Goal: Task Accomplishment & Management: Use online tool/utility

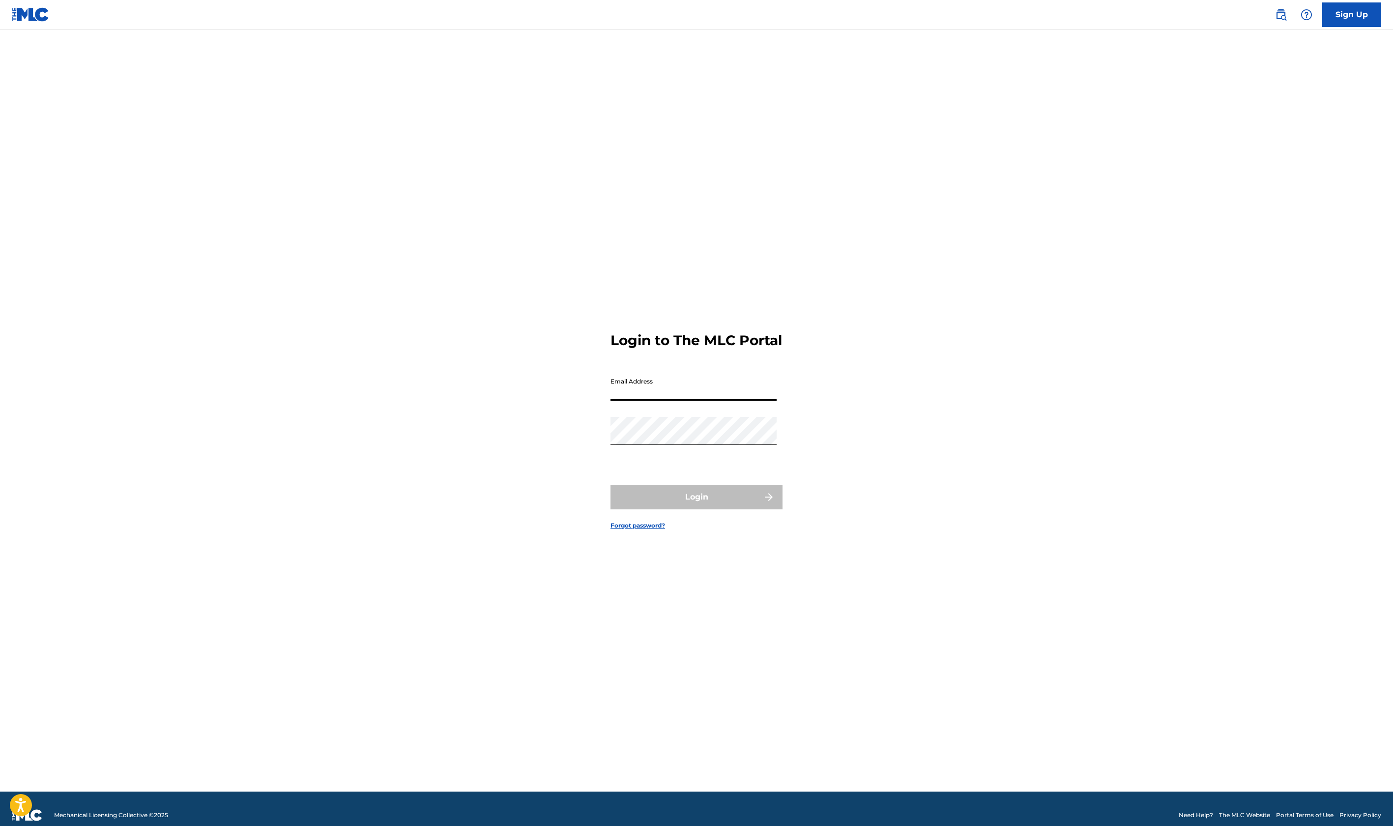
click at [646, 381] on form "Login to The MLC Portal Email Address Password Login Forgot password?" at bounding box center [697, 422] width 172 height 737
click at [639, 396] on input "Email Address" at bounding box center [694, 387] width 166 height 28
type input "R"
type input "[EMAIL_ADDRESS][DOMAIN_NAME]"
click at [691, 500] on button "Login" at bounding box center [697, 497] width 172 height 25
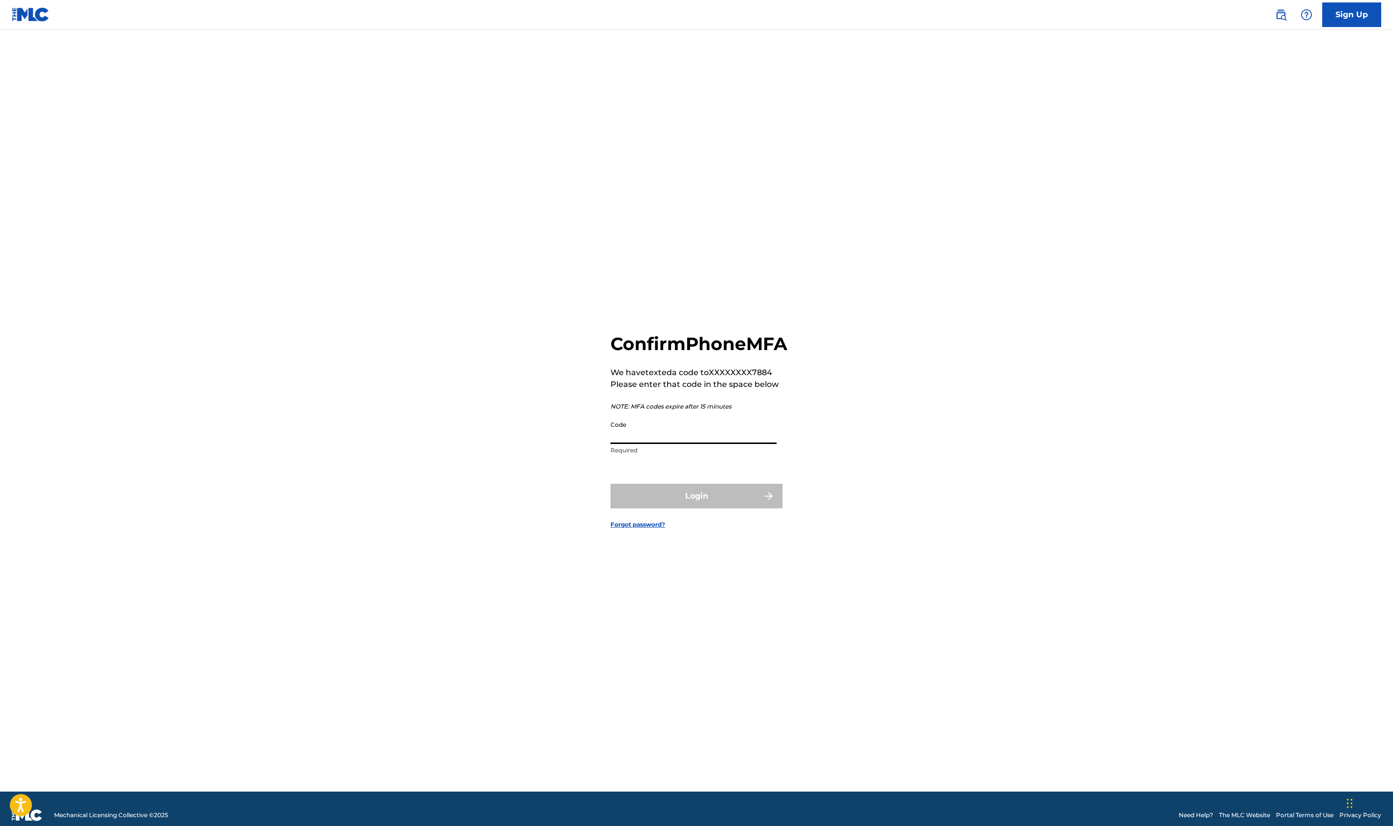
click at [660, 439] on input "Code" at bounding box center [694, 430] width 166 height 28
drag, startPoint x: 657, startPoint y: 441, endPoint x: 619, endPoint y: 448, distance: 38.1
click at [619, 444] on input "Code" at bounding box center [694, 430] width 166 height 28
type input "923184"
click at [749, 493] on form "Confirm Phone MFA We have texted a code to XXXXXXXX7884 Please enter that code …" at bounding box center [697, 422] width 172 height 737
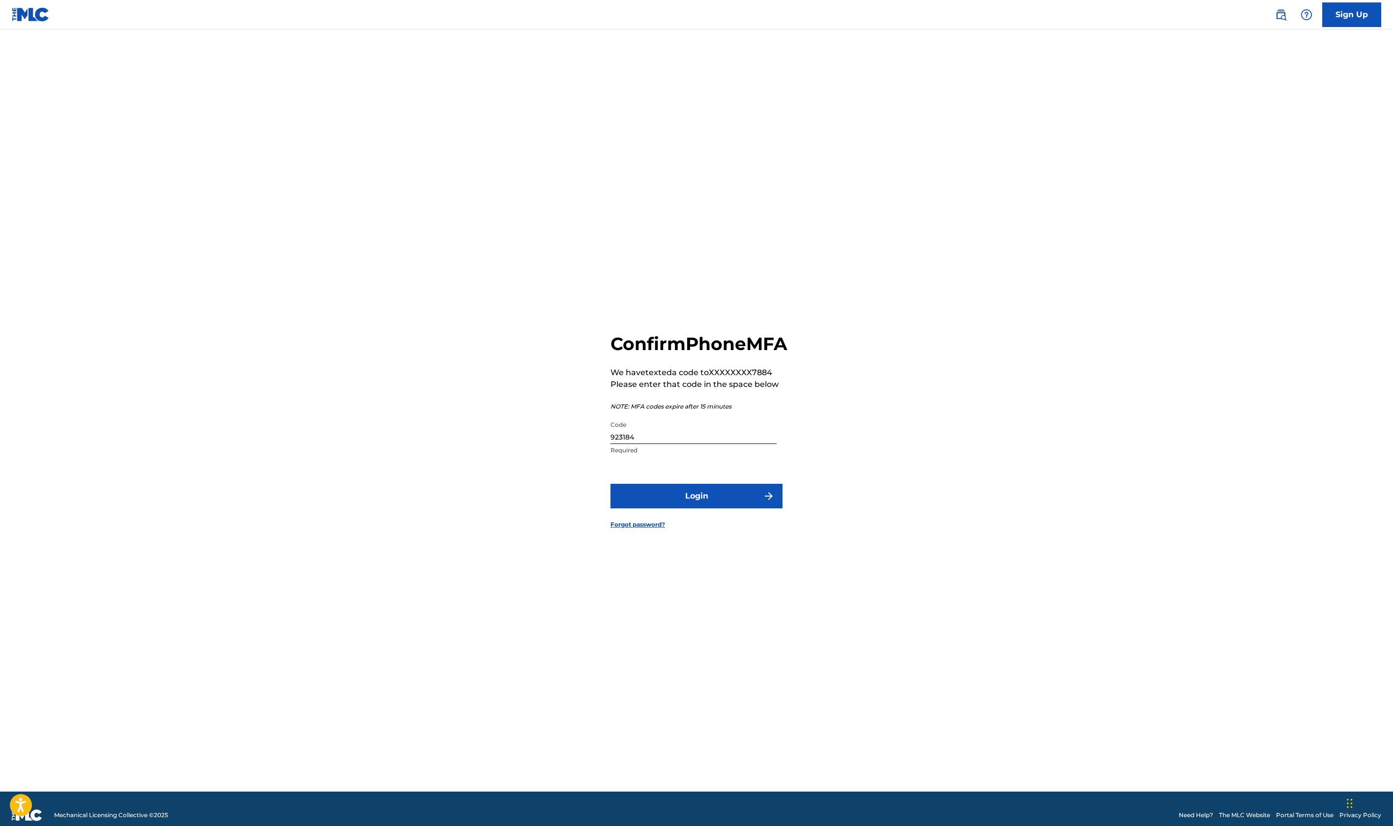
click at [742, 507] on button "Login" at bounding box center [697, 496] width 172 height 25
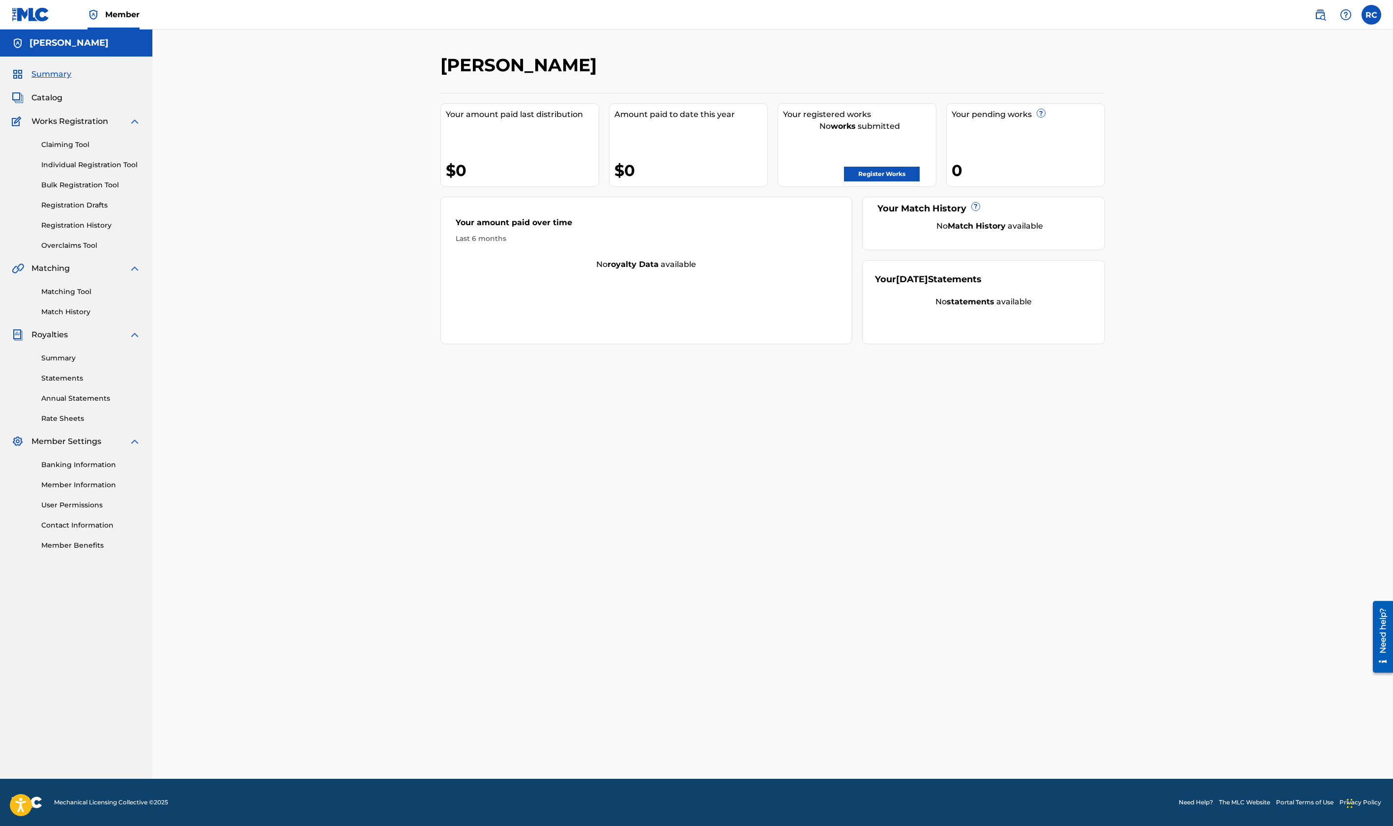
click at [72, 292] on link "Matching Tool" at bounding box center [90, 292] width 99 height 10
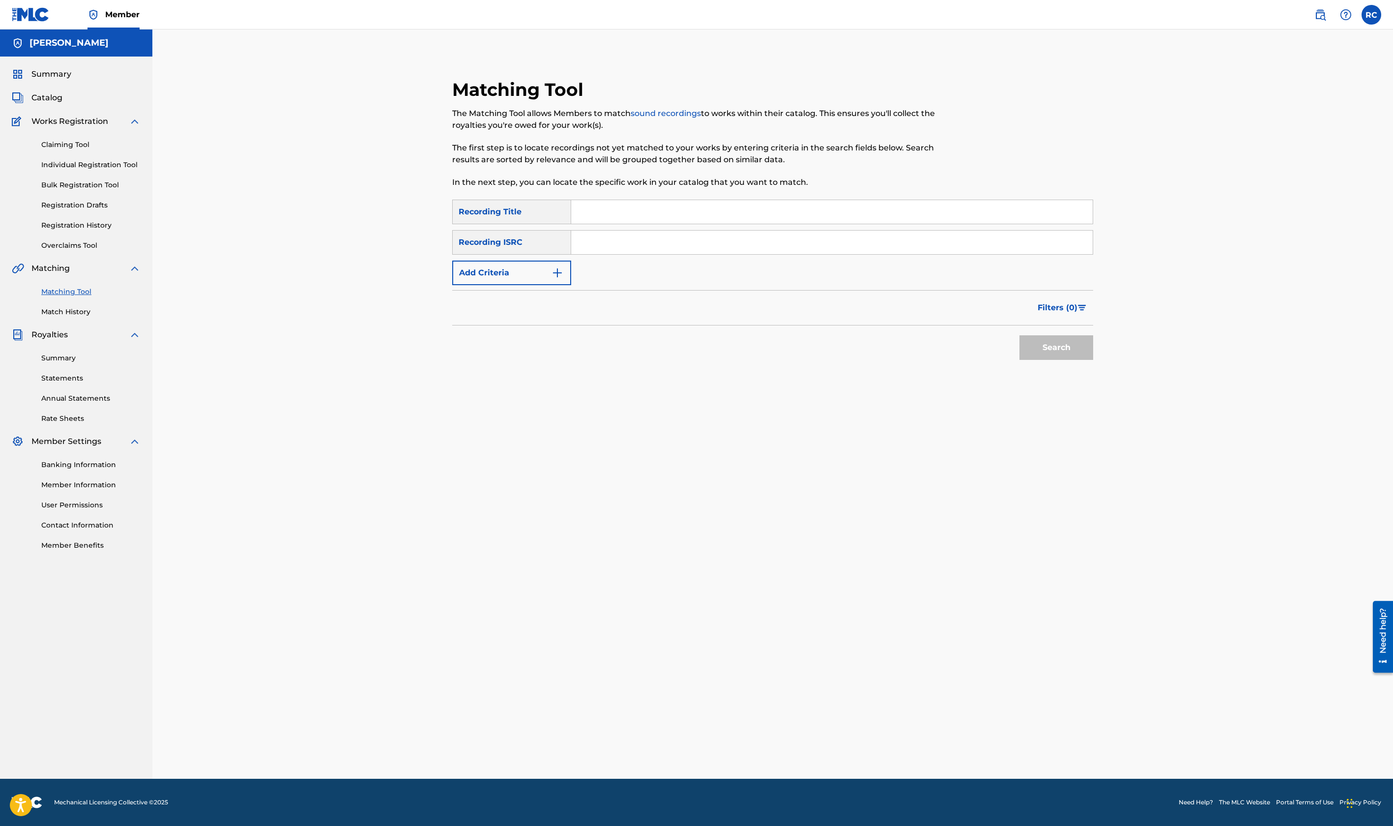
click at [616, 214] on input "Search Form" at bounding box center [832, 212] width 522 height 24
click at [496, 219] on div "Recording Title" at bounding box center [511, 212] width 119 height 25
click at [609, 213] on input "Search Form" at bounding box center [832, 212] width 522 height 24
click at [1020, 335] on button "Search" at bounding box center [1057, 347] width 74 height 25
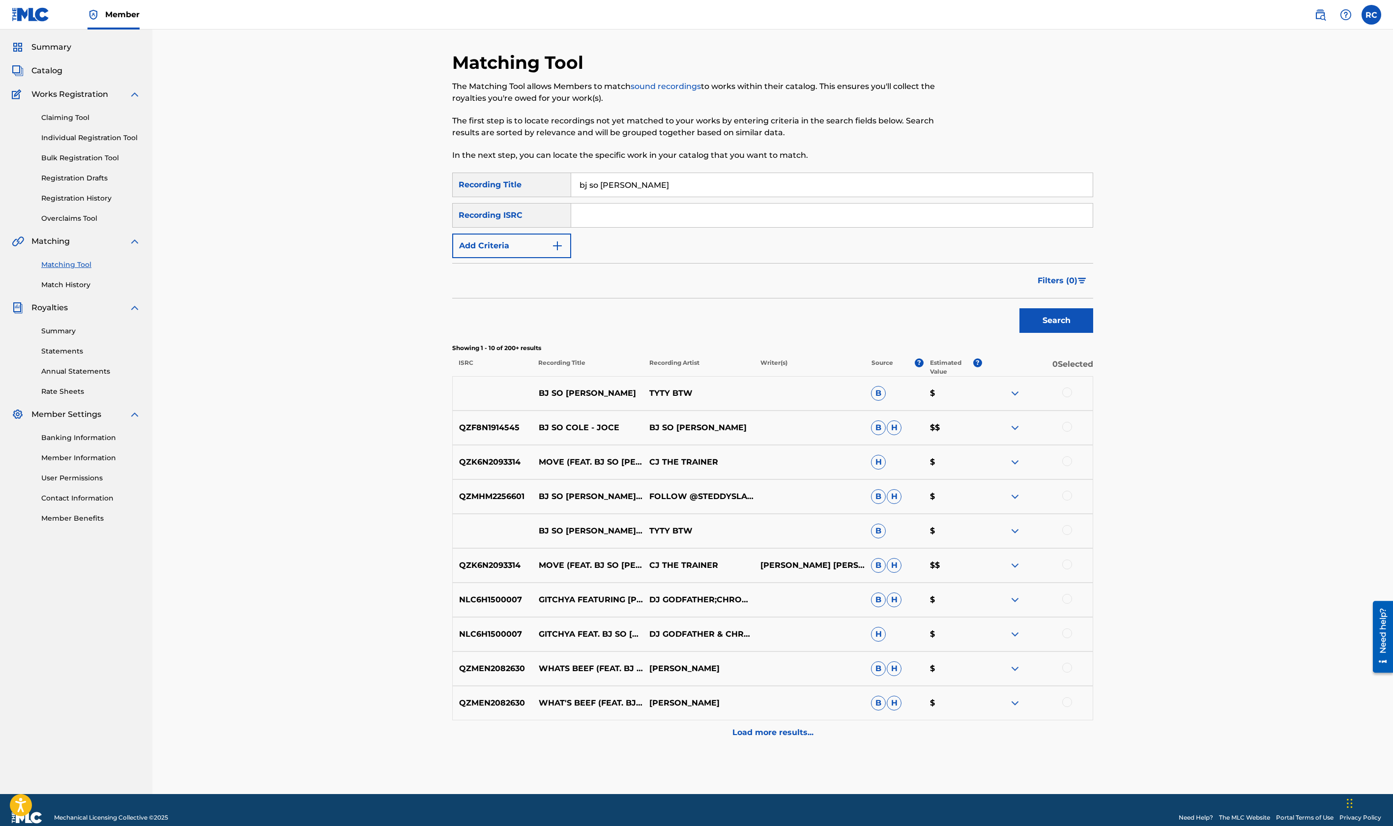
scroll to position [42, 0]
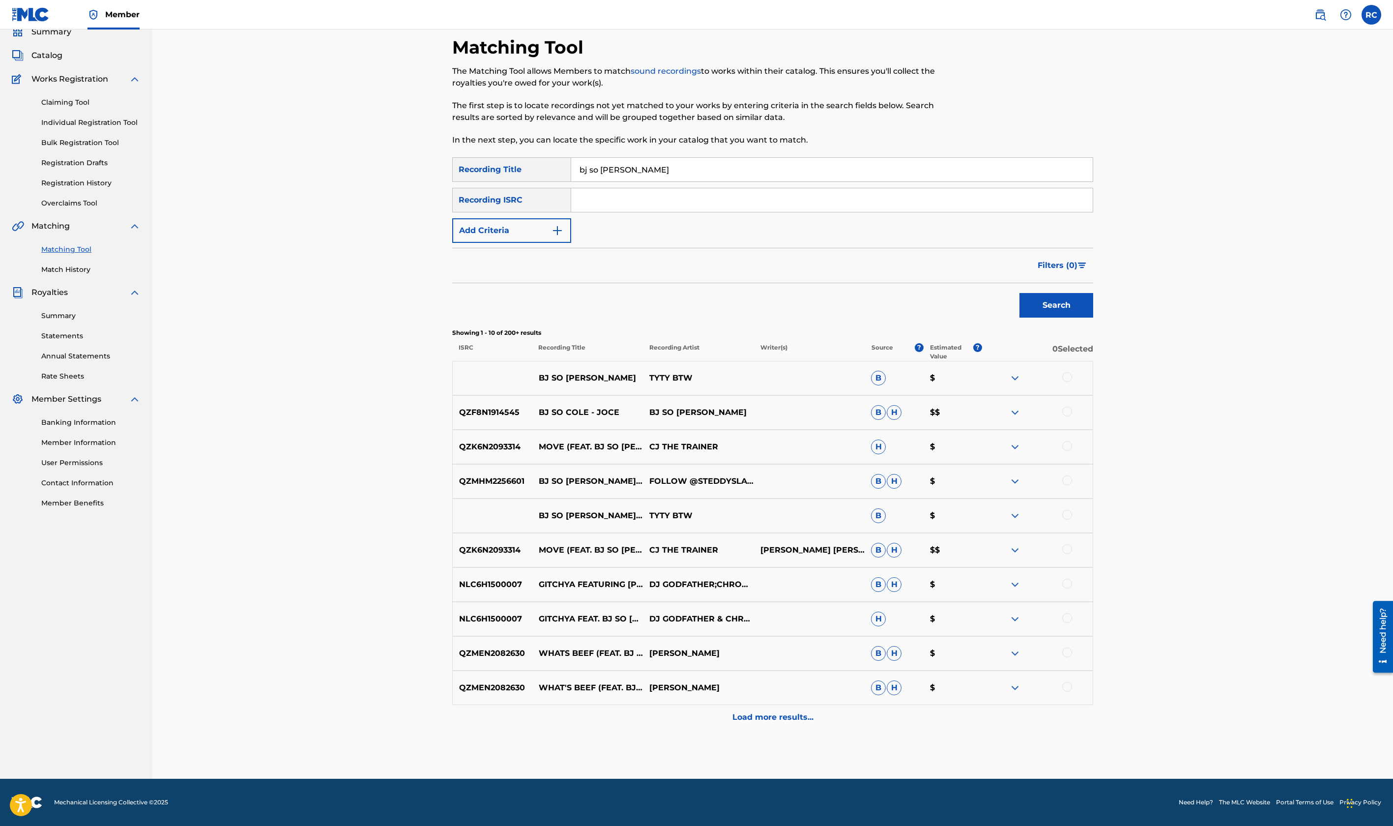
click at [772, 717] on p "Load more results..." at bounding box center [773, 717] width 81 height 12
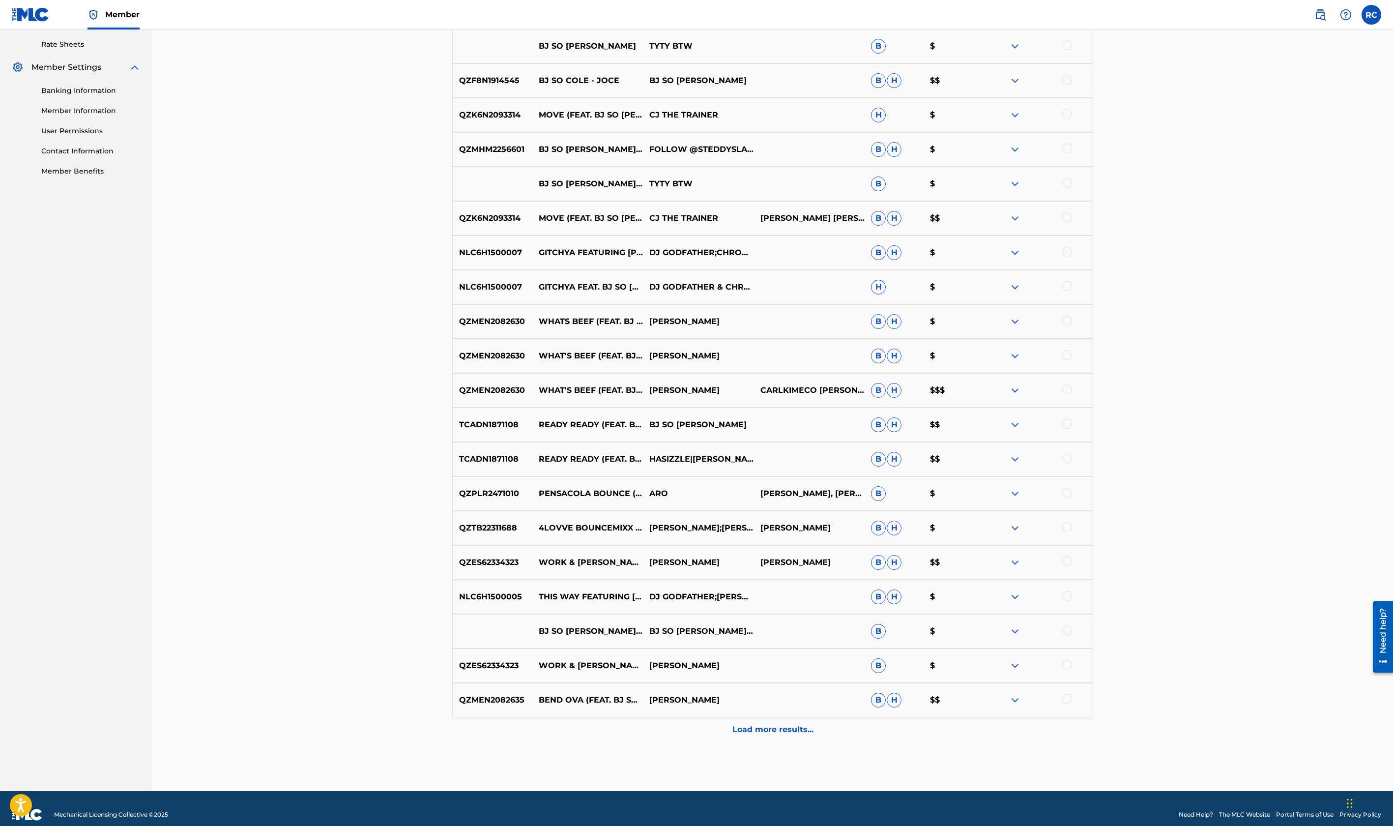
scroll to position [386, 0]
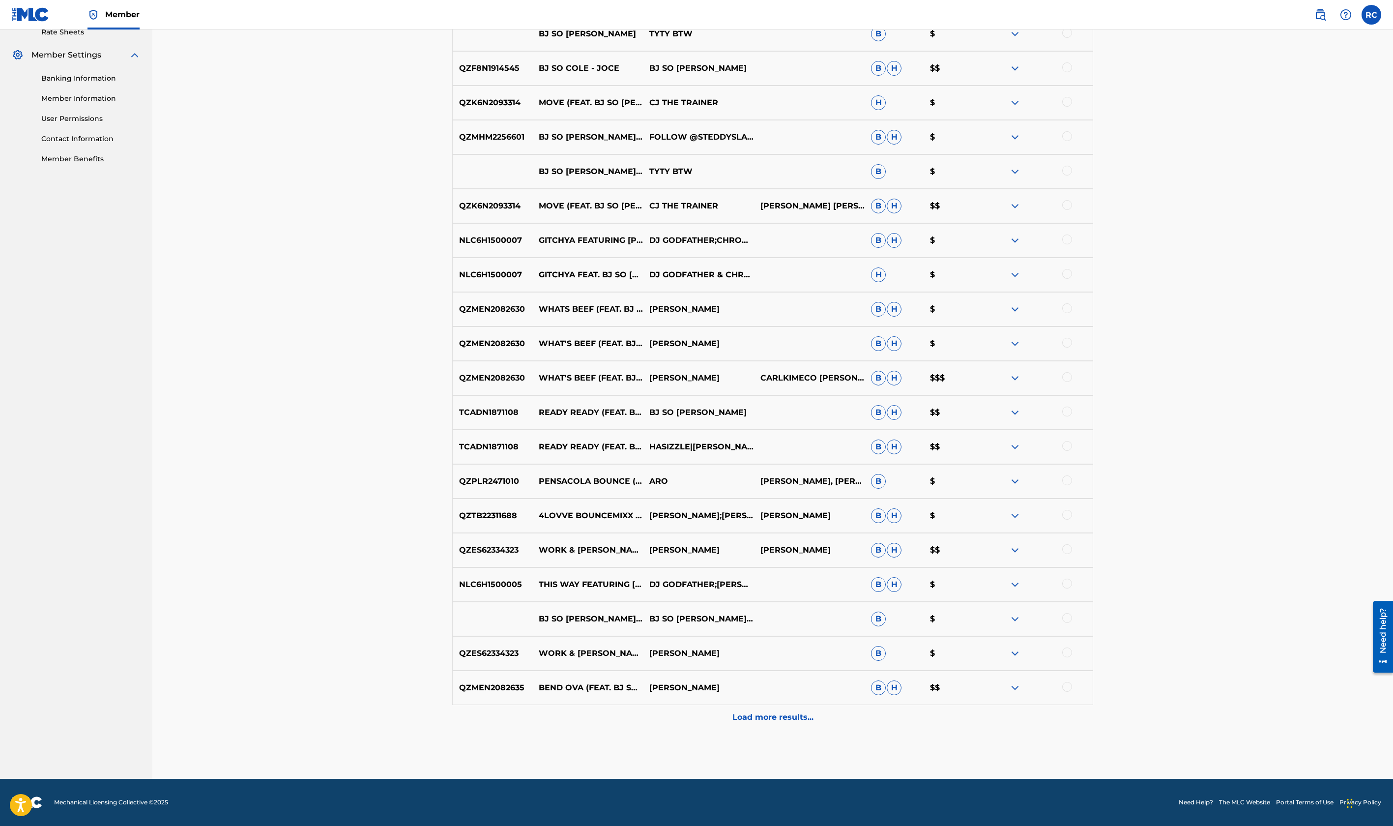
click at [746, 715] on p "Load more results..." at bounding box center [773, 717] width 81 height 12
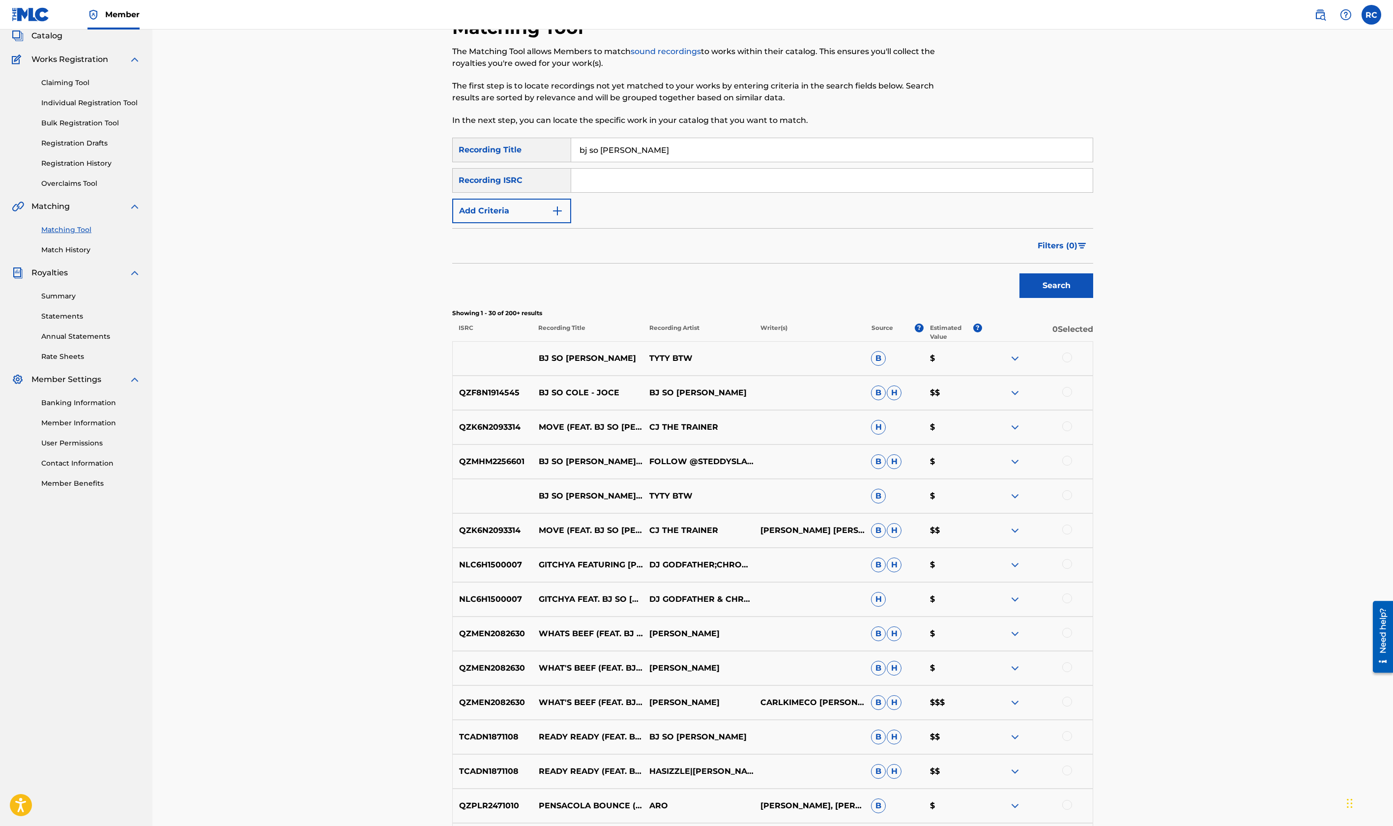
scroll to position [49, 0]
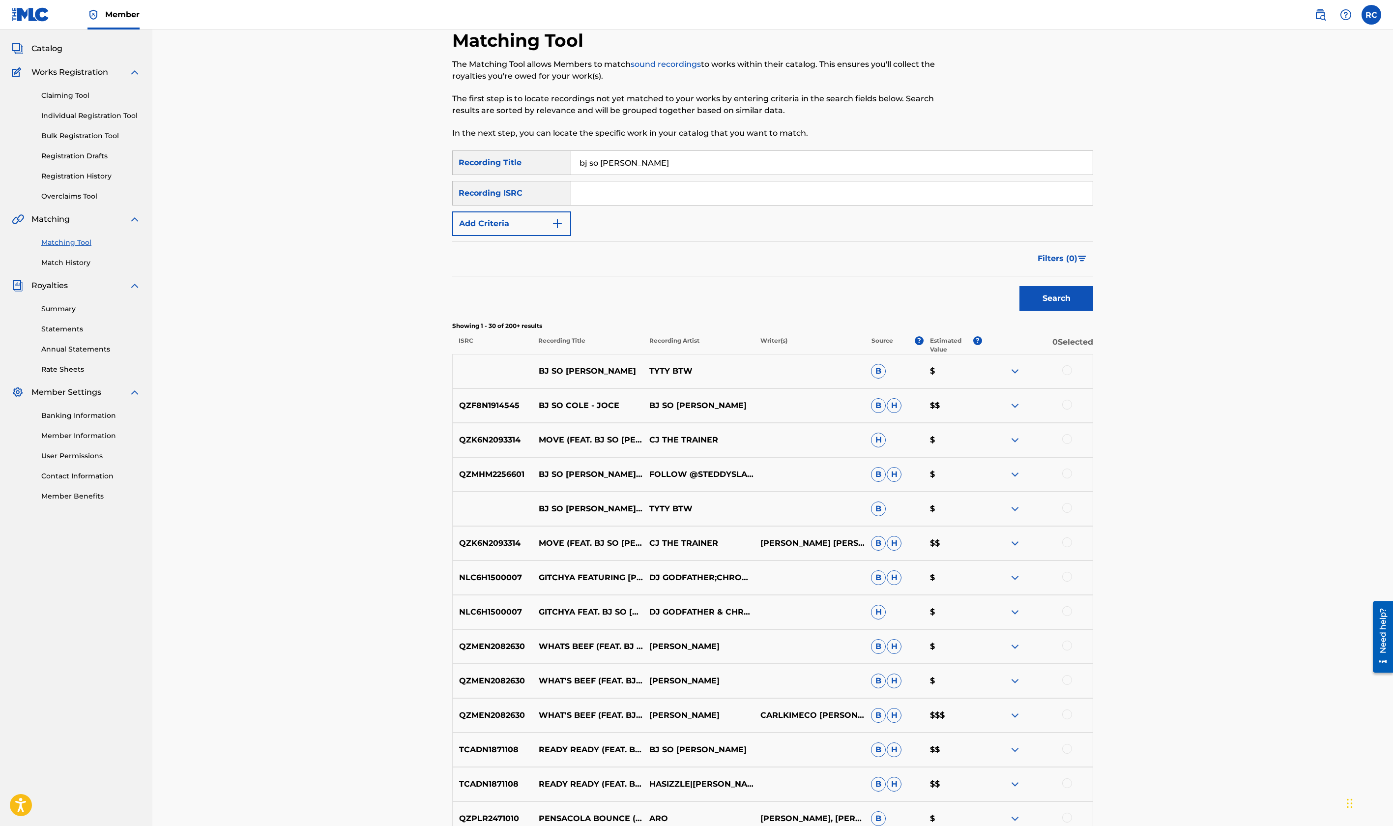
click at [1018, 370] on img at bounding box center [1015, 371] width 12 height 12
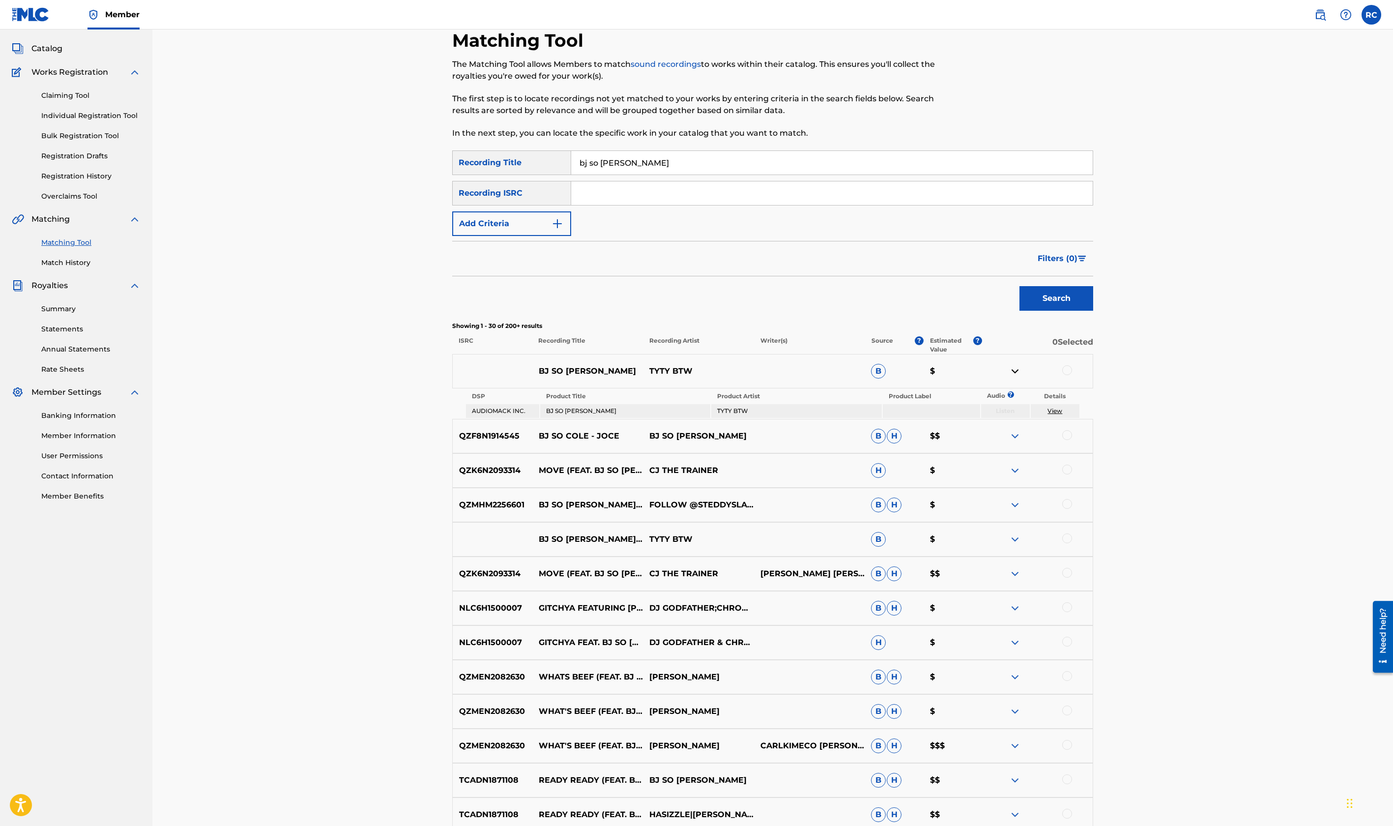
click at [1018, 370] on img at bounding box center [1015, 371] width 12 height 12
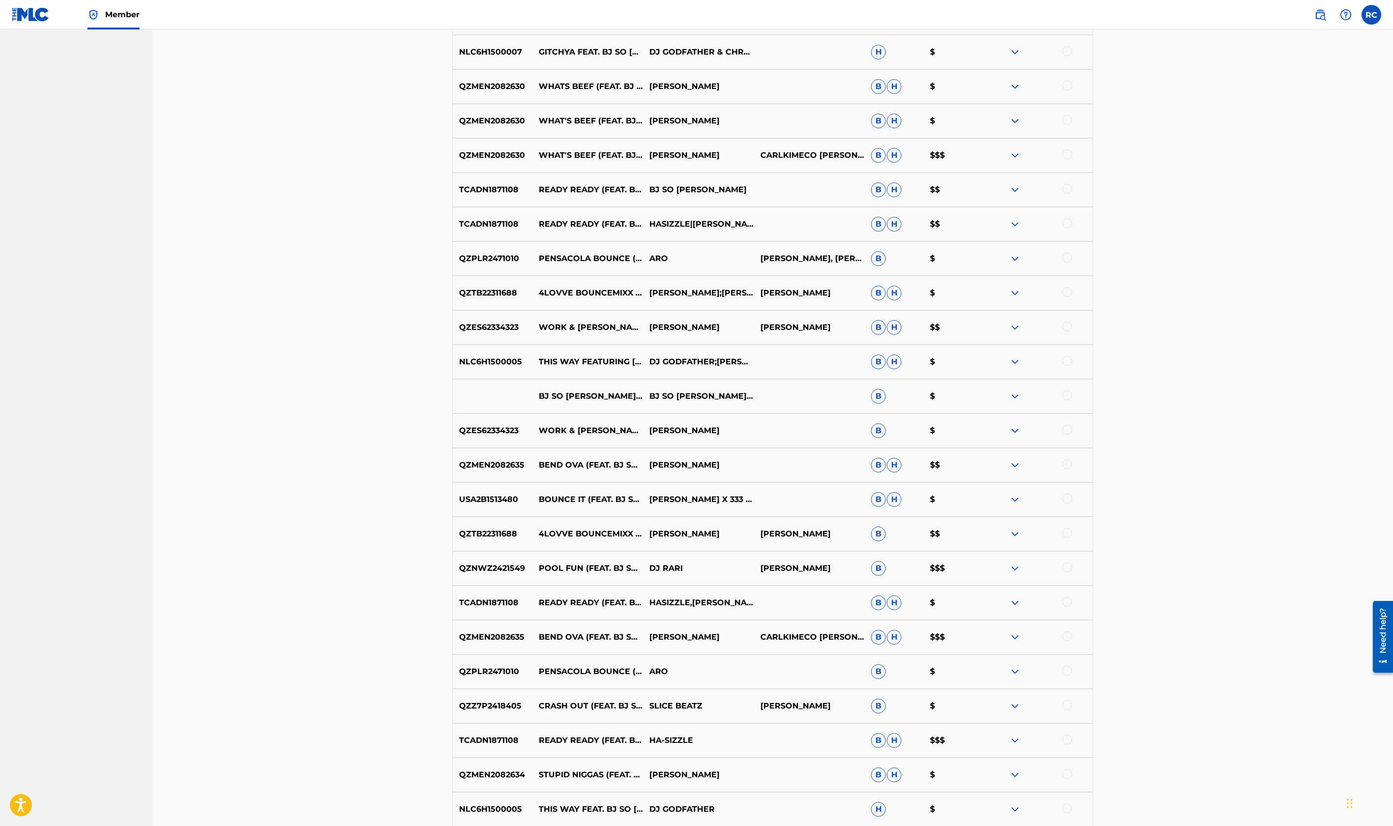
scroll to position [731, 0]
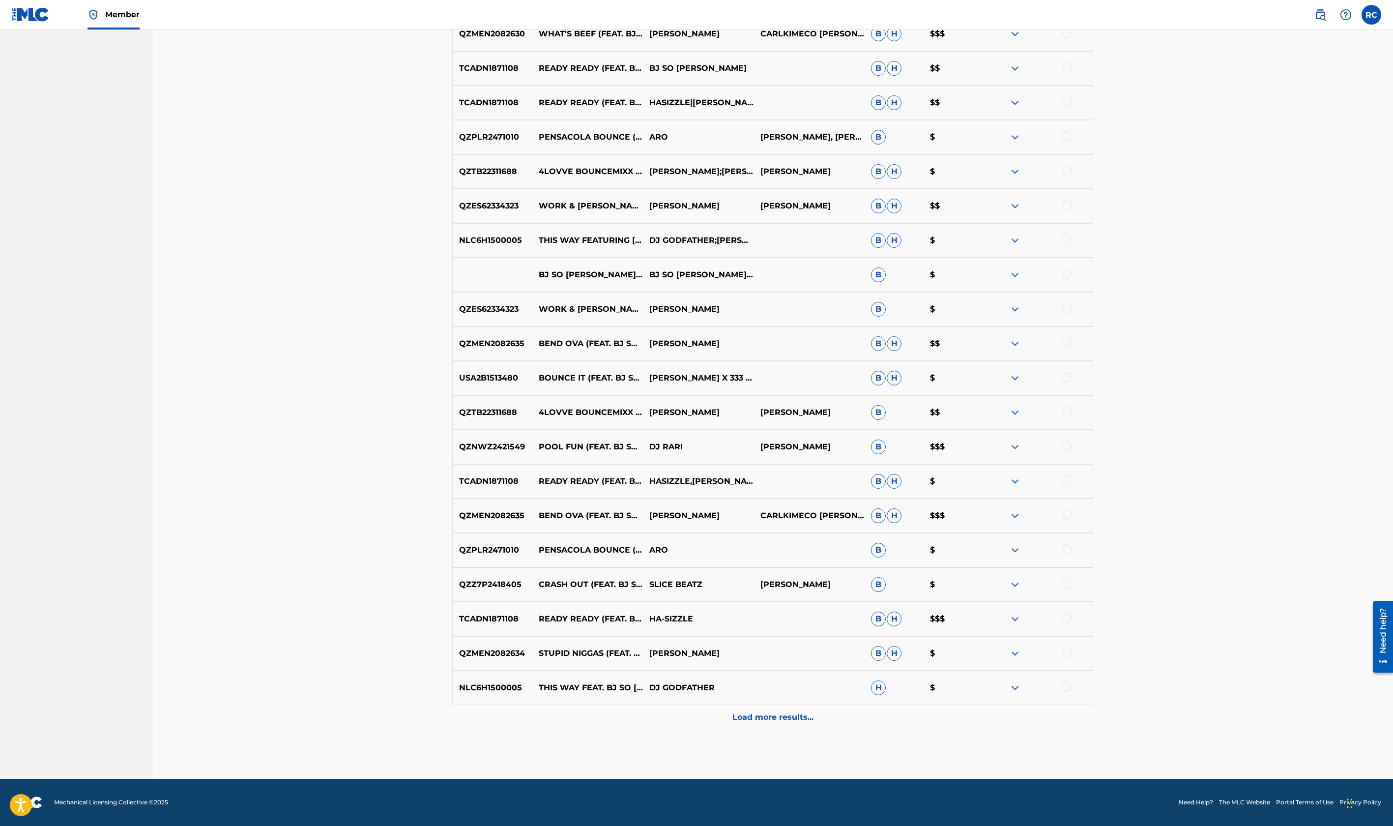
click at [761, 719] on p "Load more results..." at bounding box center [773, 717] width 81 height 12
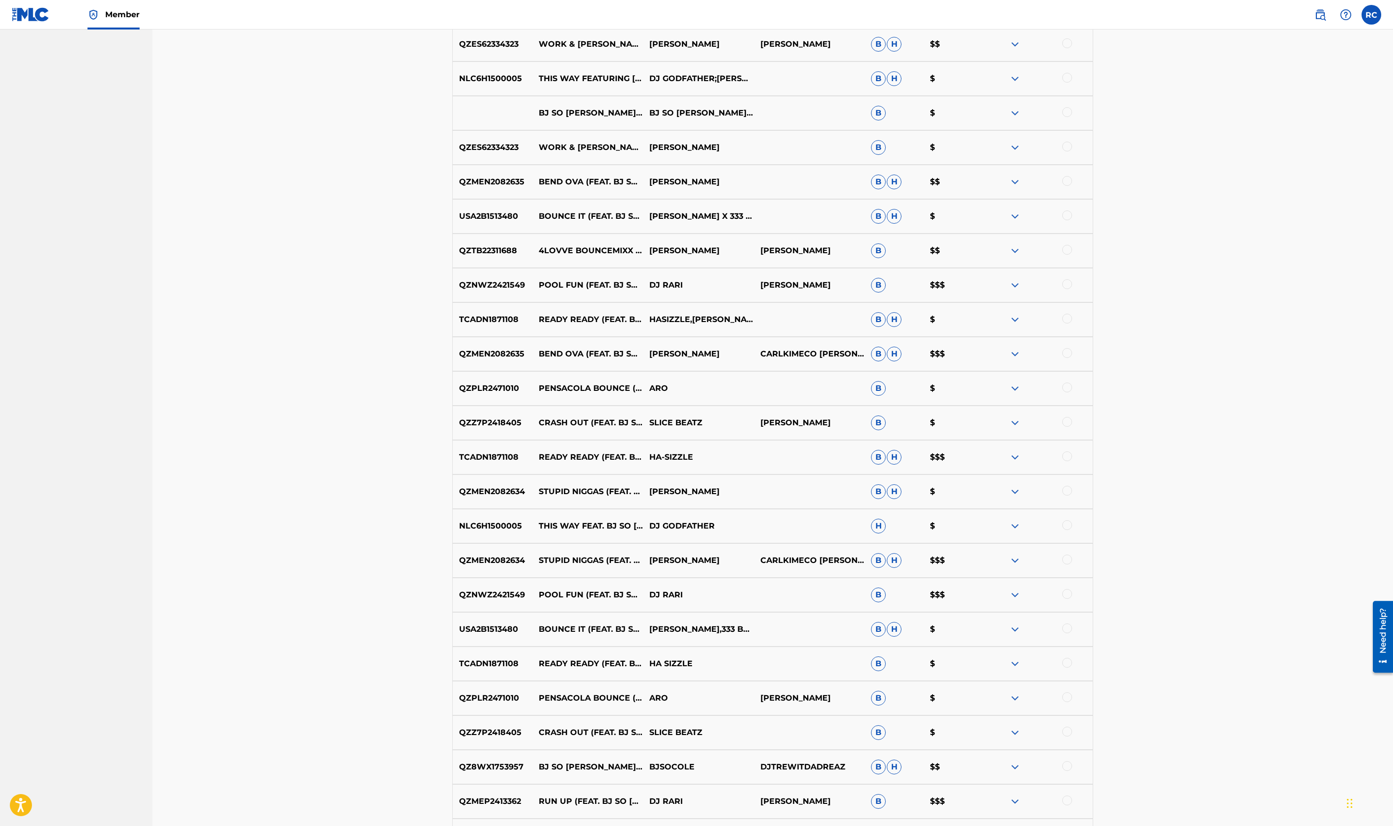
scroll to position [1075, 0]
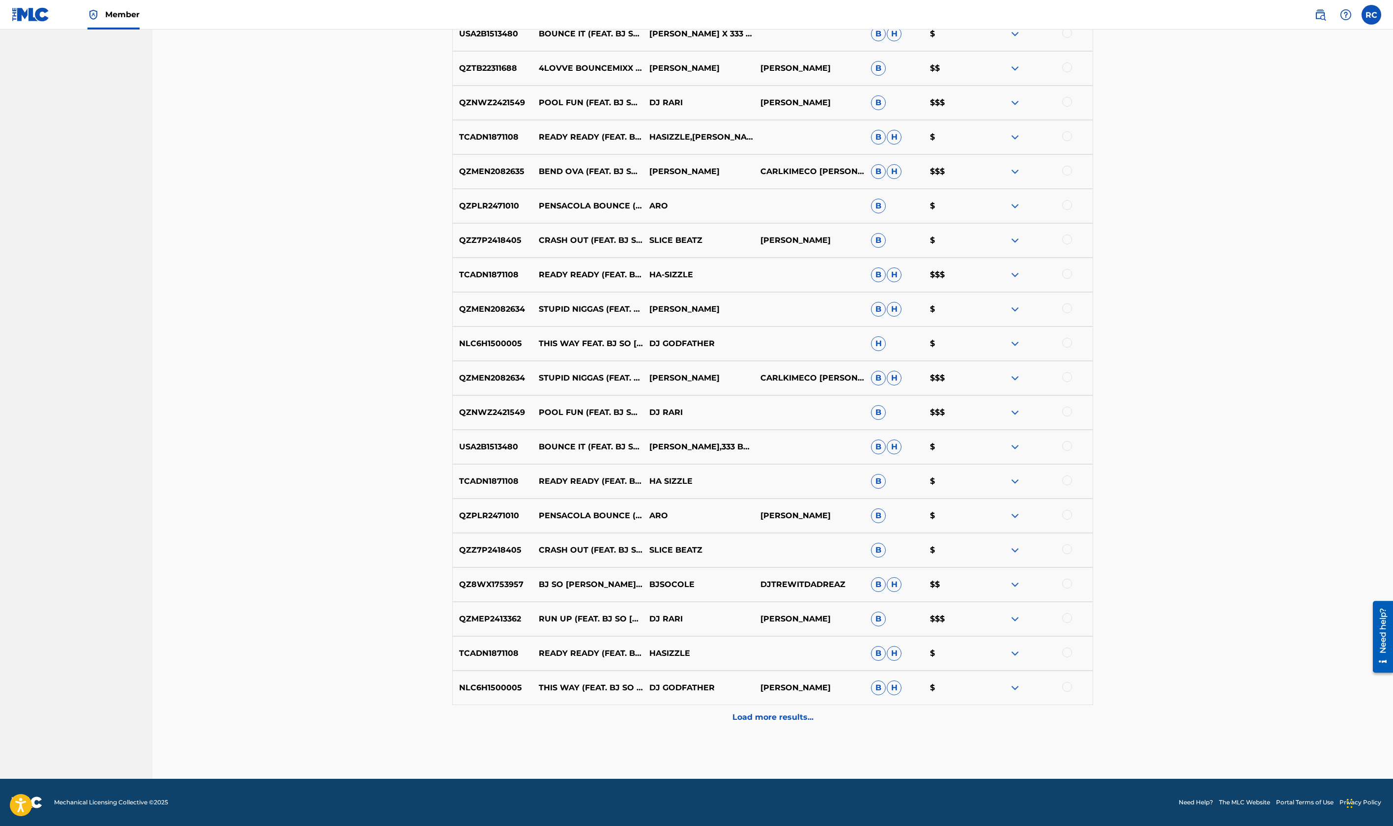
click at [774, 723] on div "Load more results..." at bounding box center [772, 717] width 641 height 25
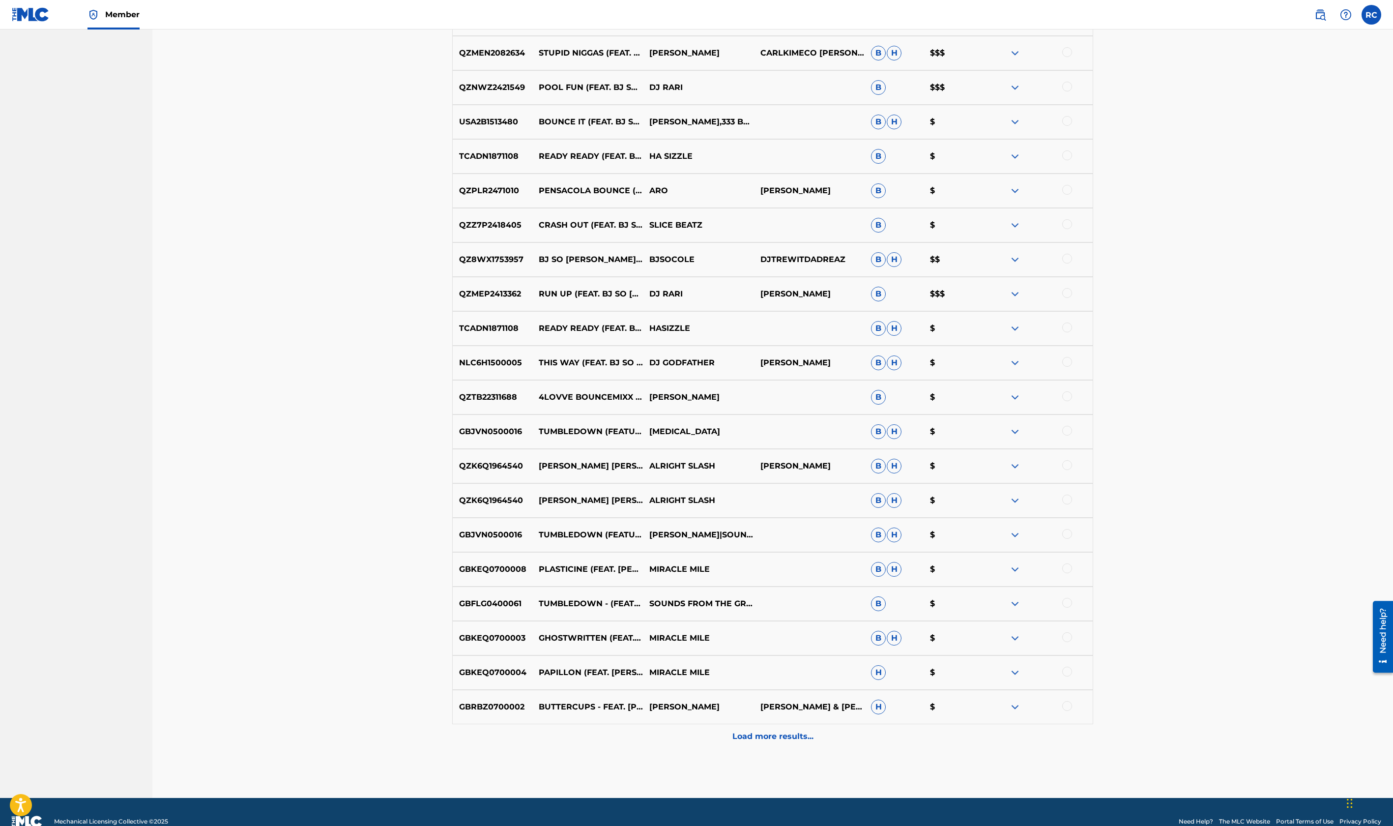
scroll to position [1419, 0]
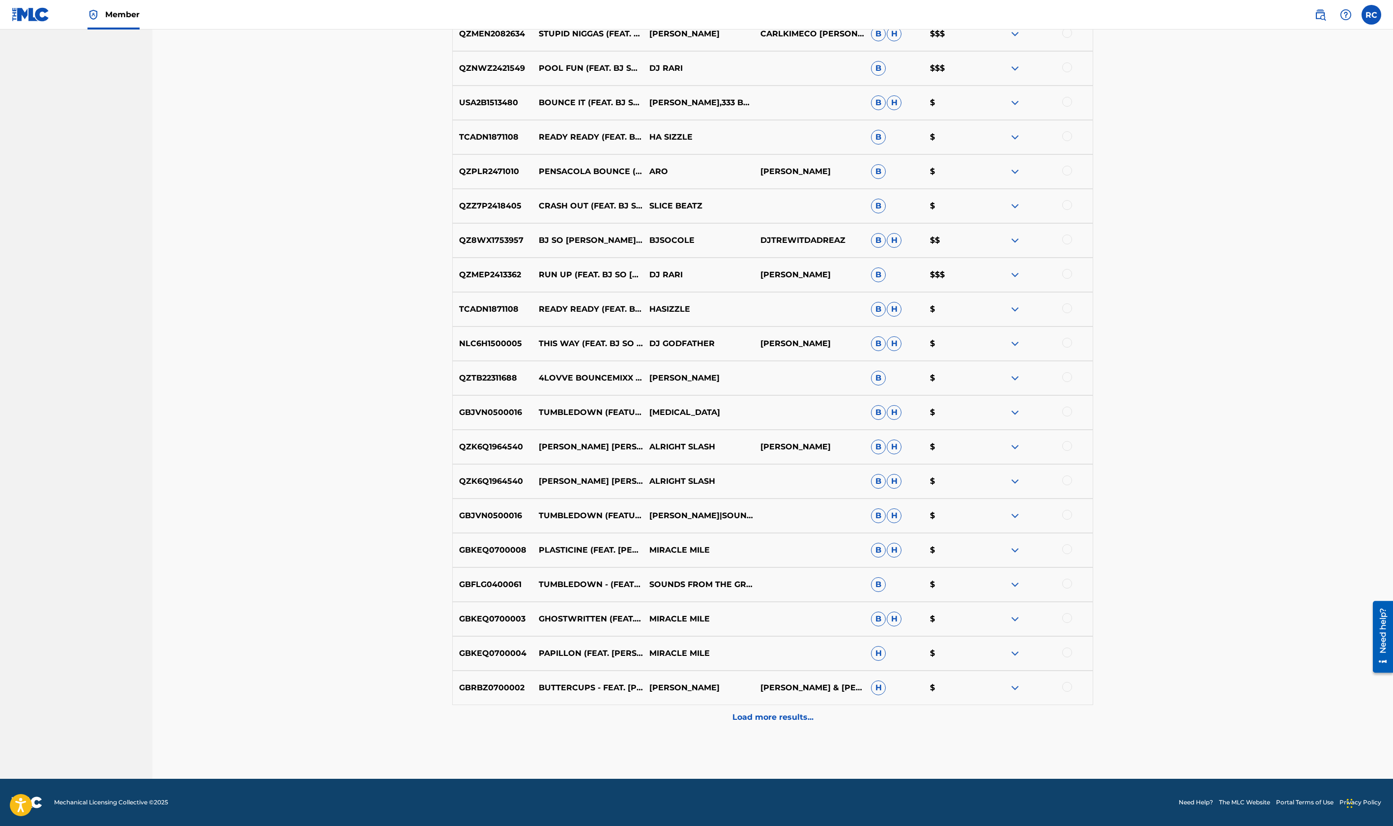
click at [758, 718] on p "Load more results..." at bounding box center [773, 717] width 81 height 12
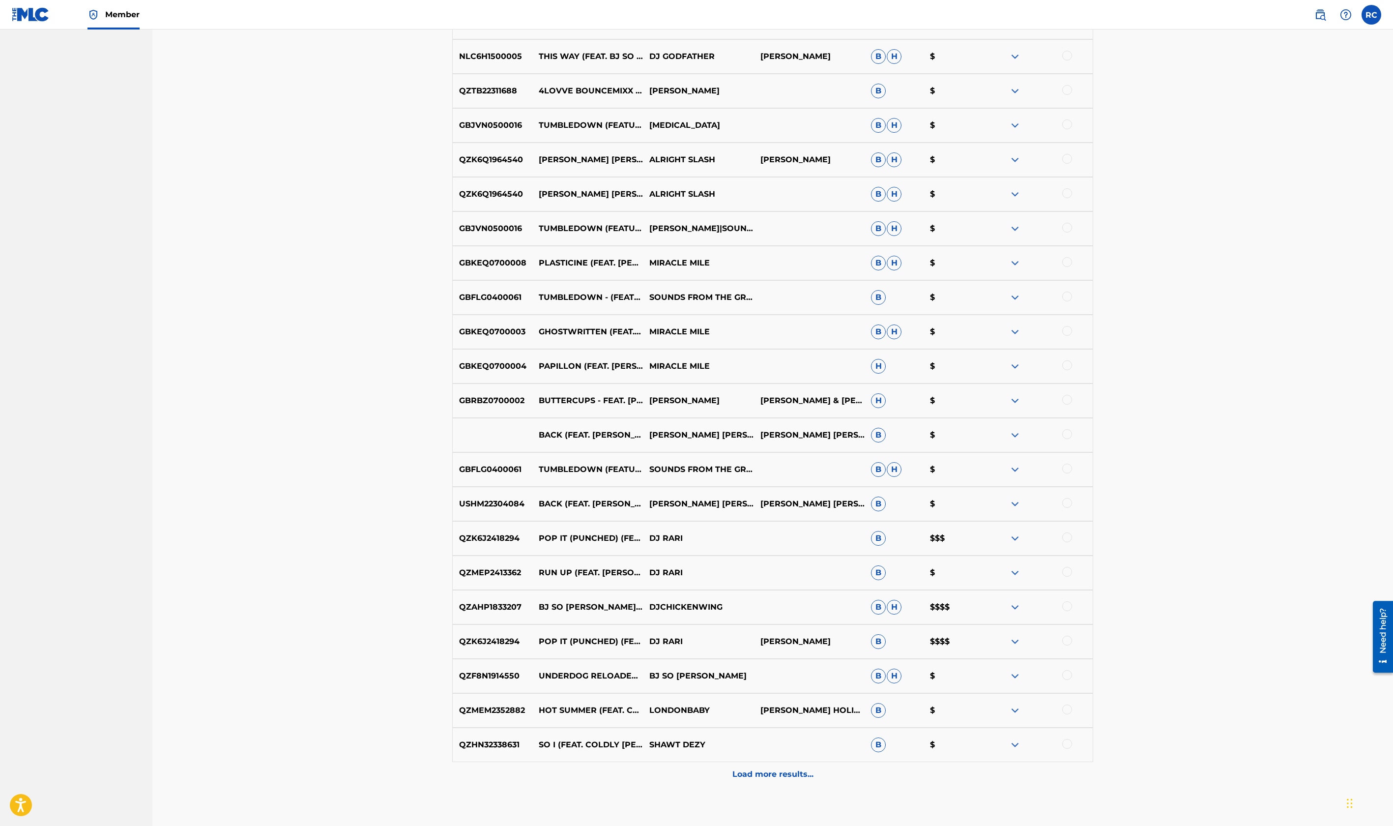
scroll to position [1763, 0]
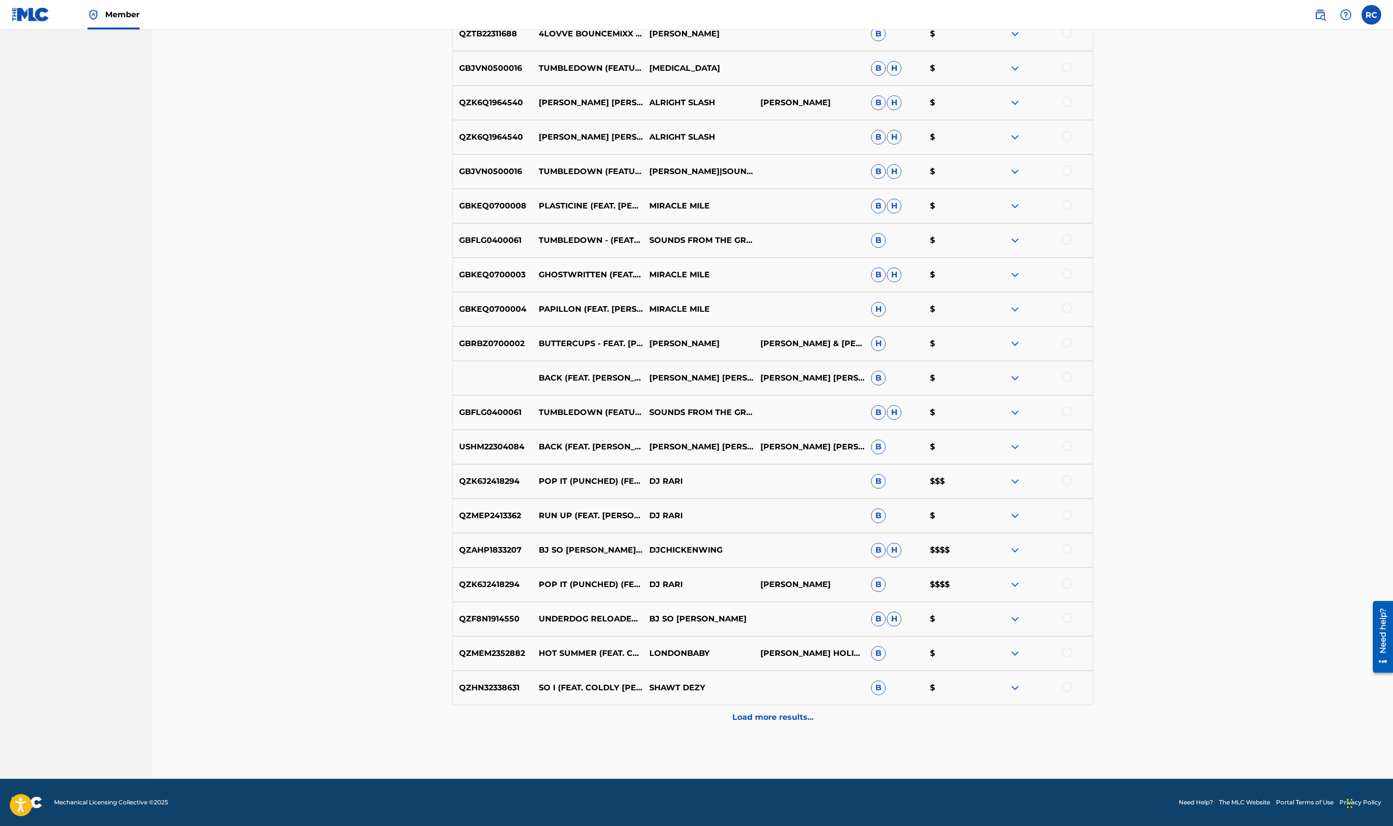
click at [750, 712] on p "Load more results..." at bounding box center [773, 717] width 81 height 12
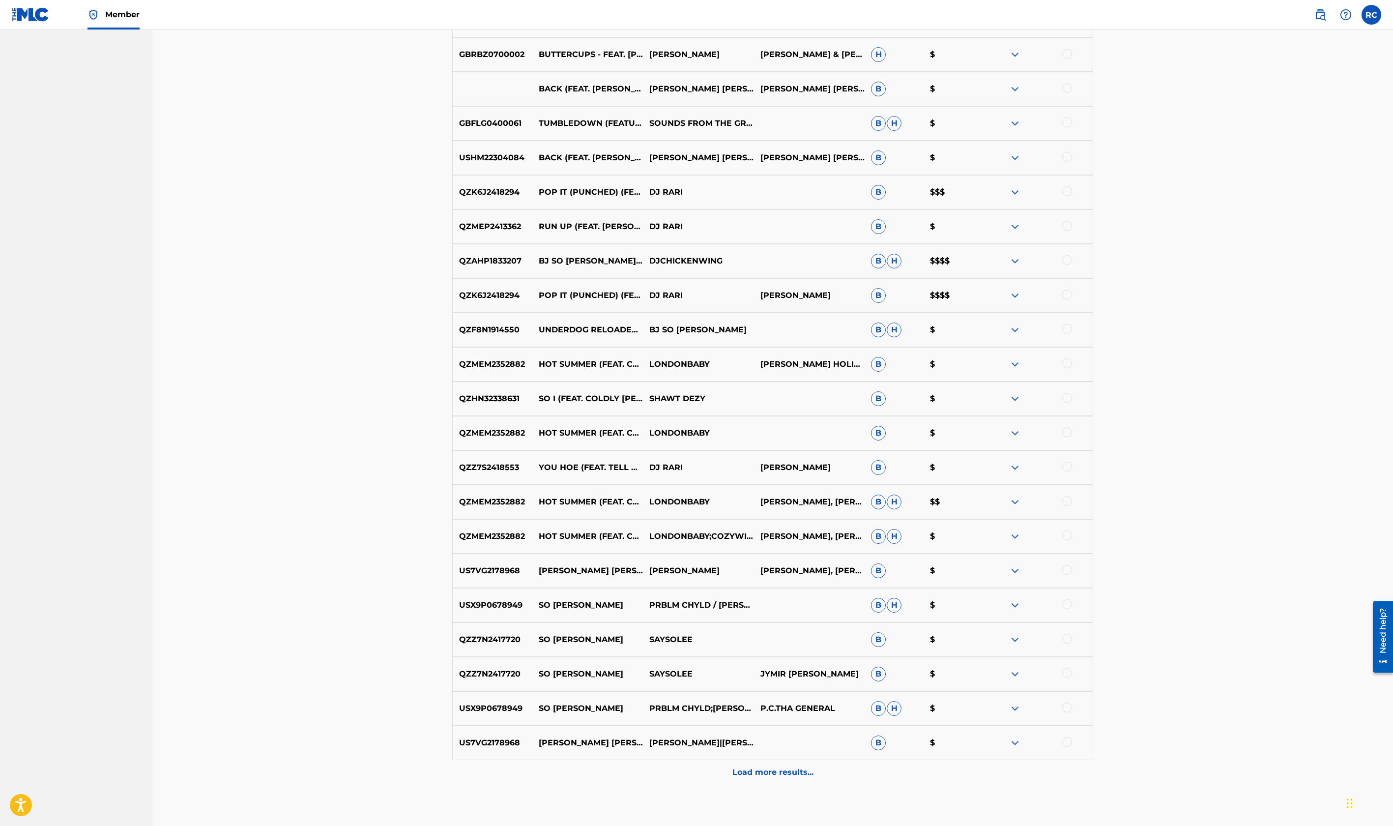
scroll to position [2107, 0]
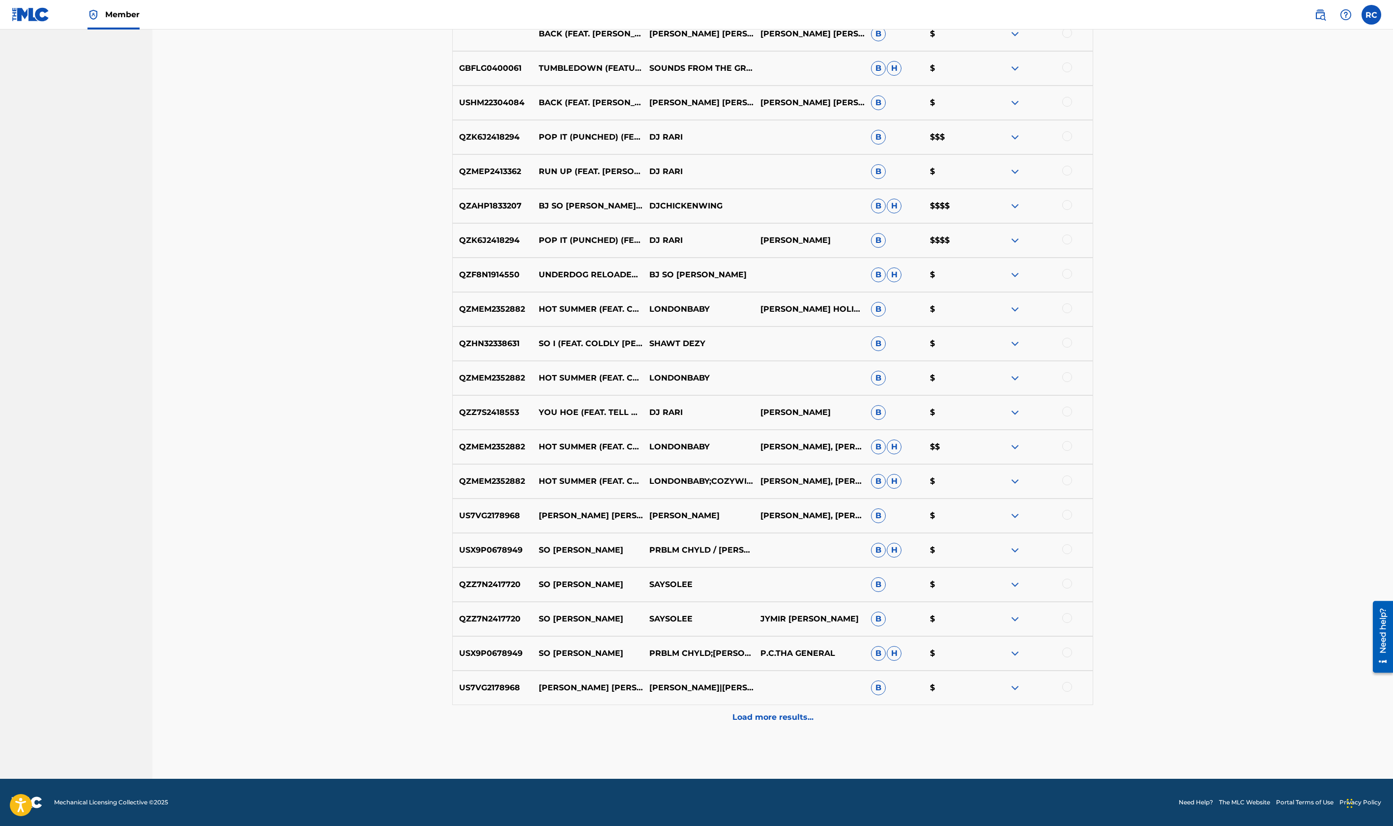
click at [766, 716] on p "Load more results..." at bounding box center [773, 717] width 81 height 12
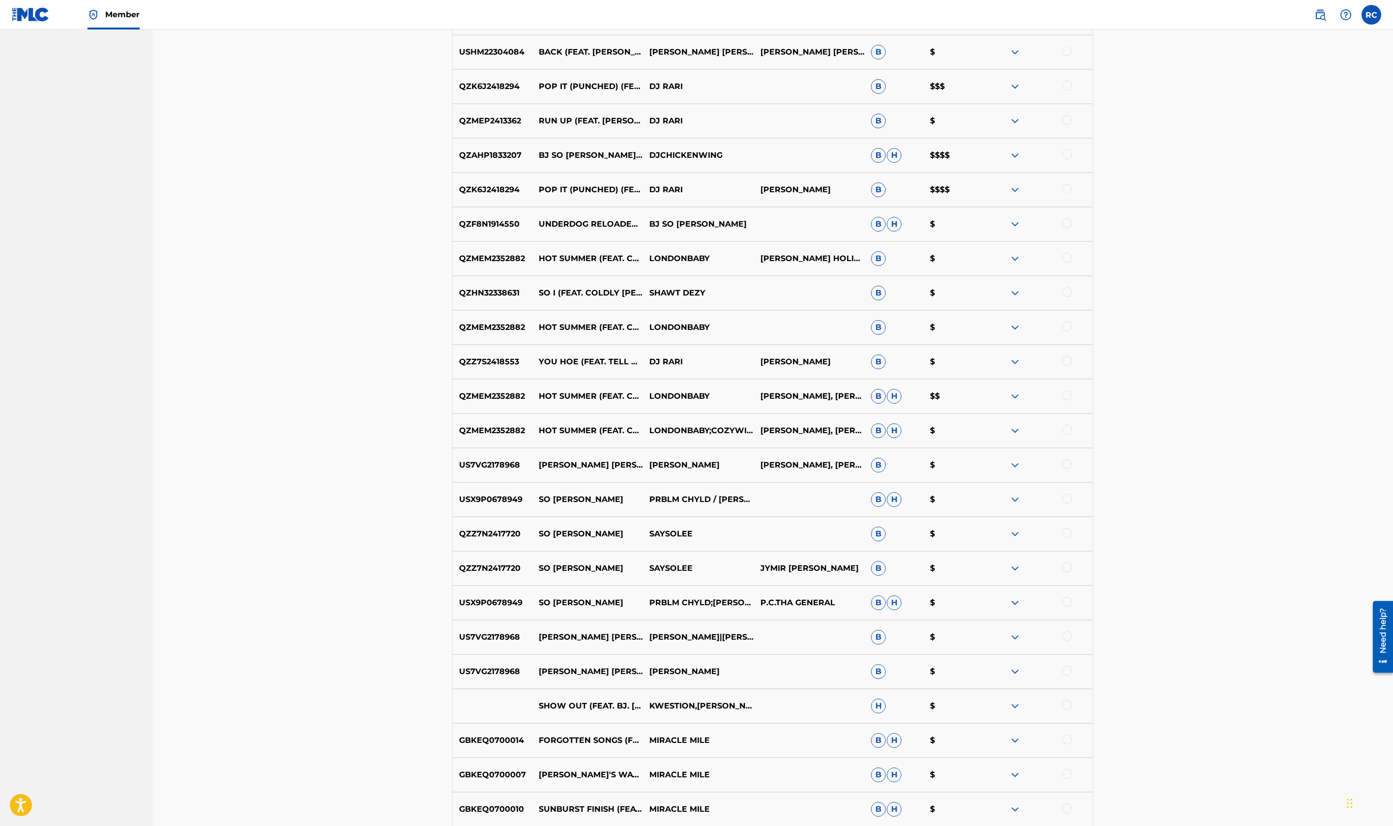
scroll to position [2163, 0]
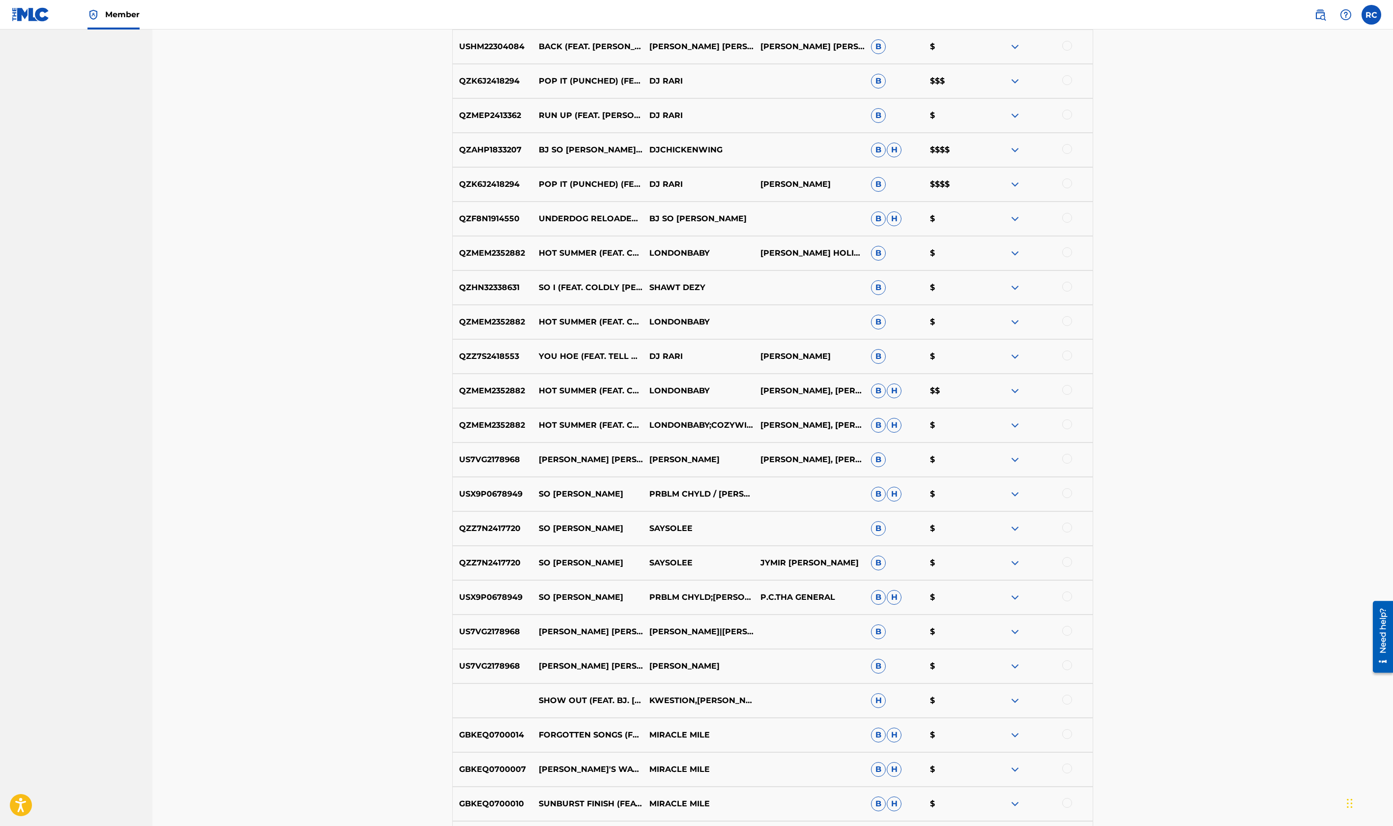
drag, startPoint x: 568, startPoint y: 189, endPoint x: 601, endPoint y: 190, distance: 33.4
click at [601, 190] on p "POP IT (PUNCHED) (FEAT. BJ SO COLE)" at bounding box center [587, 184] width 111 height 12
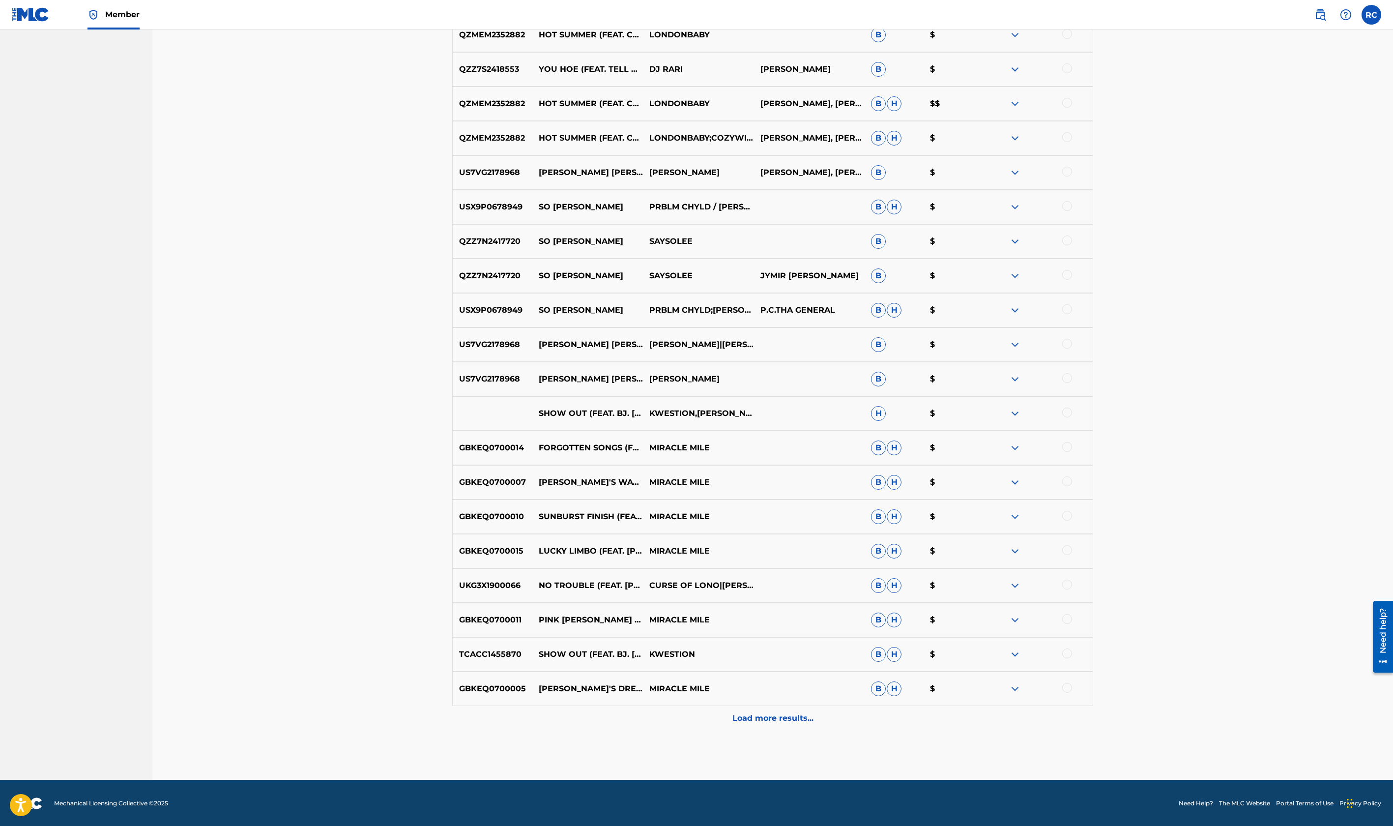
scroll to position [2451, 0]
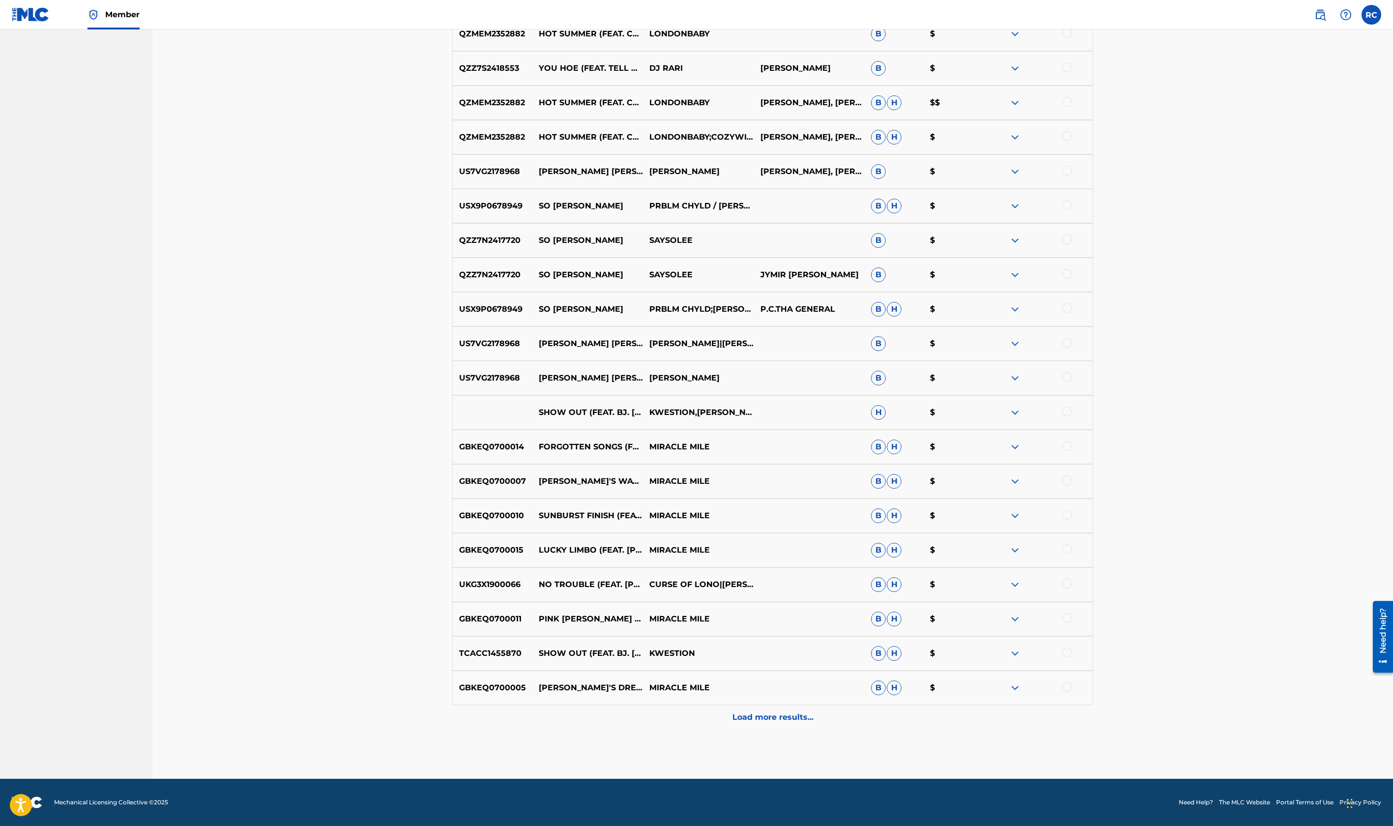
click at [762, 717] on p "Load more results..." at bounding box center [773, 717] width 81 height 12
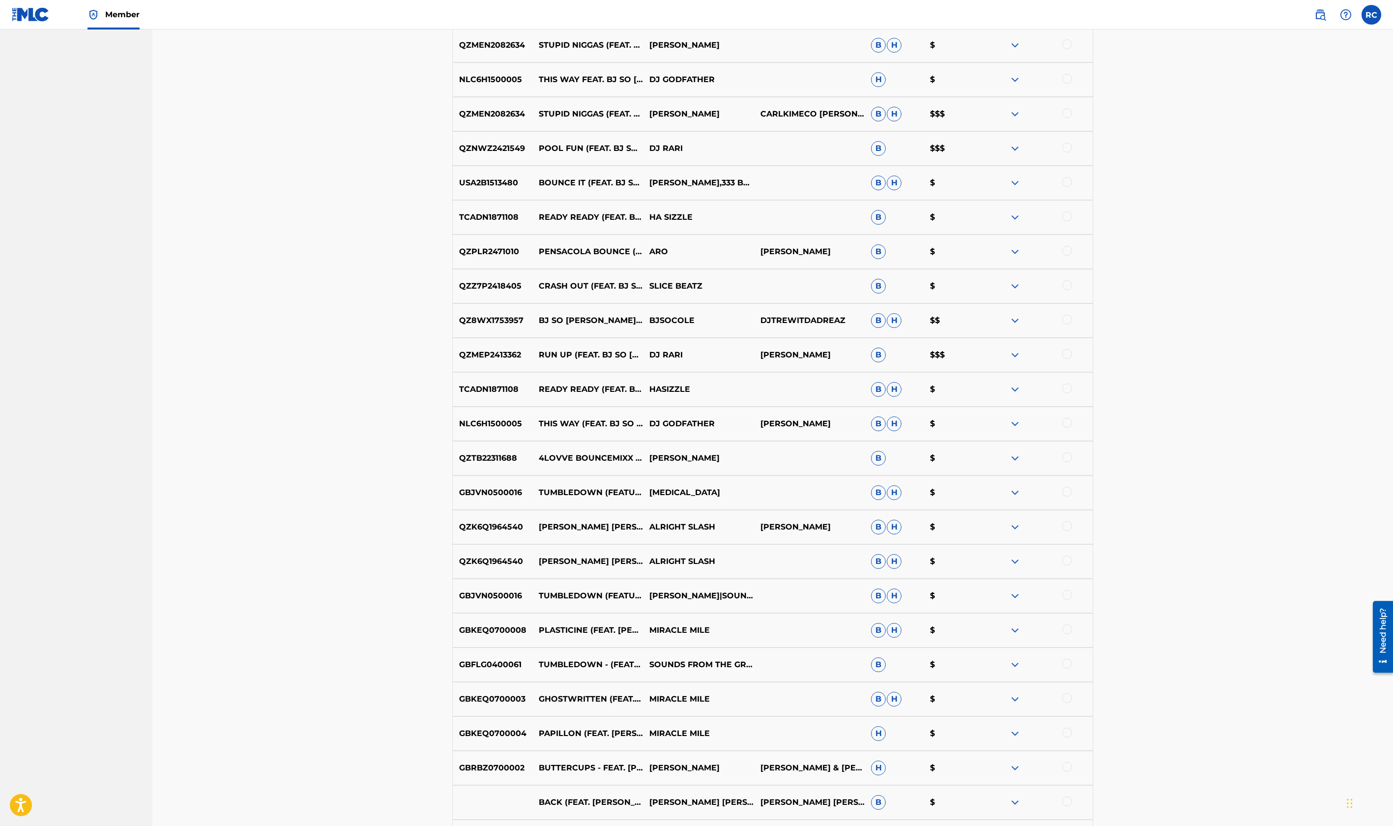
scroll to position [1573, 0]
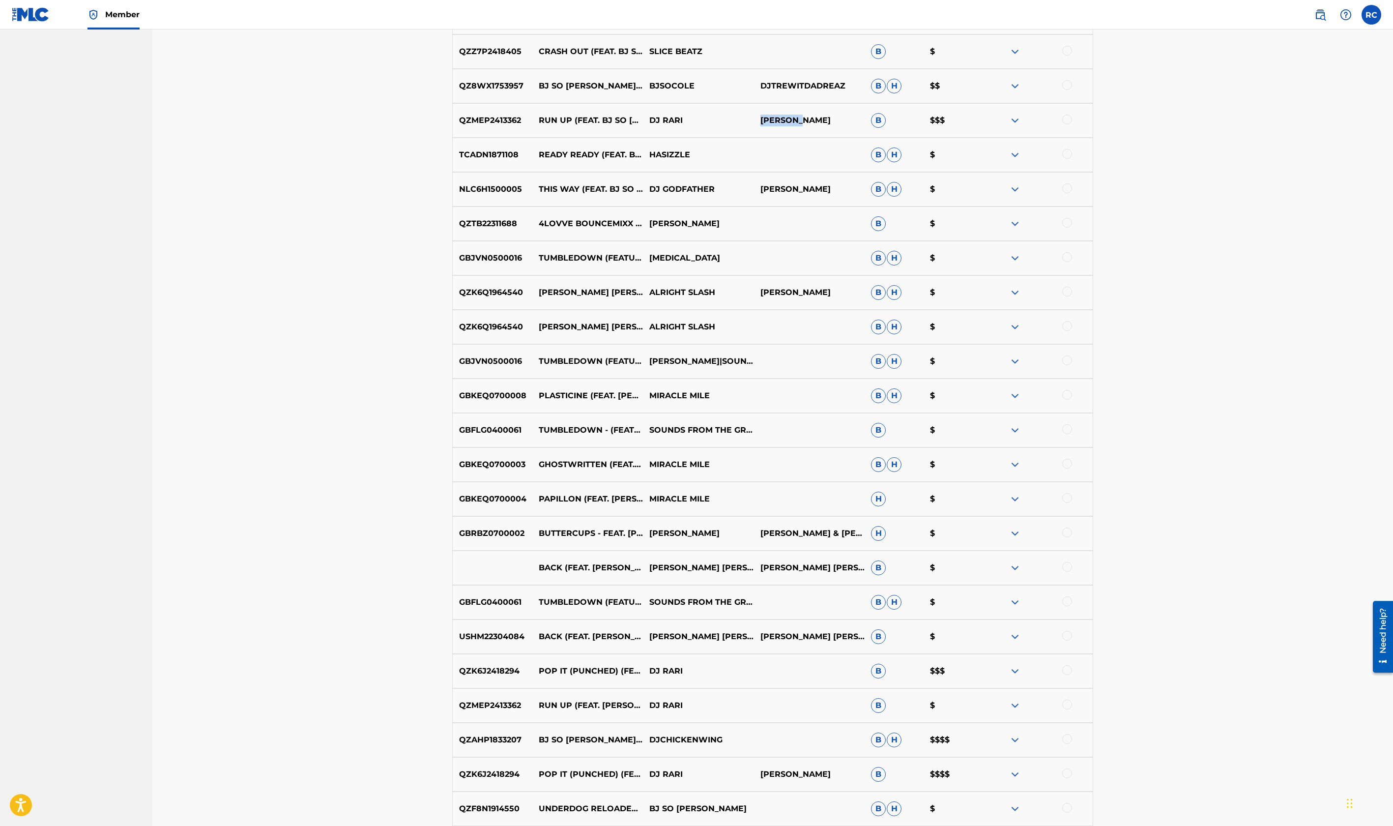
drag, startPoint x: 760, startPoint y: 122, endPoint x: 802, endPoint y: 122, distance: 41.8
click at [802, 122] on p "RONNY JACKSON" at bounding box center [809, 121] width 111 height 12
click at [800, 122] on p "RONNY JACKSON" at bounding box center [809, 121] width 111 height 12
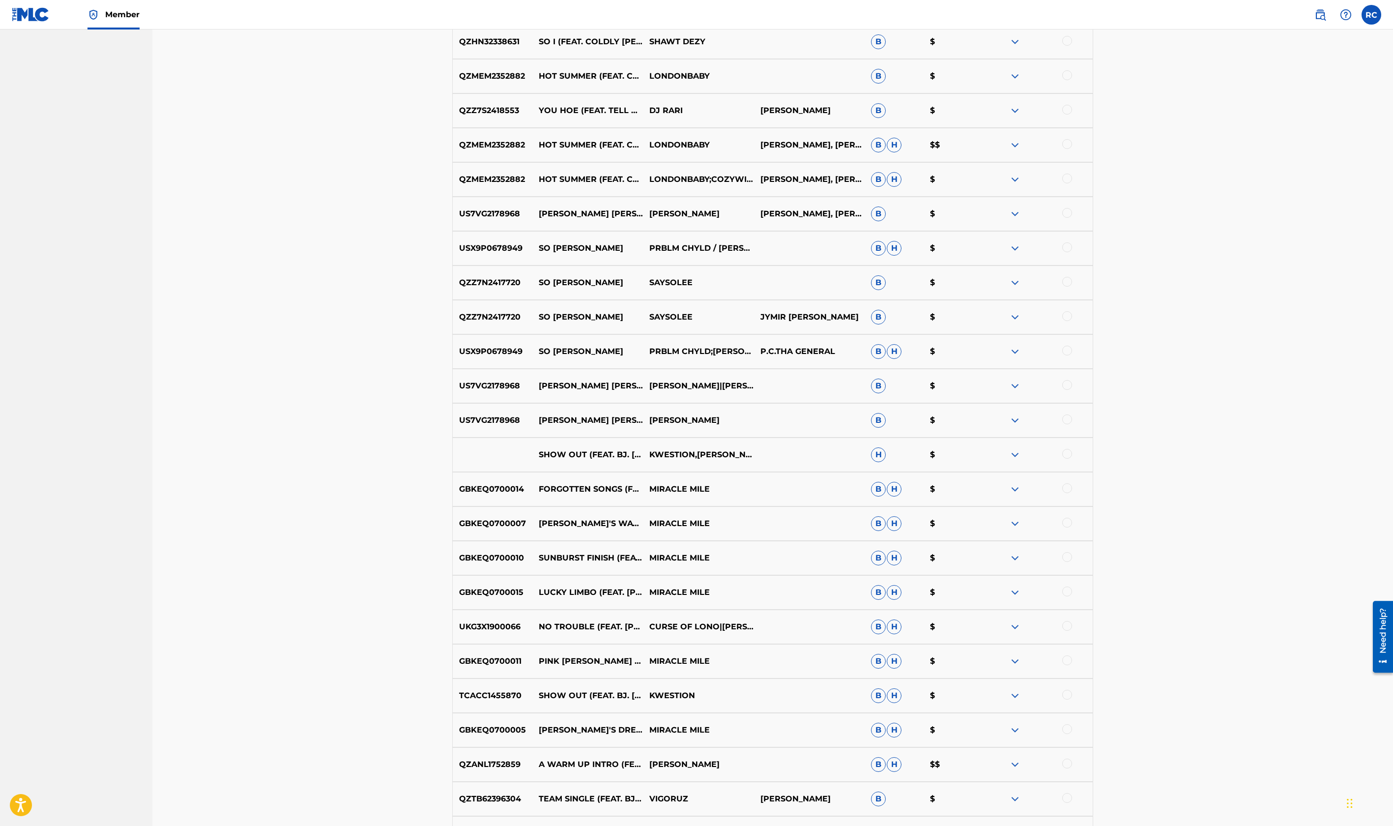
scroll to position [2753, 0]
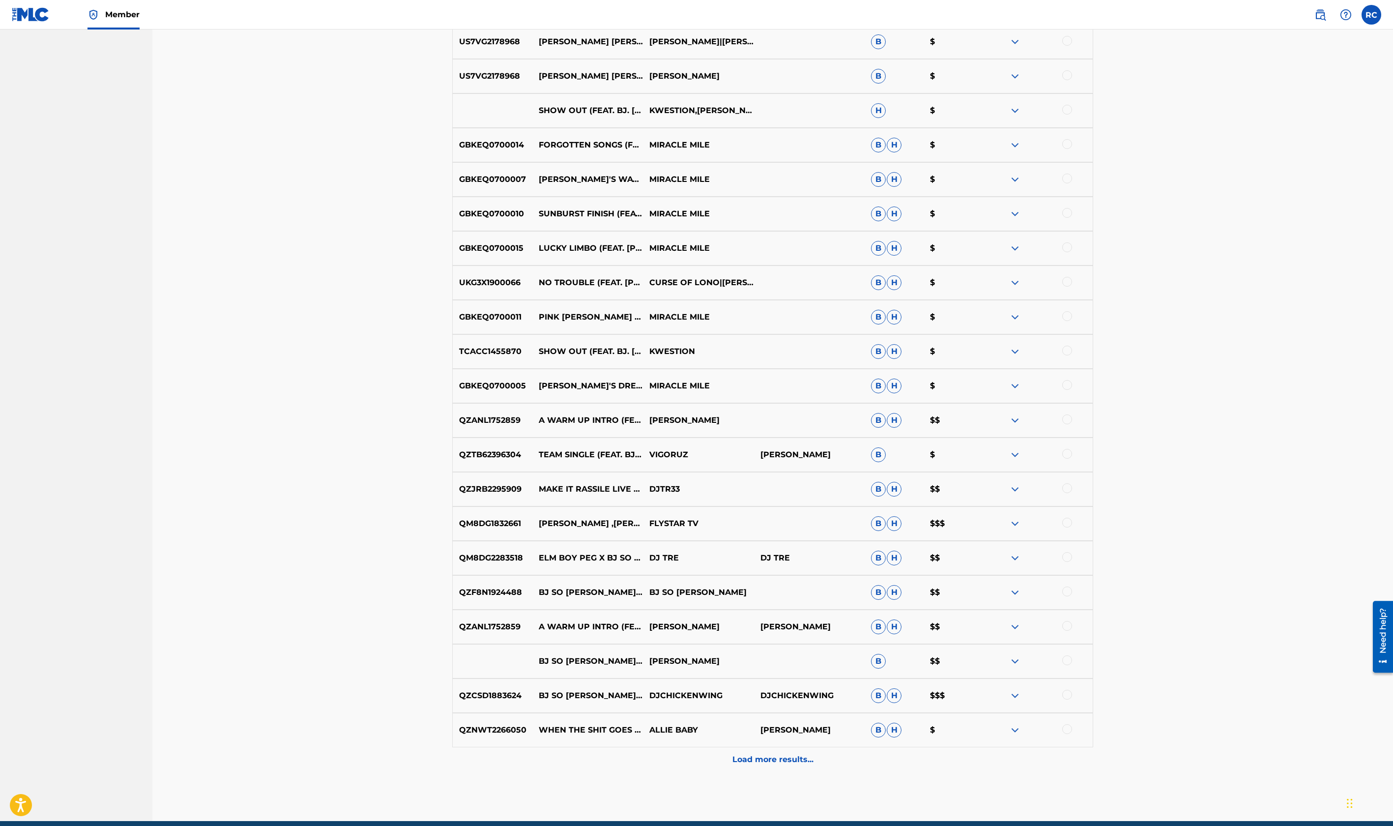
click at [778, 762] on p "Load more results..." at bounding box center [773, 760] width 81 height 12
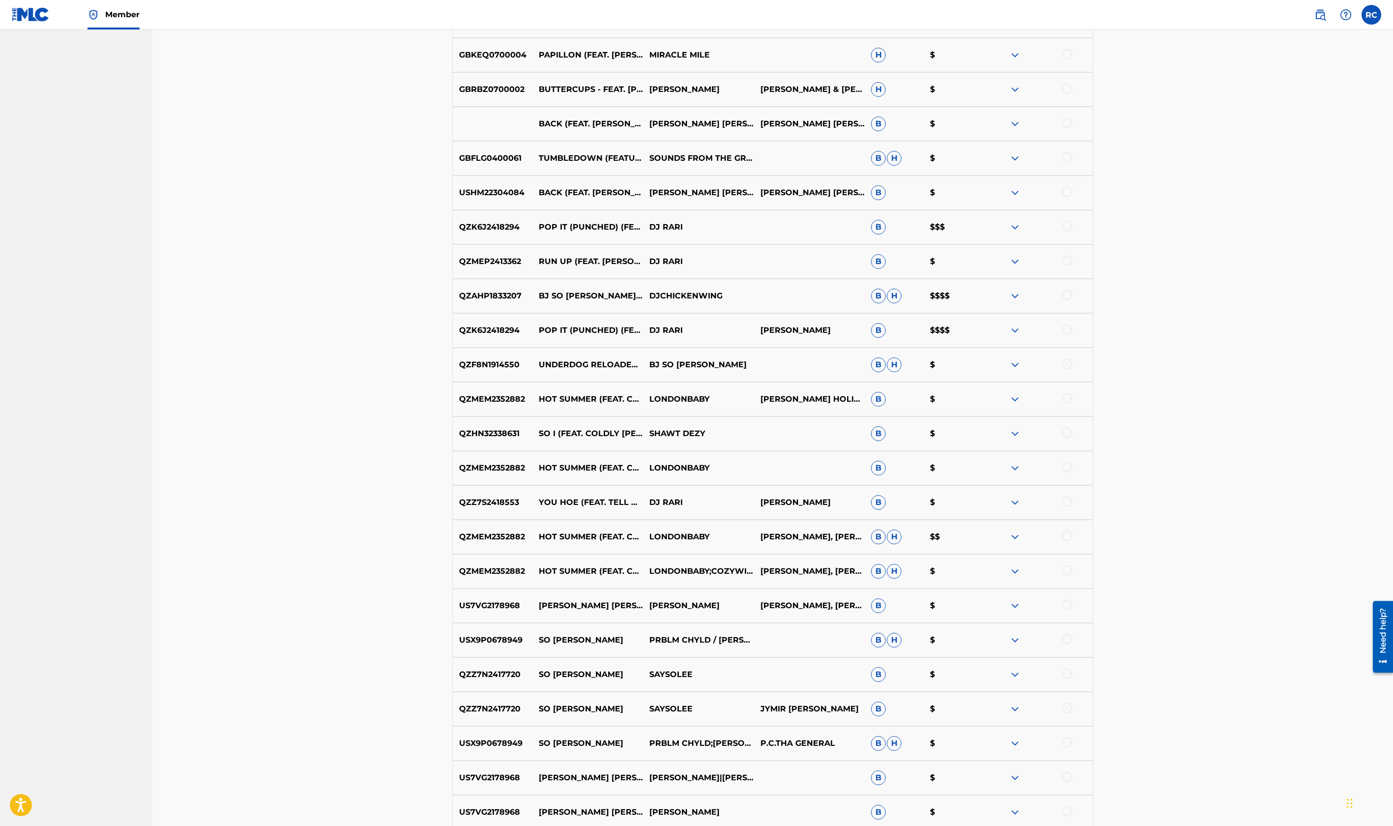
scroll to position [1868, 0]
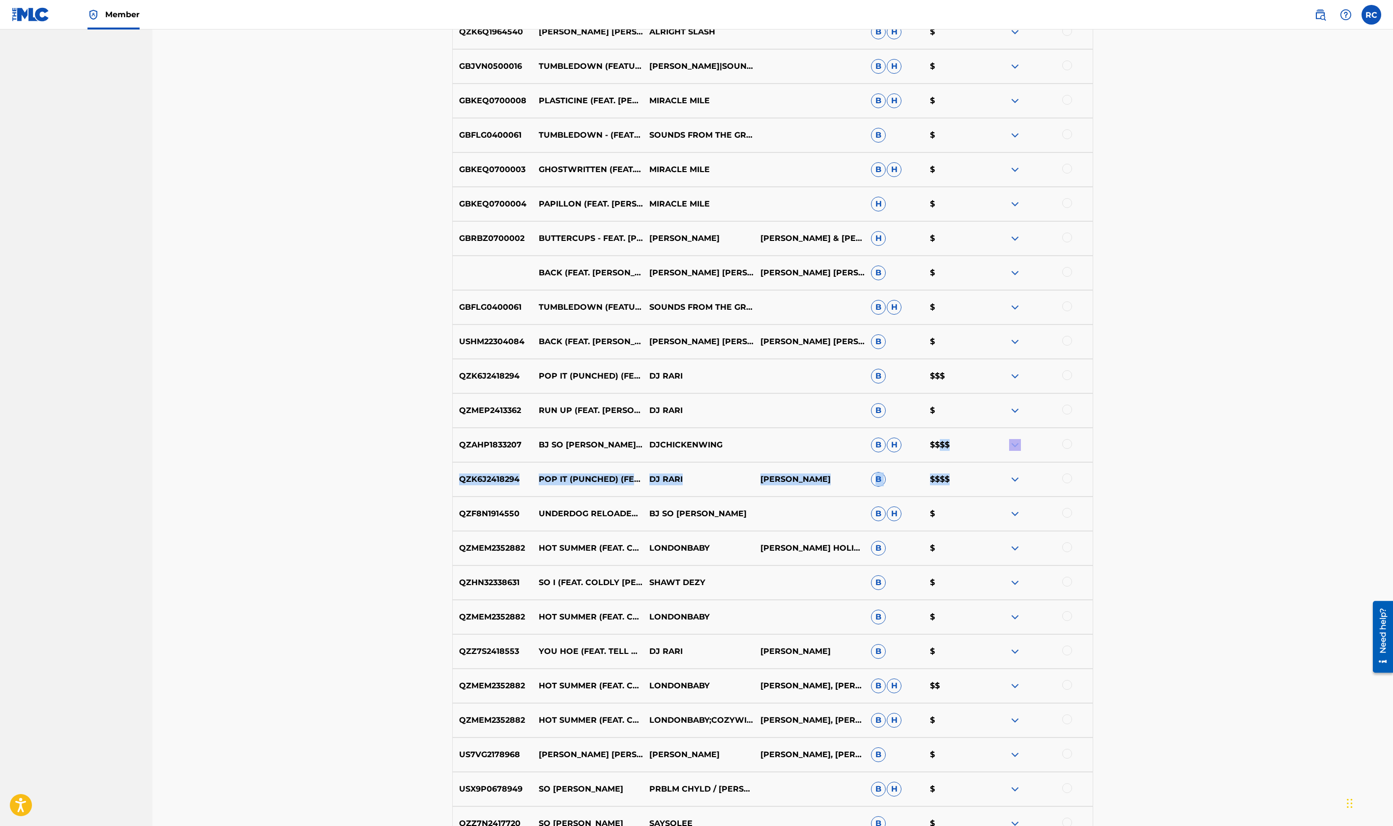
drag, startPoint x: 956, startPoint y: 482, endPoint x: 938, endPoint y: 443, distance: 42.5
click at [938, 443] on div "BJ SO COLE JOCE TYTY BTW B $ QZF8N1914545 BJ SO COLE - JOCE BJ SO COLE B H $$ Q…" at bounding box center [772, 268] width 641 height 3466
click at [938, 443] on p "$$$$" at bounding box center [952, 445] width 59 height 12
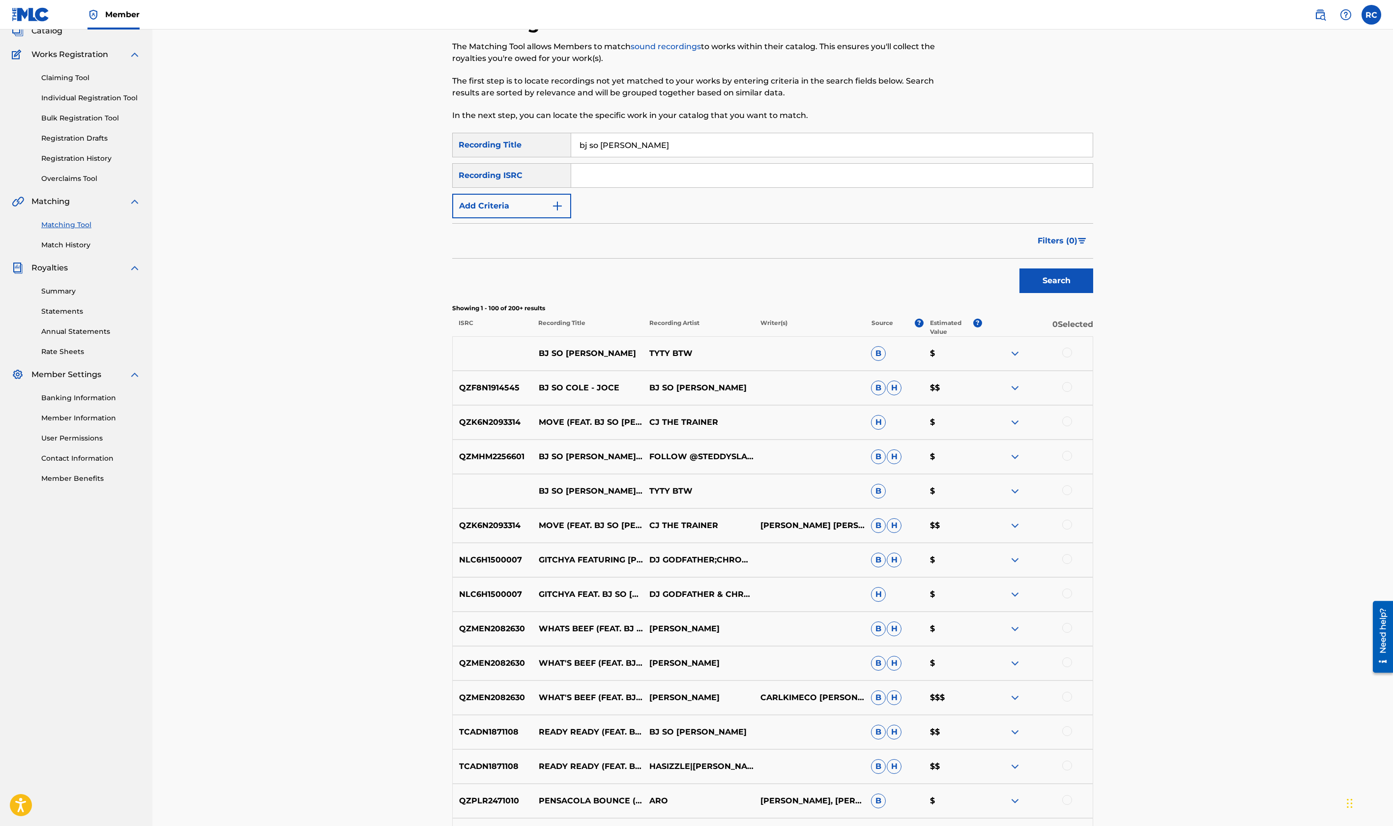
scroll to position [0, 0]
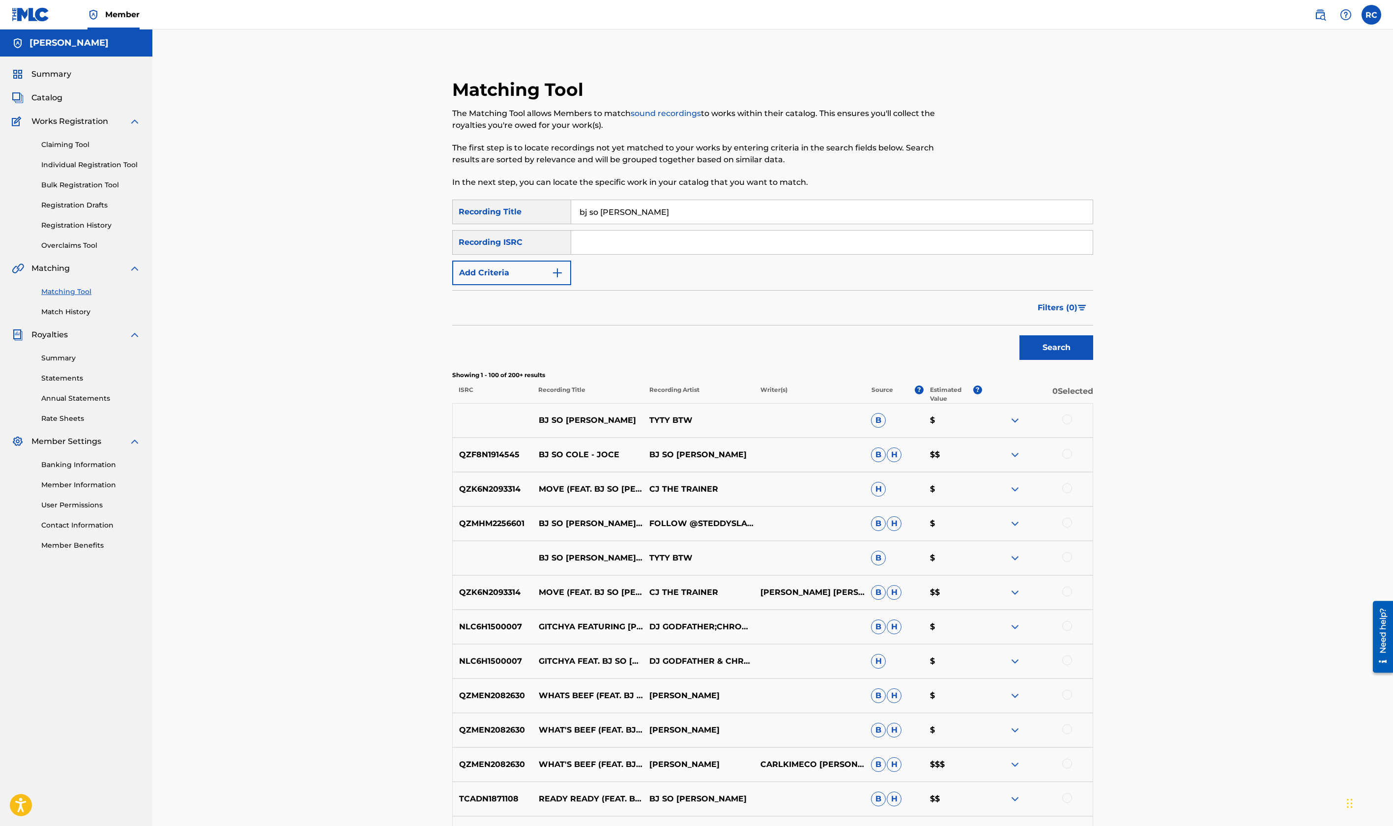
drag, startPoint x: 667, startPoint y: 216, endPoint x: 565, endPoint y: 199, distance: 103.2
type input "deebaby"
click at [1020, 335] on button "Search" at bounding box center [1057, 347] width 74 height 25
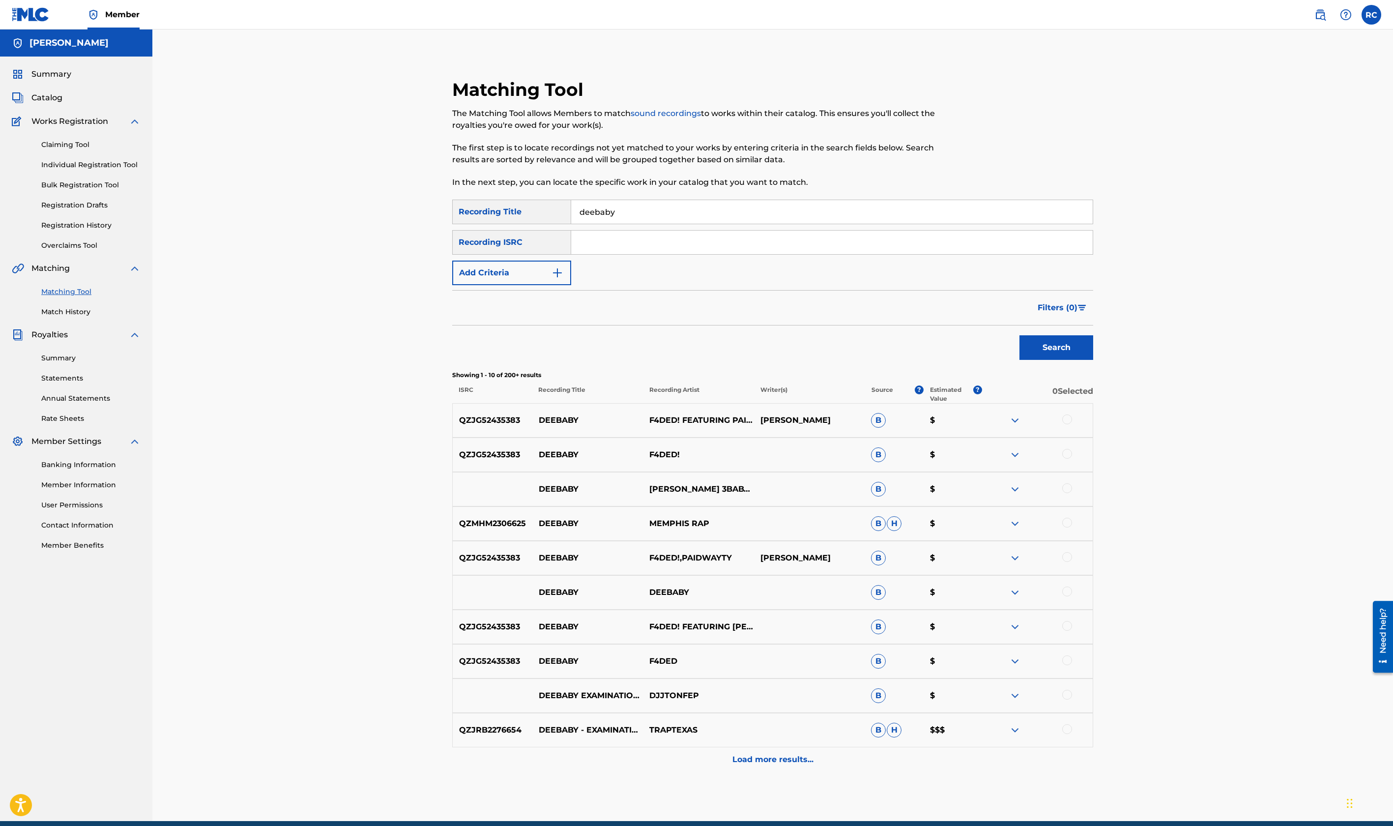
click at [778, 760] on p "Load more results..." at bounding box center [773, 760] width 81 height 12
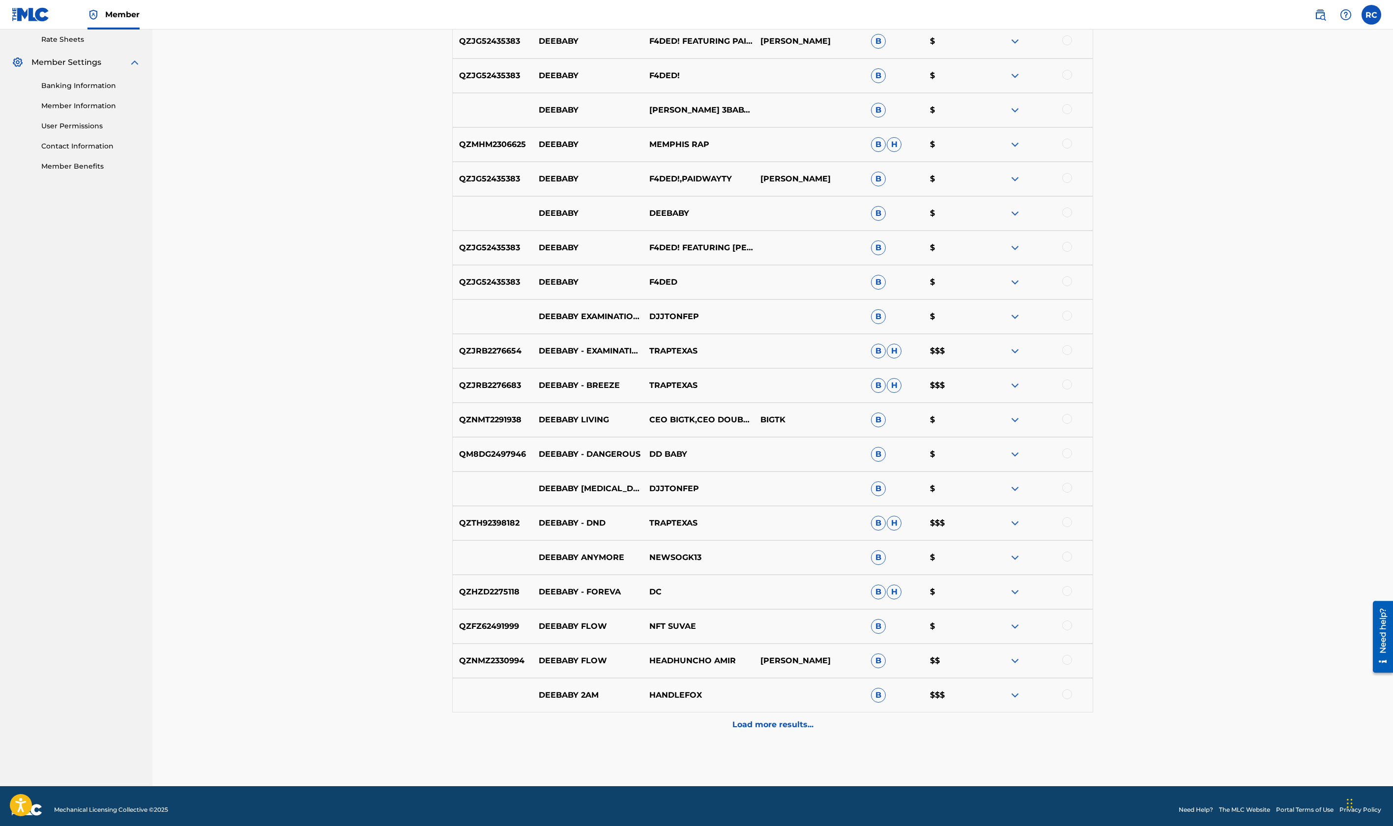
scroll to position [386, 0]
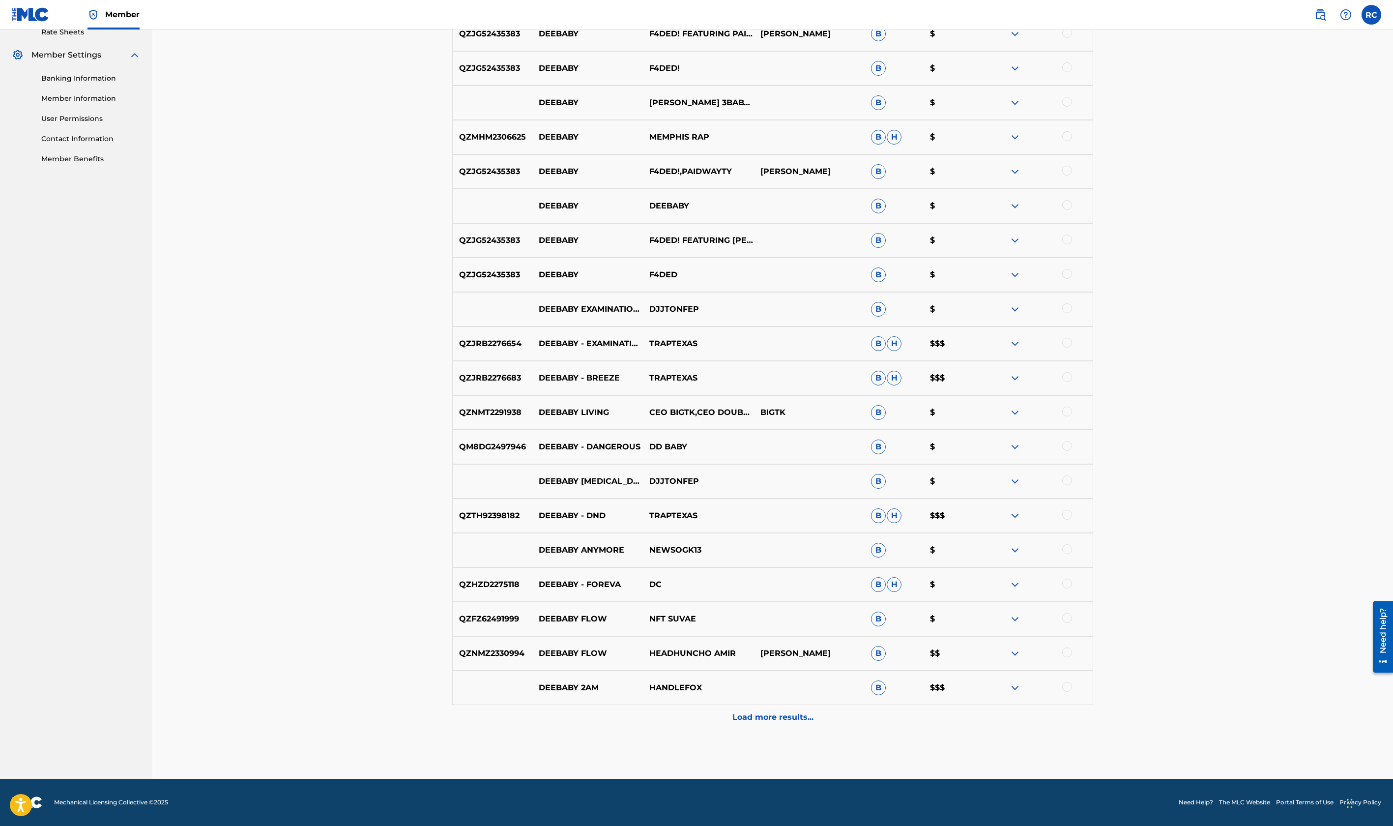
click at [754, 713] on p "Load more results..." at bounding box center [773, 717] width 81 height 12
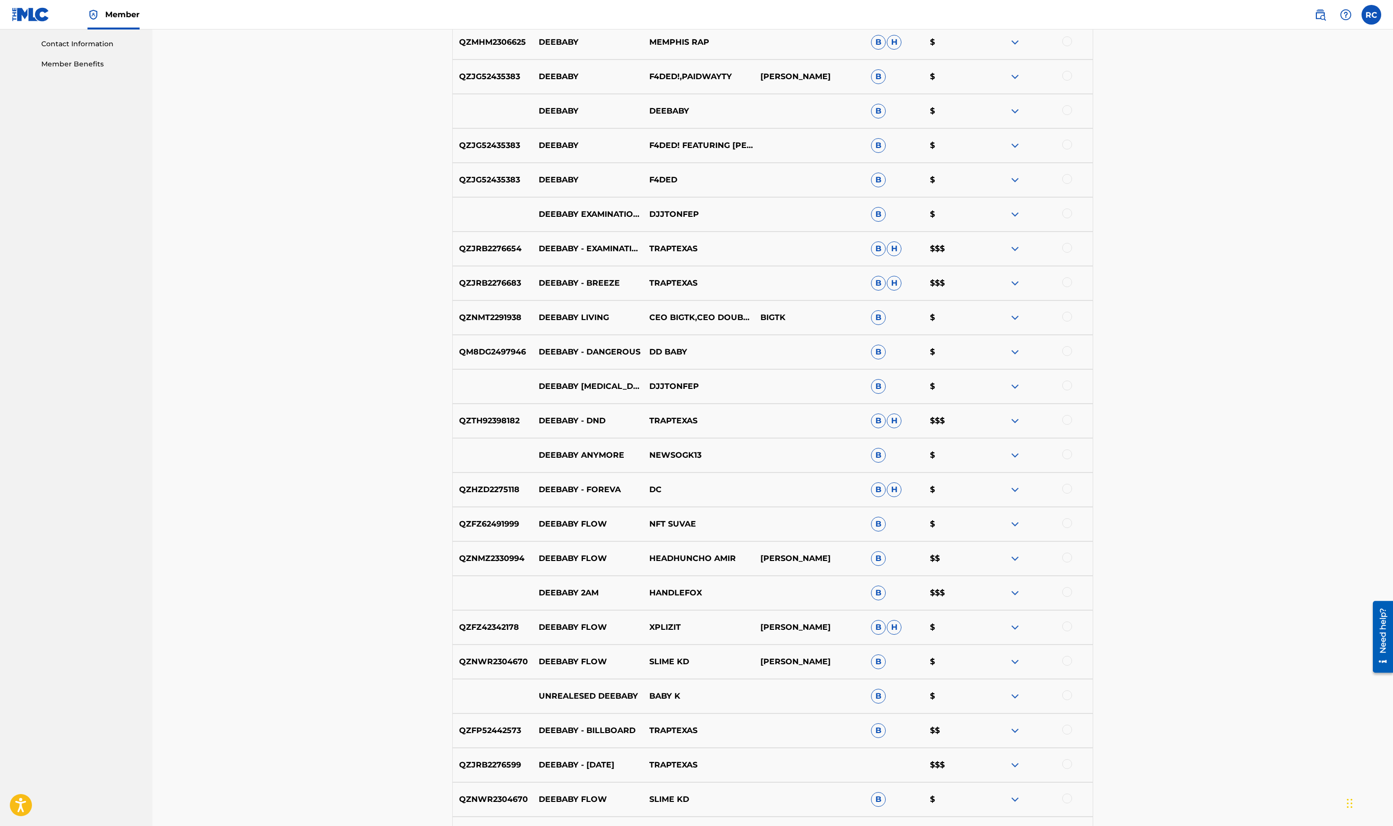
scroll to position [688, 0]
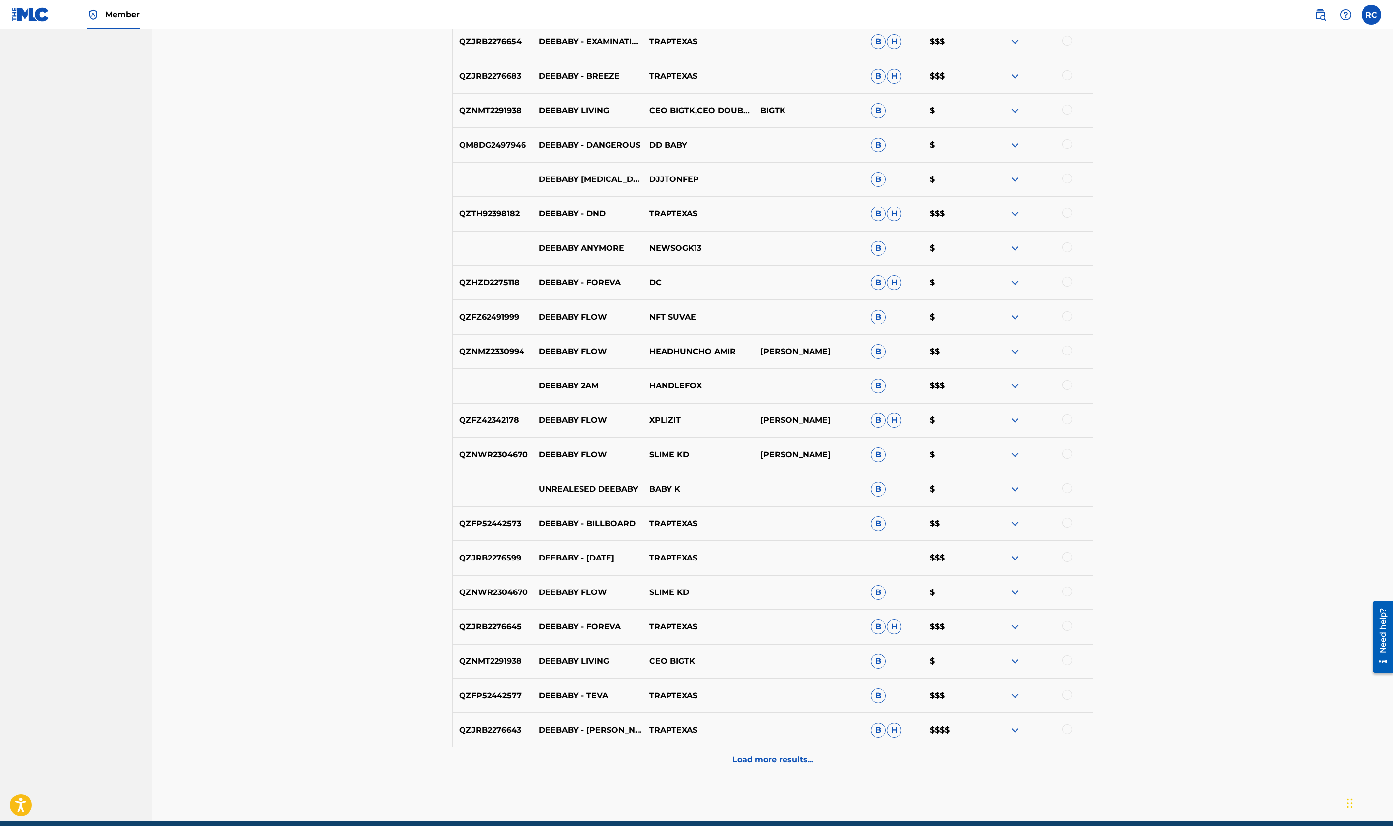
click at [767, 762] on p "Load more results..." at bounding box center [773, 760] width 81 height 12
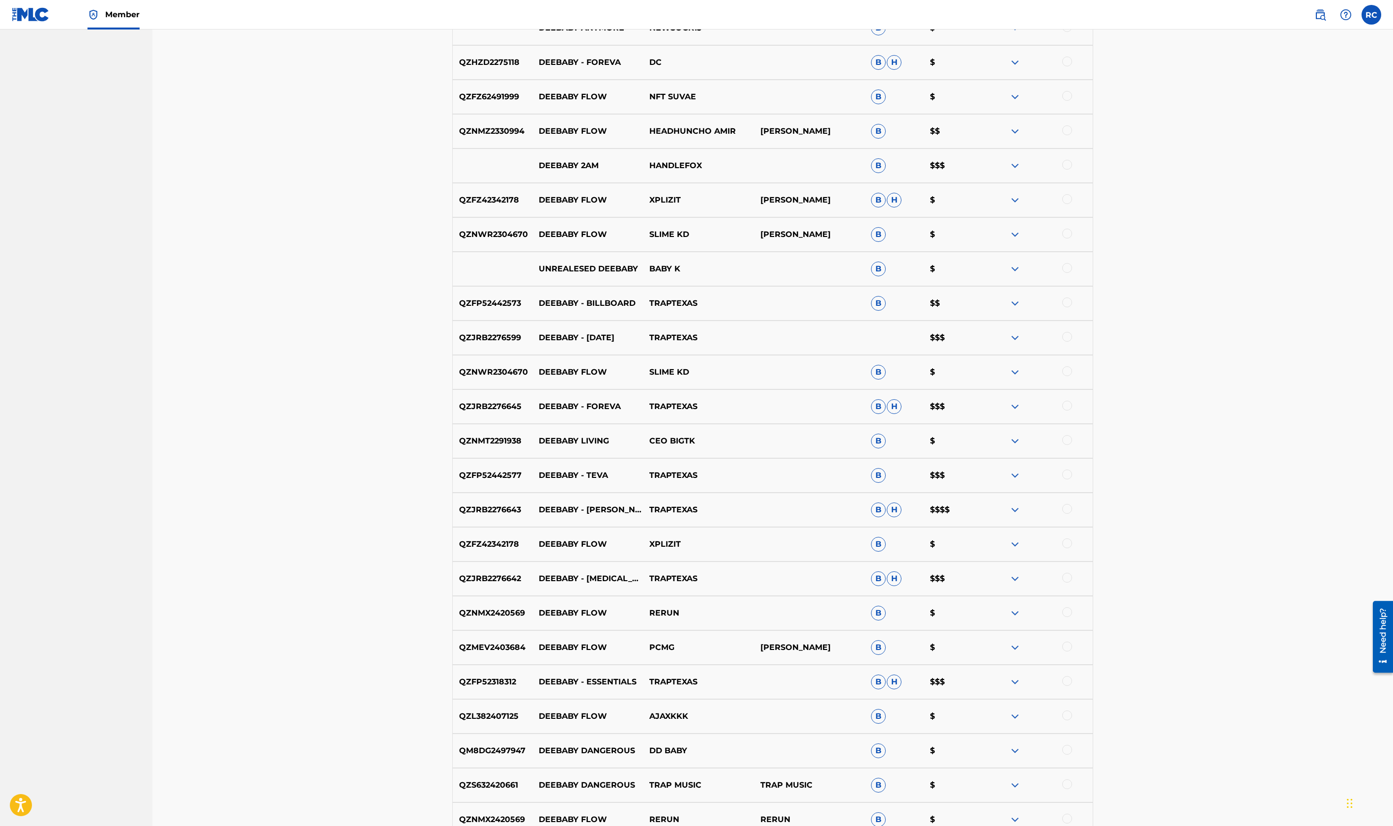
scroll to position [1075, 0]
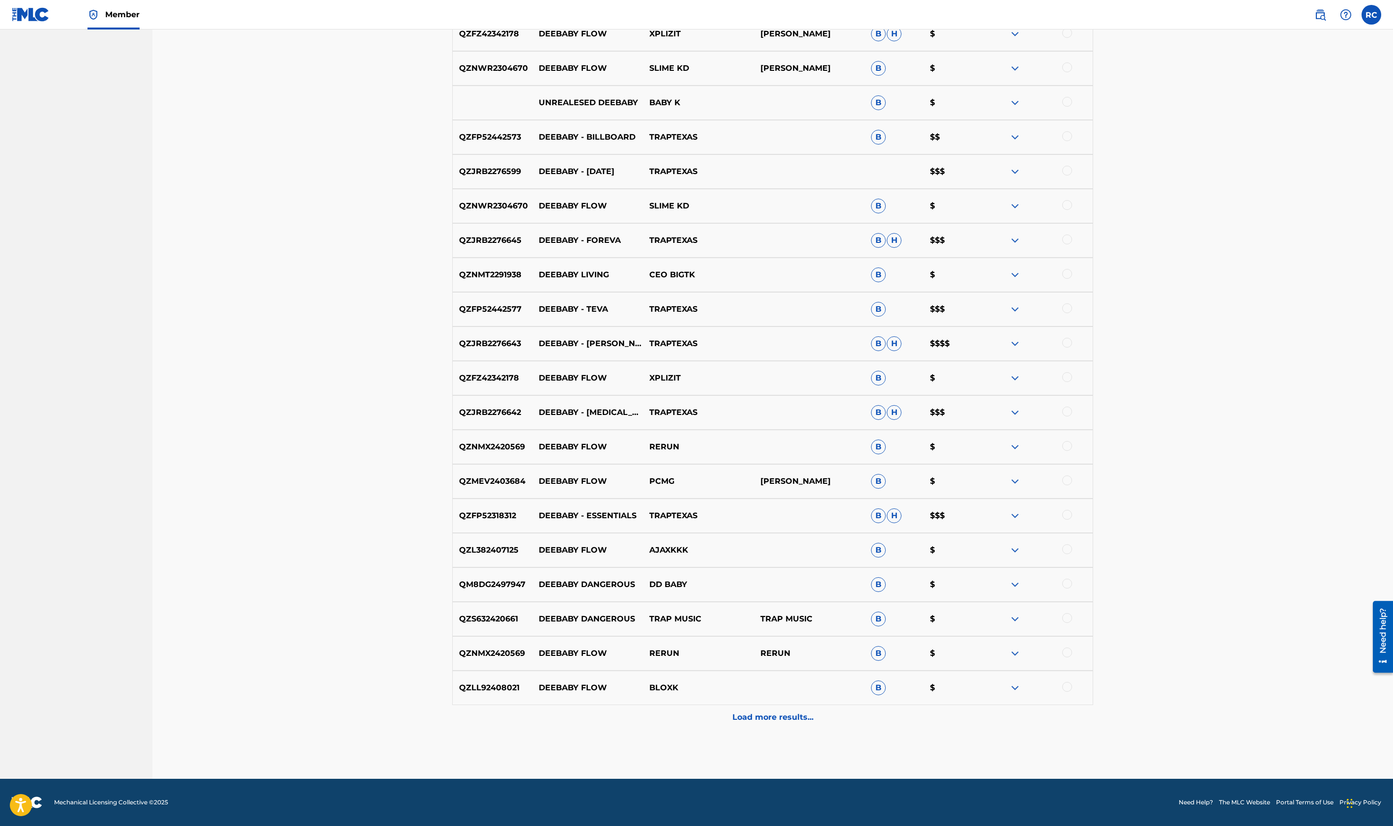
click at [774, 721] on p "Load more results..." at bounding box center [773, 717] width 81 height 12
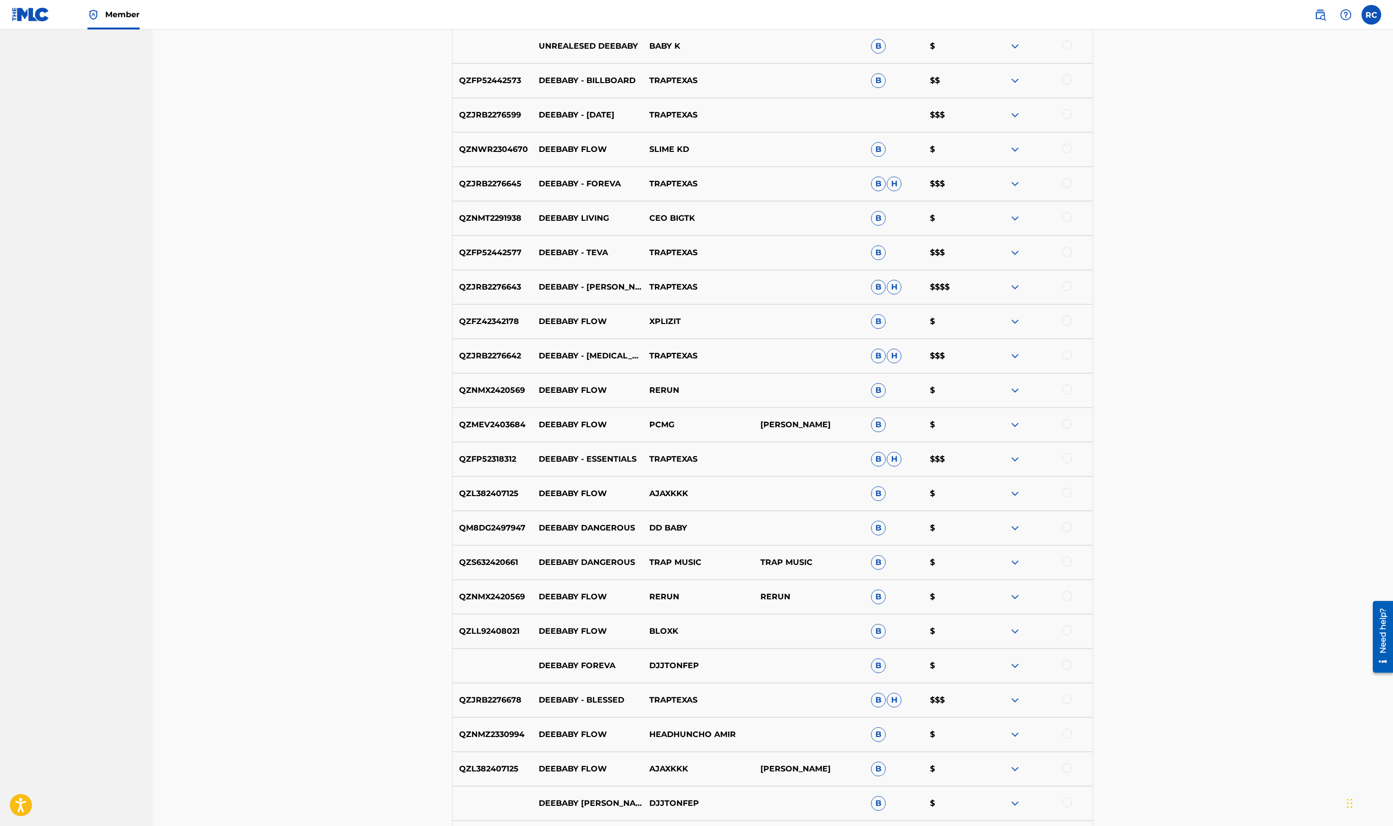
scroll to position [1419, 0]
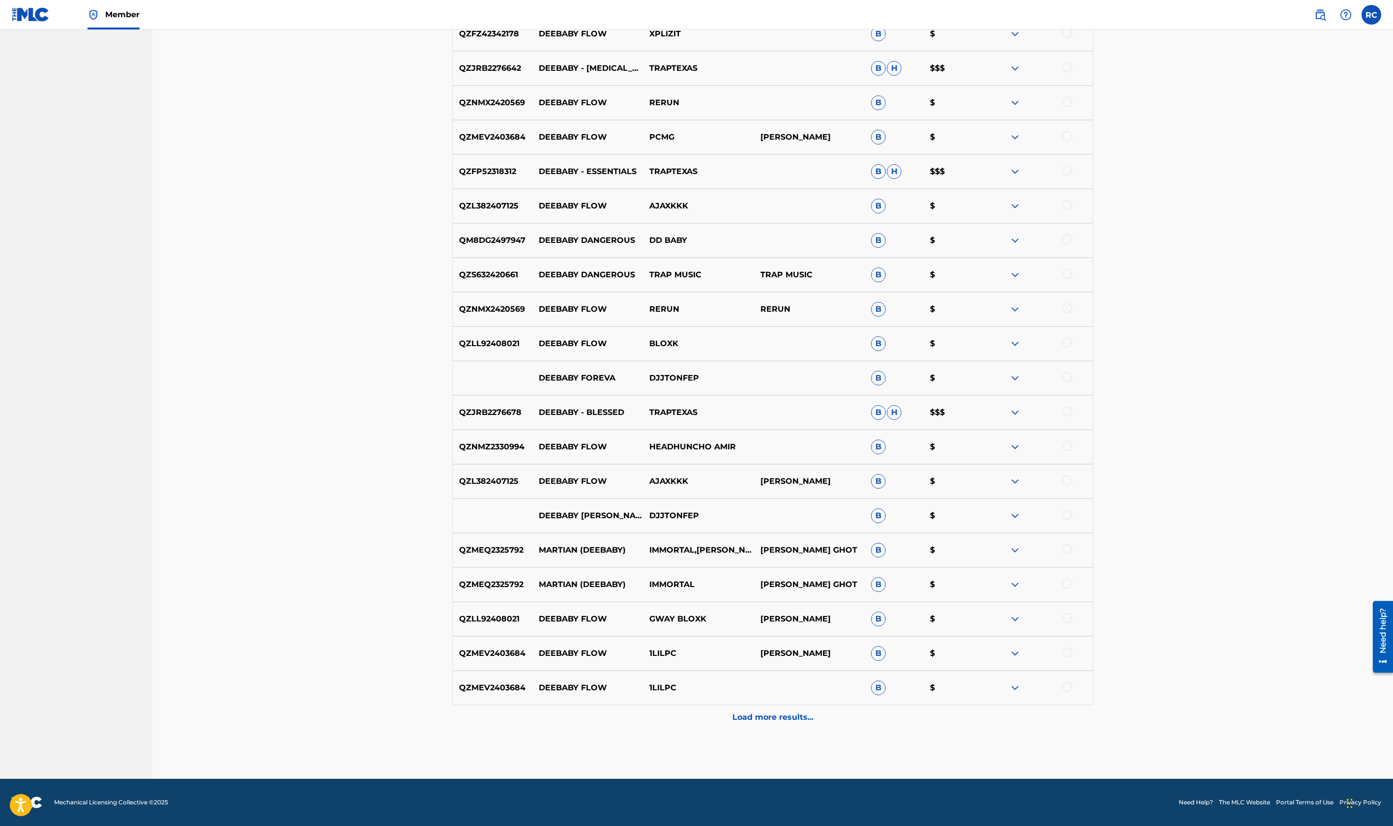
click at [776, 721] on p "Load more results..." at bounding box center [773, 717] width 81 height 12
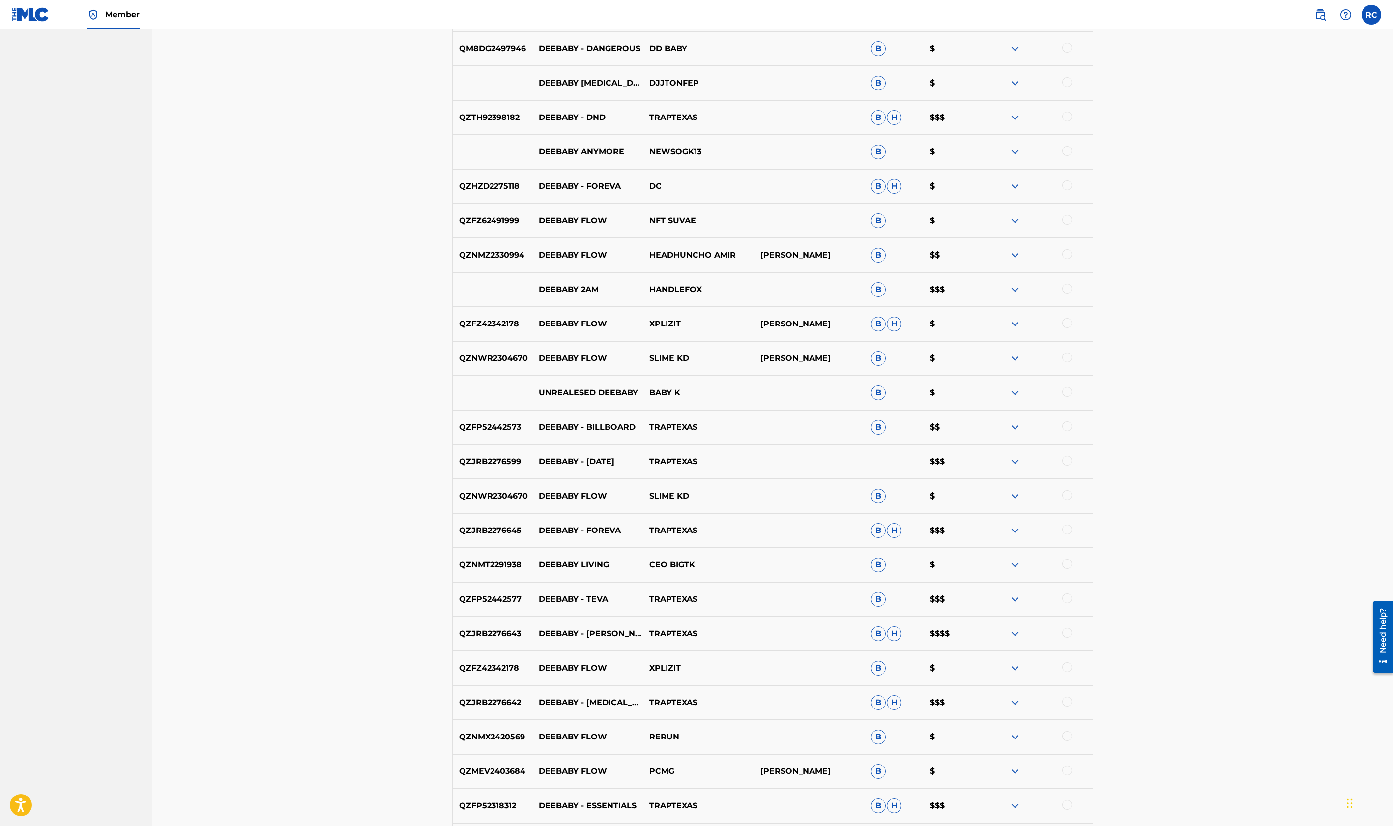
scroll to position [1032, 0]
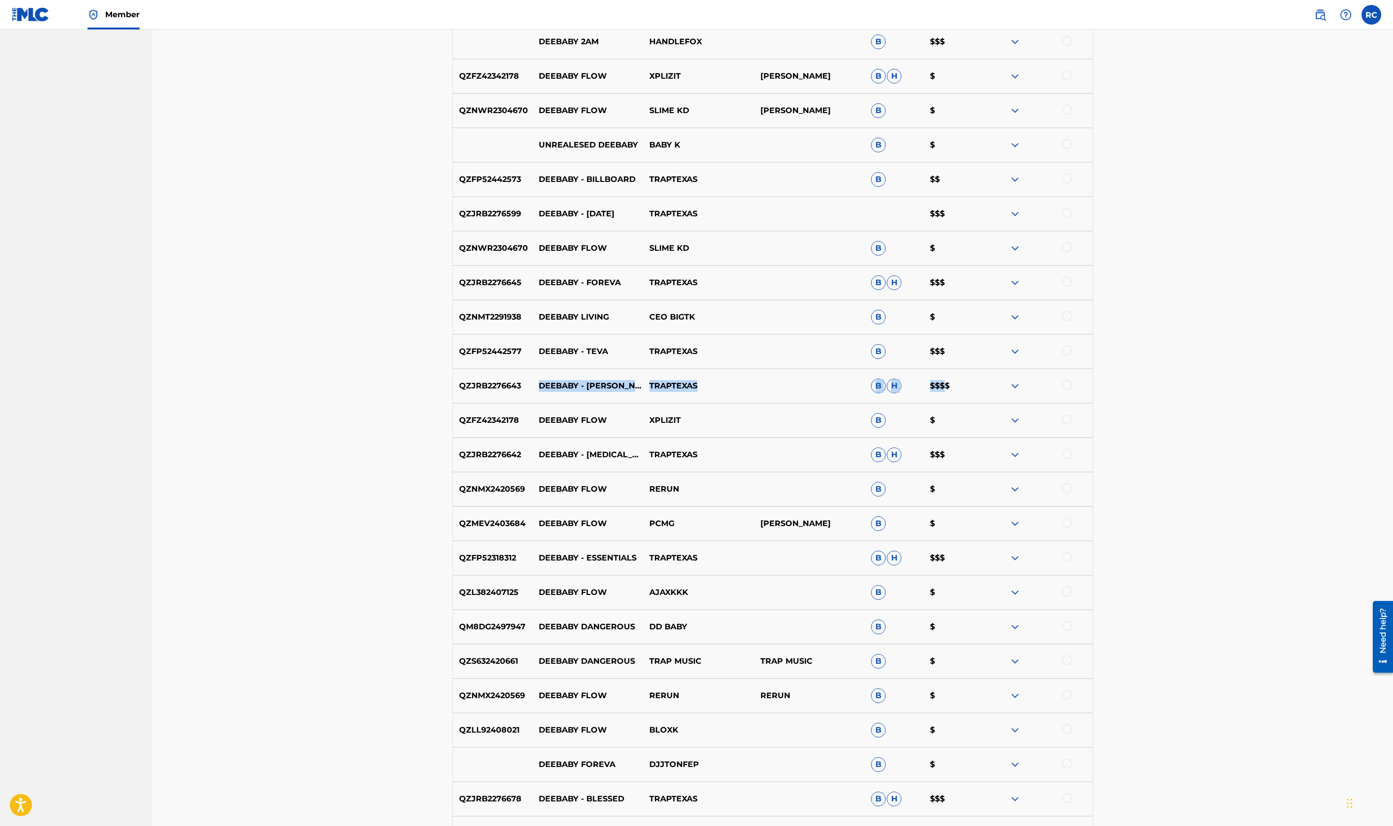
drag, startPoint x: 946, startPoint y: 386, endPoint x: 542, endPoint y: 382, distance: 404.6
click at [542, 382] on div "QZJRB2276643 DEEBABY - JANEL TRAPTEXAS B H $$$$" at bounding box center [772, 386] width 641 height 34
click at [541, 382] on p "DEEBABY - JANEL" at bounding box center [587, 386] width 111 height 12
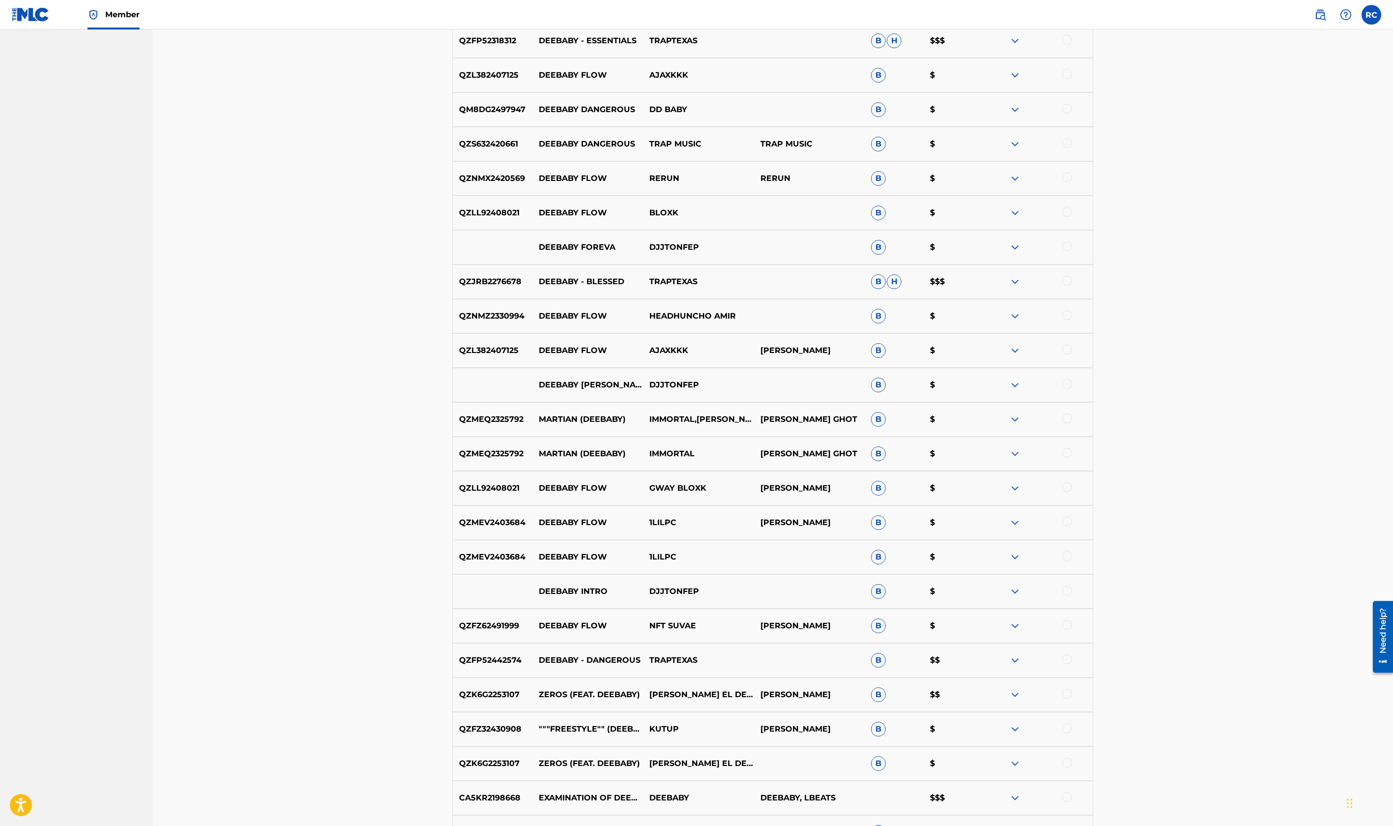
scroll to position [1763, 0]
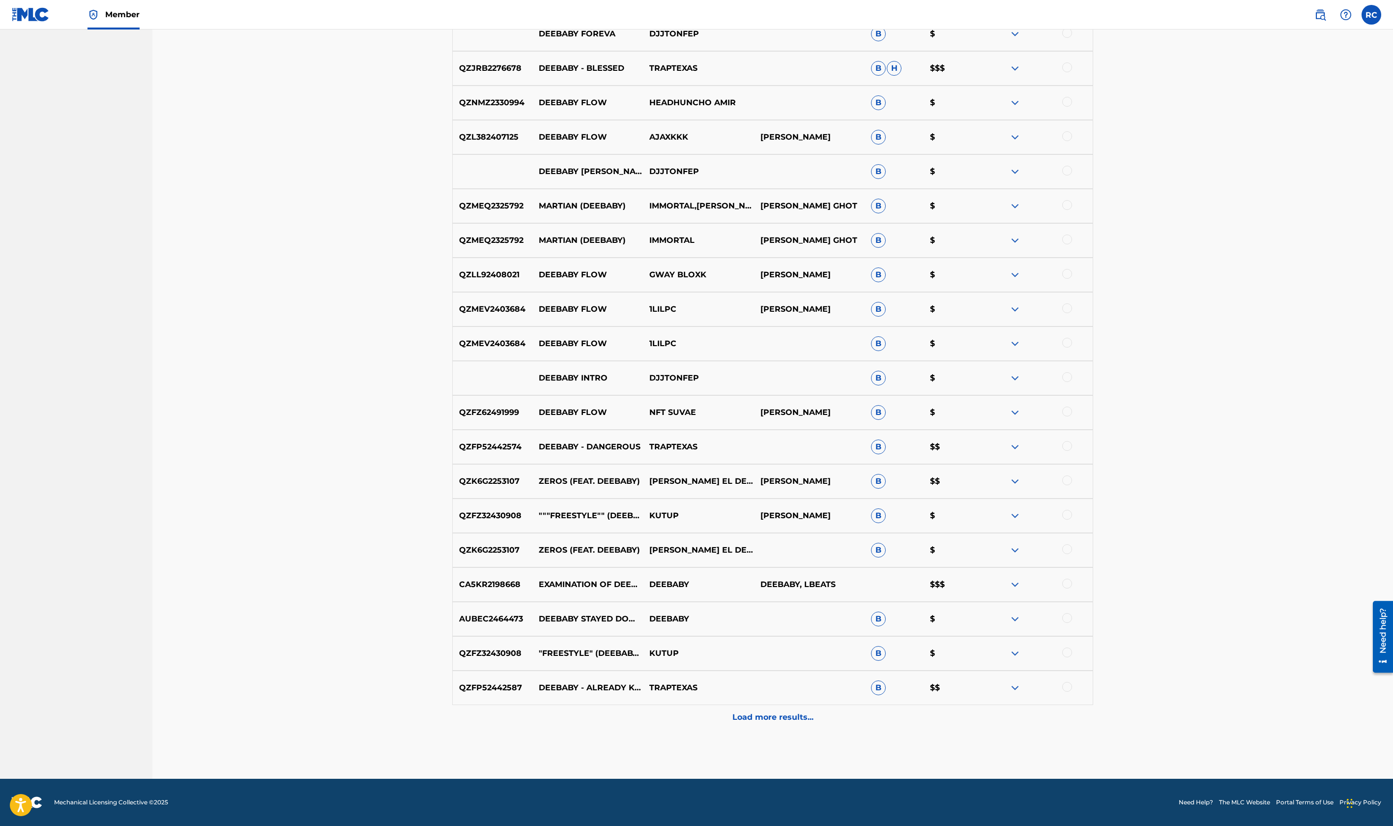
click at [796, 721] on p "Load more results..." at bounding box center [773, 717] width 81 height 12
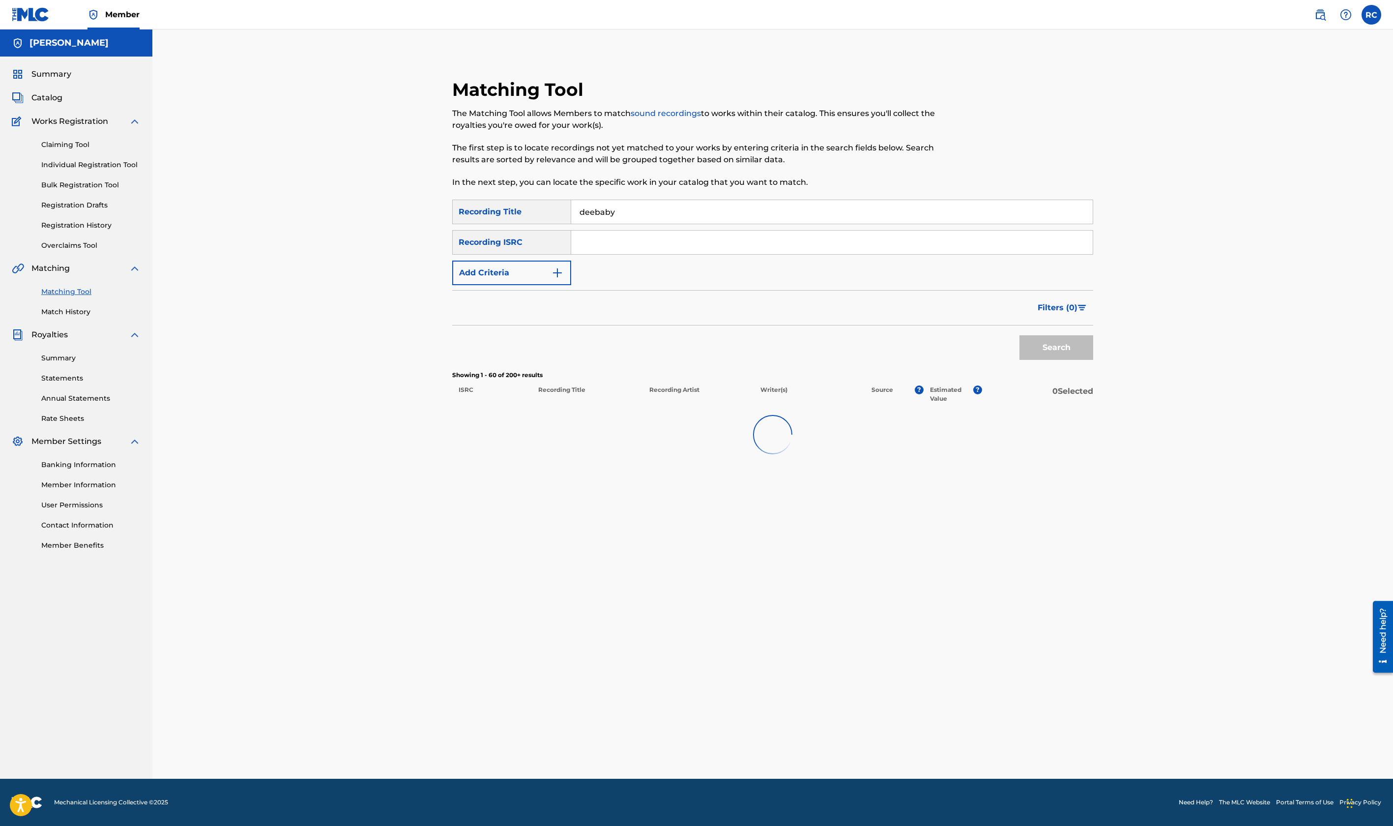
scroll to position [0, 0]
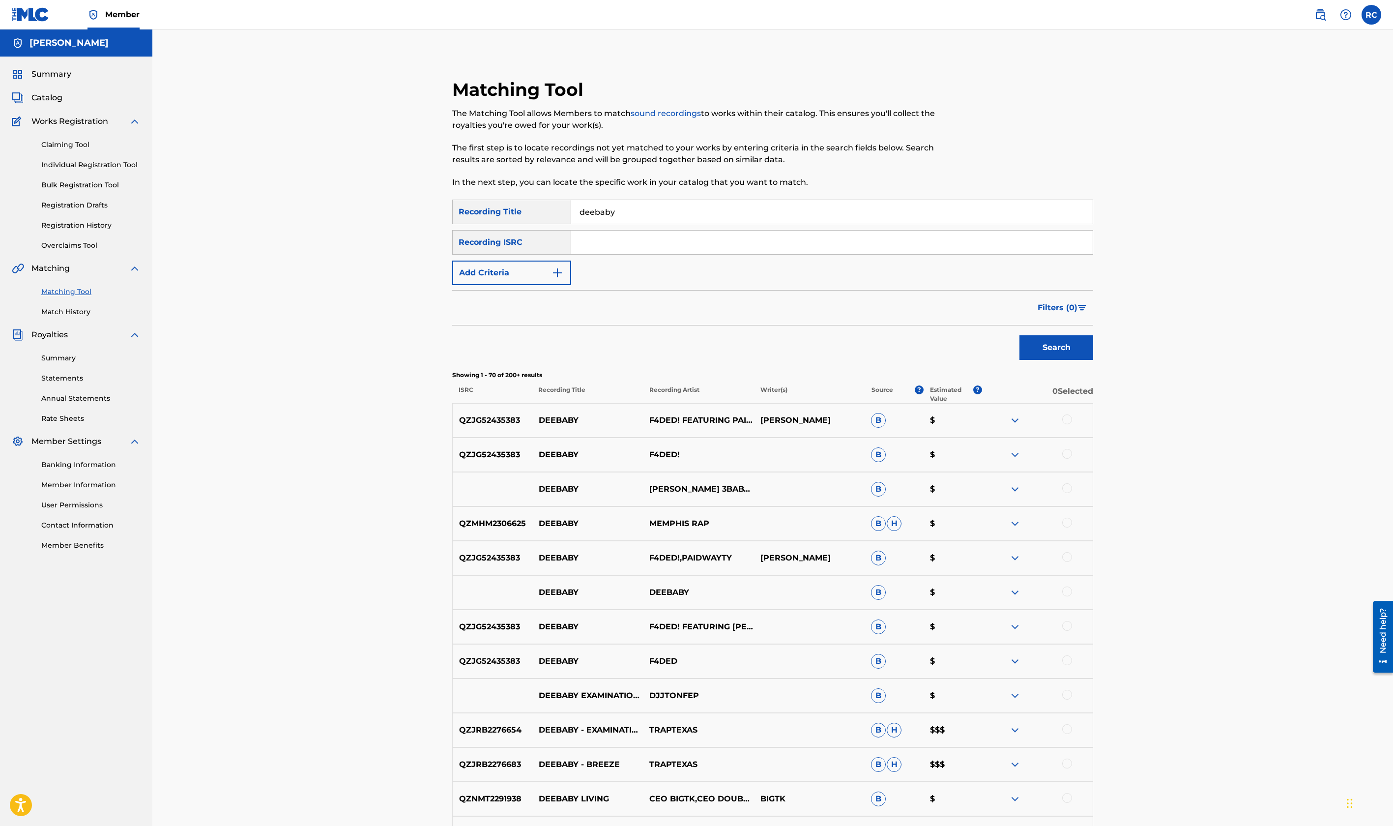
click at [71, 145] on link "Claiming Tool" at bounding box center [90, 145] width 99 height 10
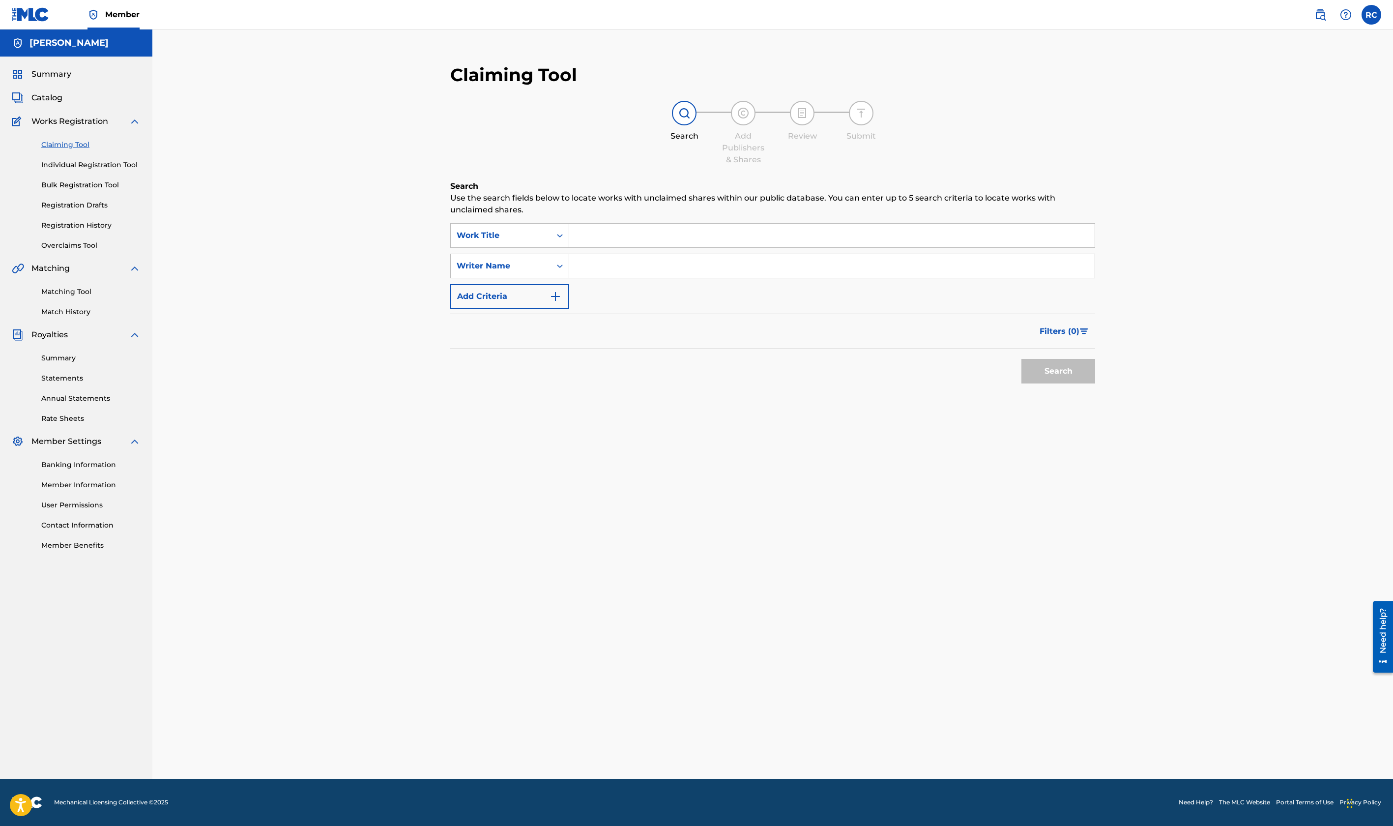
click at [692, 262] on input "Search Form" at bounding box center [832, 266] width 526 height 24
type input "bj so cole"
click at [1022, 359] on button "Search" at bounding box center [1059, 371] width 74 height 25
click at [646, 233] on input "Search Form" at bounding box center [832, 236] width 526 height 24
type input "bj so cole"
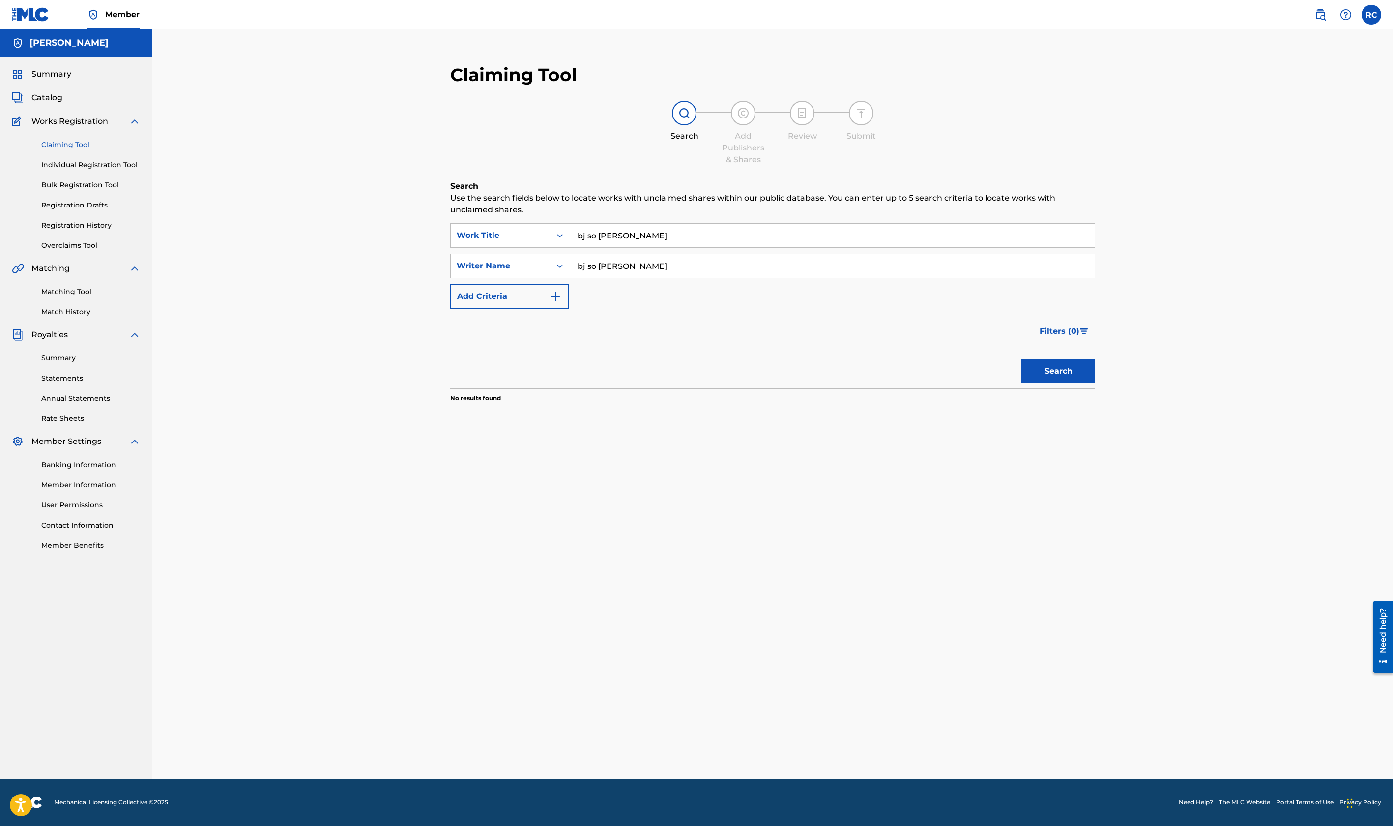
click at [1022, 359] on button "Search" at bounding box center [1059, 371] width 74 height 25
drag, startPoint x: 620, startPoint y: 257, endPoint x: 544, endPoint y: 260, distance: 76.3
click at [544, 260] on div "SearchWithCriteria66b56f01-b105-4ce4-9def-fa9e0296e575 Writer Name bj so cole" at bounding box center [772, 266] width 645 height 25
drag, startPoint x: 610, startPoint y: 241, endPoint x: 530, endPoint y: 231, distance: 79.8
click at [530, 231] on div "SearchWithCriteria8134ef33-ded3-4903-9174-5be793409916 Work Title bj so cole" at bounding box center [772, 235] width 645 height 25
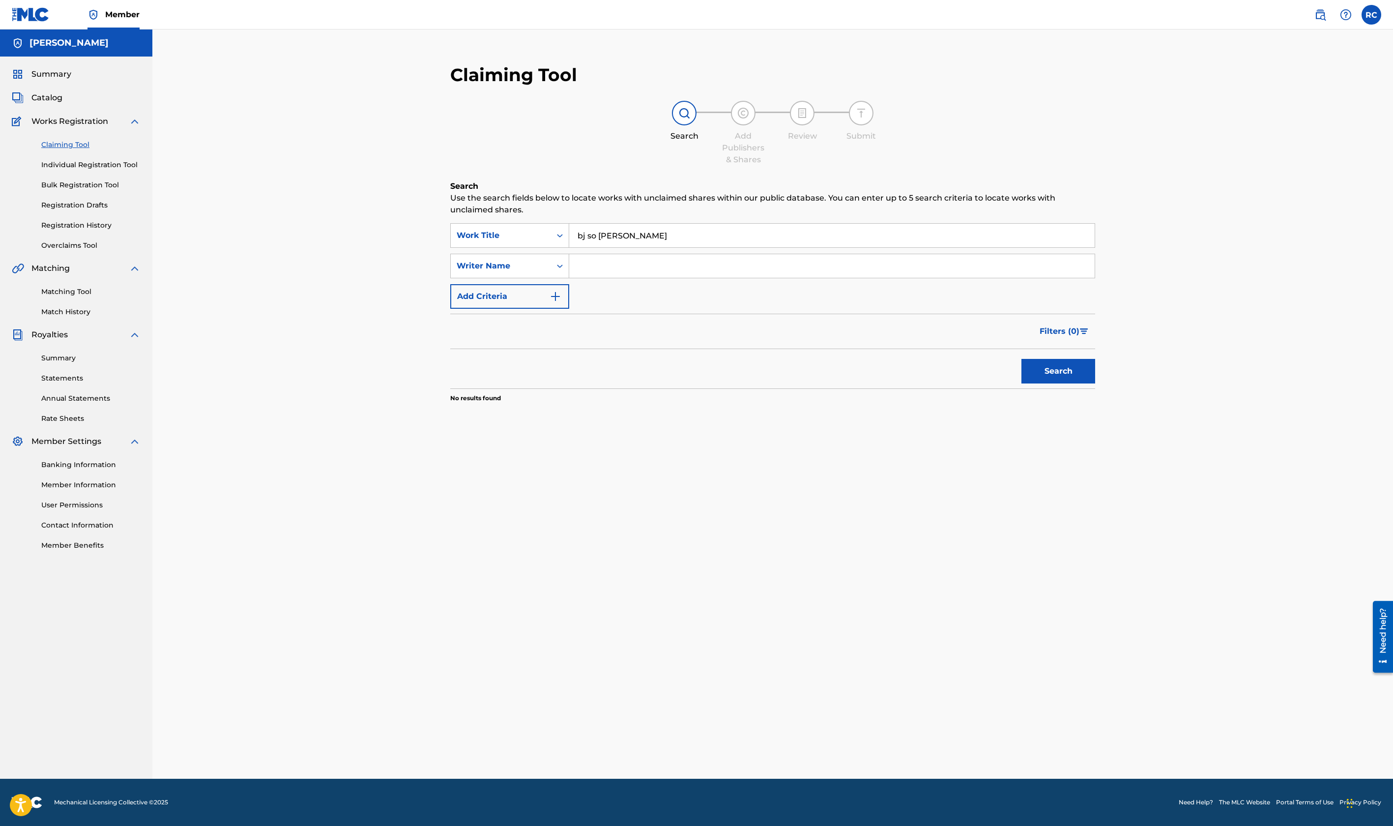
click at [658, 231] on input "bj so cole" at bounding box center [832, 236] width 526 height 24
drag, startPoint x: 644, startPoint y: 229, endPoint x: 526, endPoint y: 221, distance: 117.8
click at [524, 229] on div "SearchWithCriteria8134ef33-ded3-4903-9174-5be793409916 Work Title bj so cole" at bounding box center [772, 235] width 645 height 25
click at [629, 235] on input "pop itt" at bounding box center [832, 236] width 526 height 24
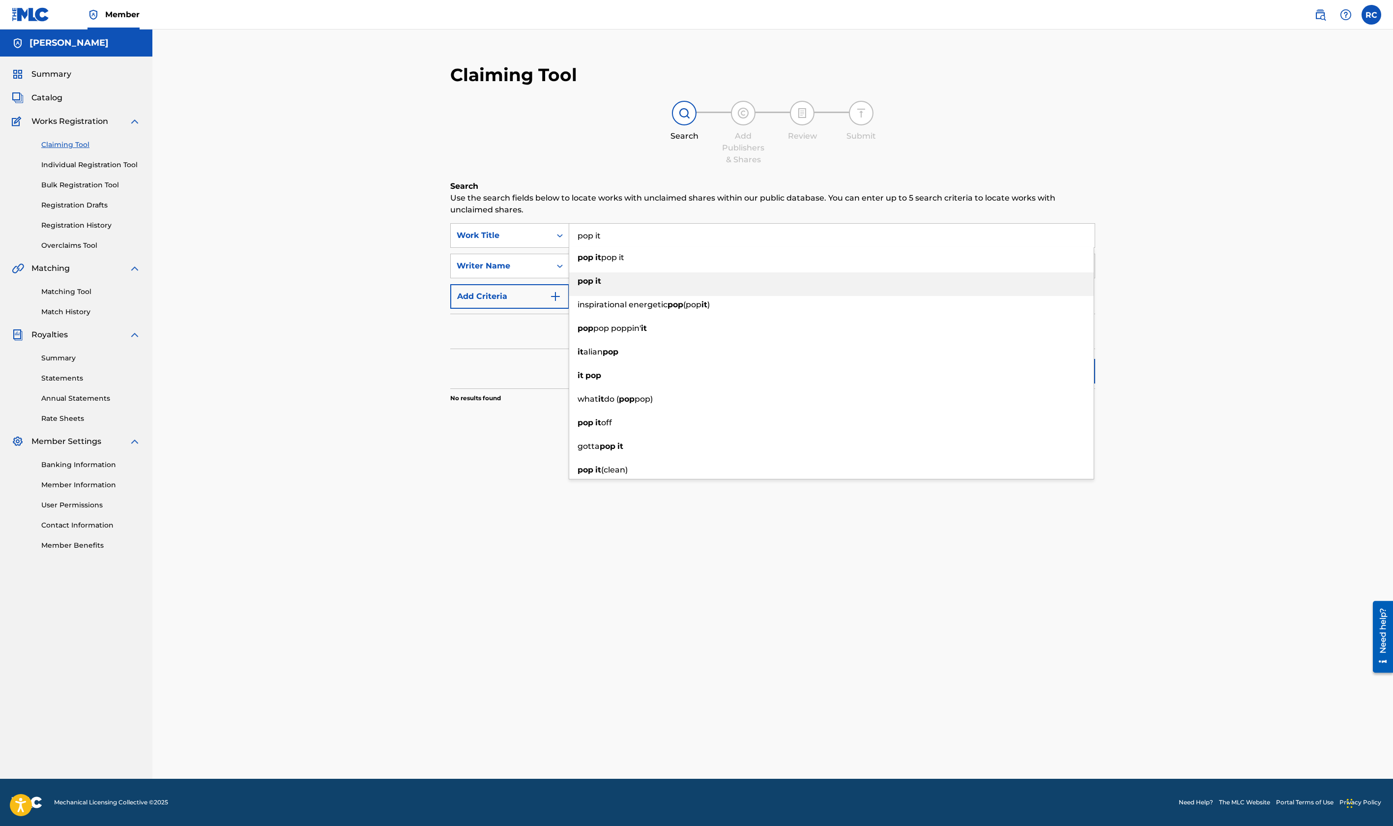
type input "pop it"
click at [597, 281] on strong "it" at bounding box center [598, 280] width 6 height 9
click at [627, 261] on input "Search Form" at bounding box center [832, 266] width 526 height 24
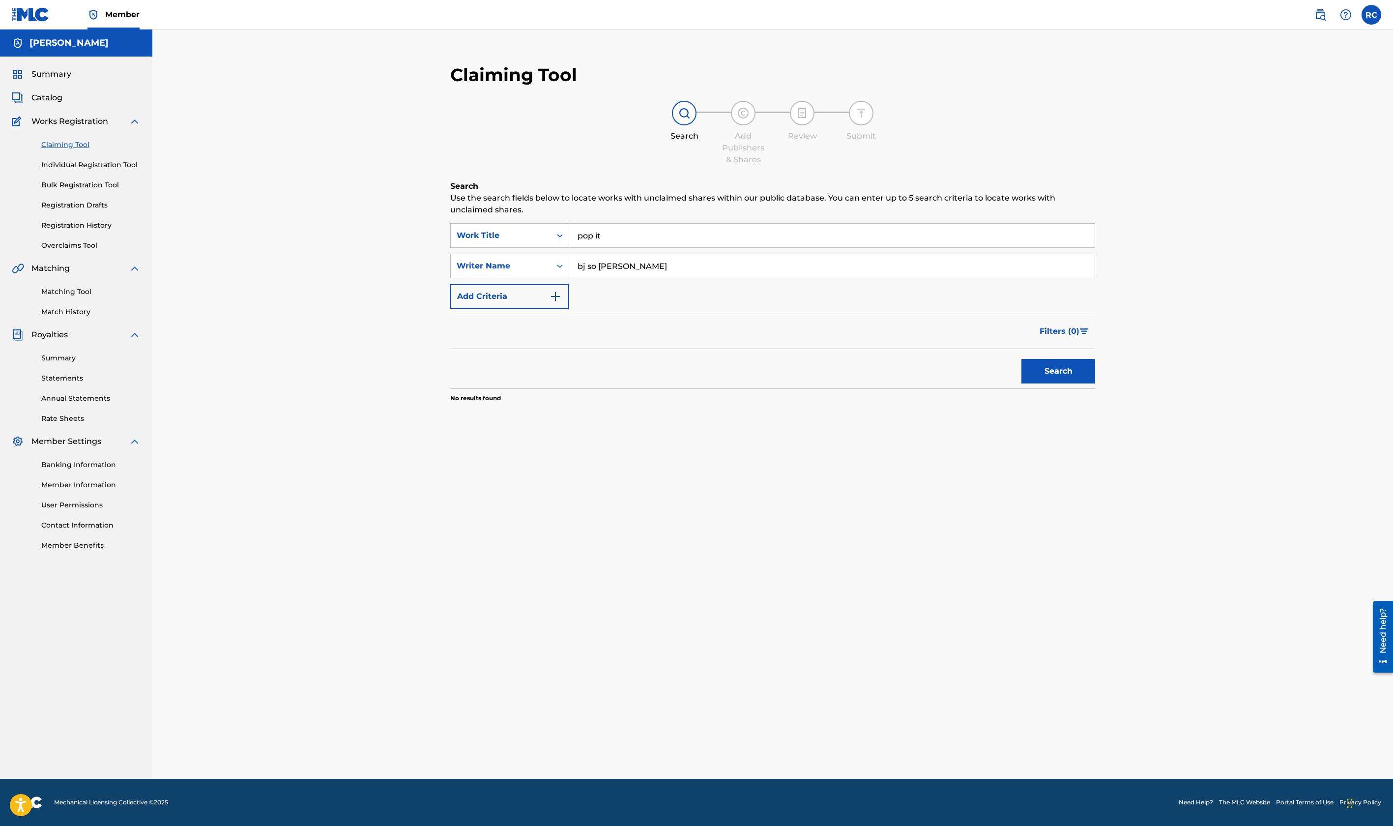
type input "bj so cole"
click at [1022, 359] on button "Search" at bounding box center [1059, 371] width 74 height 25
drag, startPoint x: 612, startPoint y: 234, endPoint x: 555, endPoint y: 226, distance: 57.6
click at [555, 226] on div "SearchWithCriteria8134ef33-ded3-4903-9174-5be793409916 Work Title pop it" at bounding box center [772, 235] width 645 height 25
click at [635, 228] on input "pop it" at bounding box center [832, 236] width 526 height 24
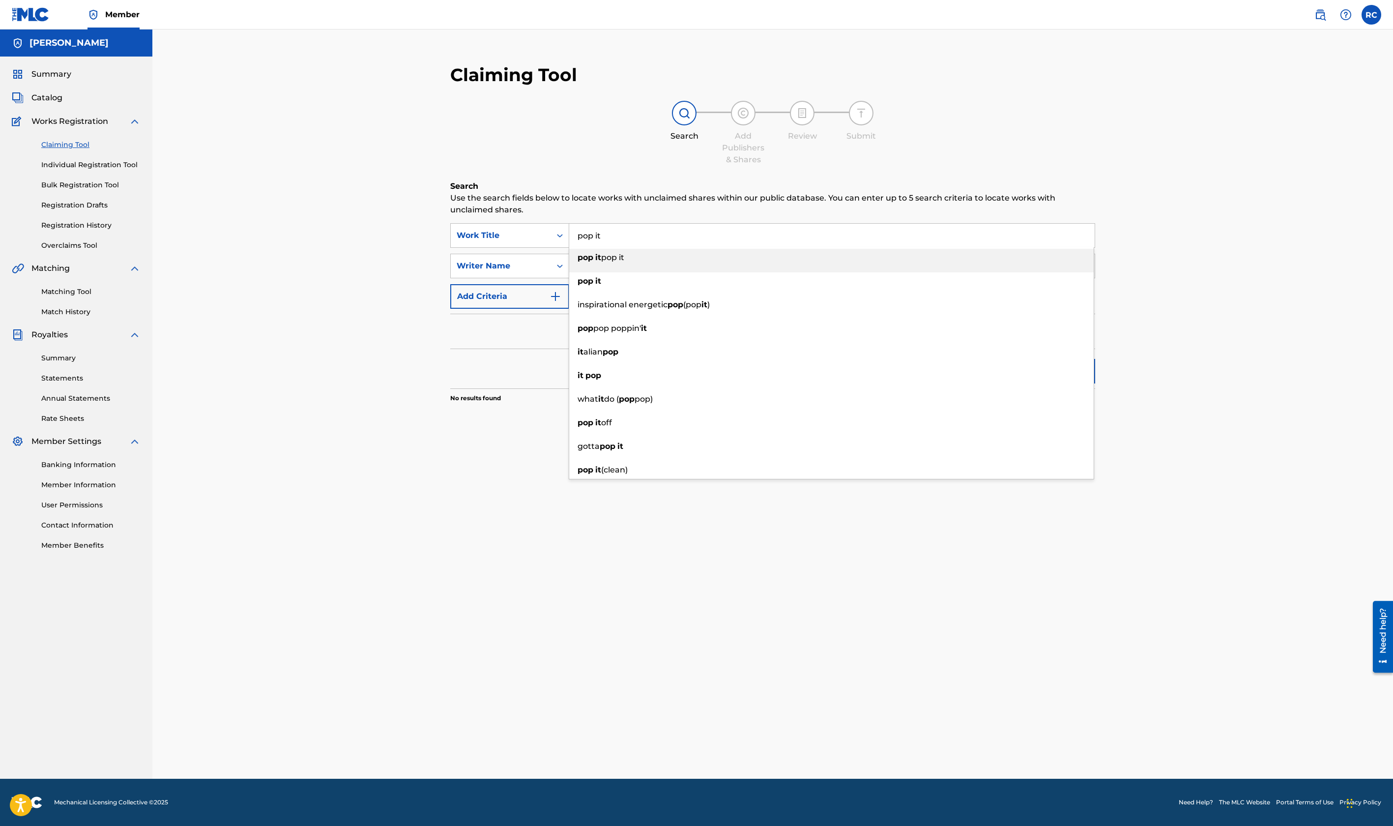
drag, startPoint x: 628, startPoint y: 238, endPoint x: 571, endPoint y: 234, distance: 57.1
click at [571, 234] on input "pop it" at bounding box center [832, 236] width 526 height 24
drag, startPoint x: 631, startPoint y: 274, endPoint x: 587, endPoint y: 260, distance: 45.9
click at [578, 266] on input "bj so cole" at bounding box center [832, 266] width 526 height 24
click at [600, 234] on input "Search Form" at bounding box center [832, 236] width 526 height 24
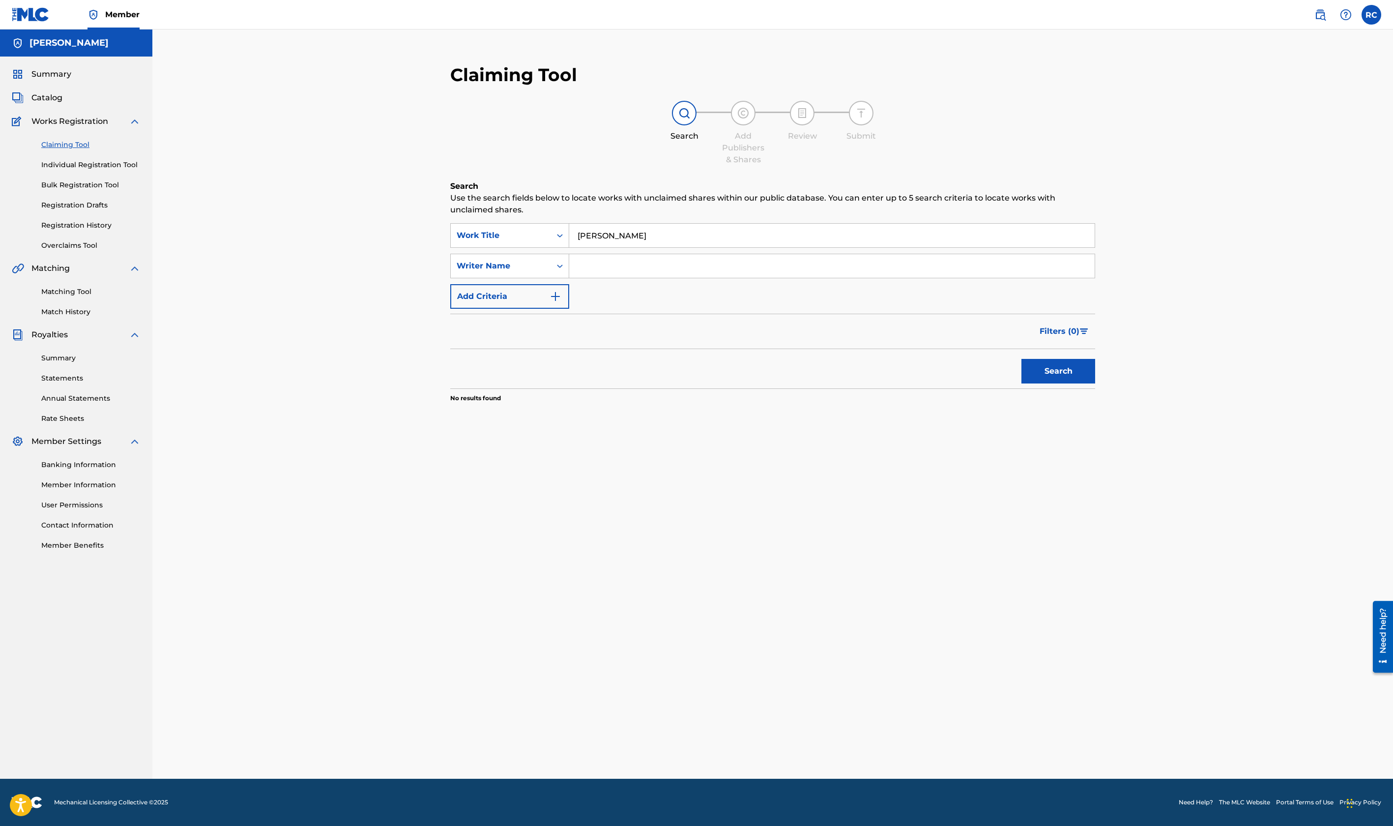
type input "ronny jack"
drag, startPoint x: 629, startPoint y: 229, endPoint x: 572, endPoint y: 217, distance: 58.1
click at [562, 220] on div "Search Use the search fields below to locate works with unclaimed shares within…" at bounding box center [772, 315] width 645 height 271
click at [622, 252] on div "SearchWithCriteria8134ef33-ded3-4903-9174-5be793409916 Work Title SearchWithCri…" at bounding box center [772, 266] width 645 height 86
click at [616, 262] on input "Search Form" at bounding box center [832, 266] width 526 height 24
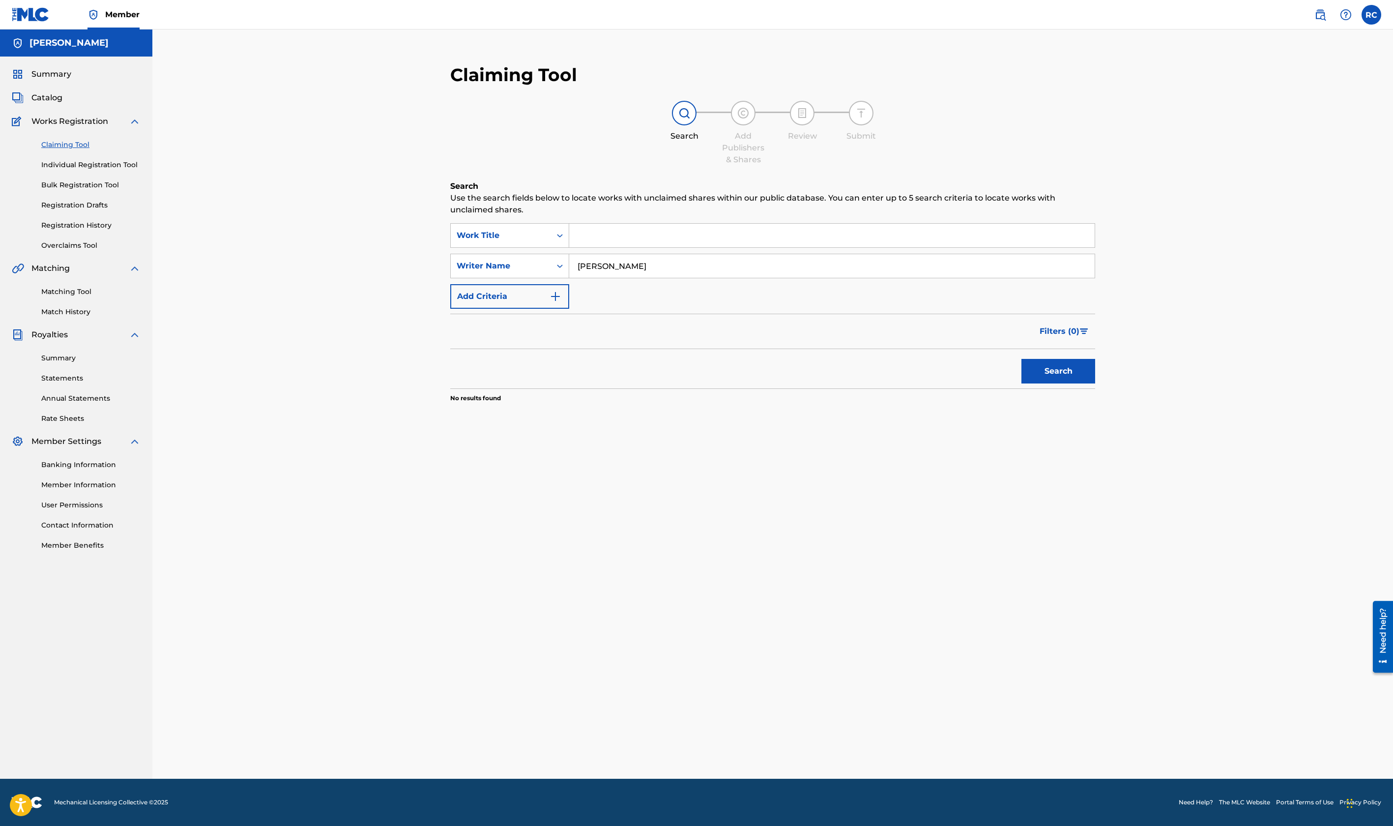
type input "ronny jackson"
click at [1022, 359] on button "Search" at bounding box center [1059, 371] width 74 height 25
click at [71, 296] on link "Matching Tool" at bounding box center [90, 292] width 99 height 10
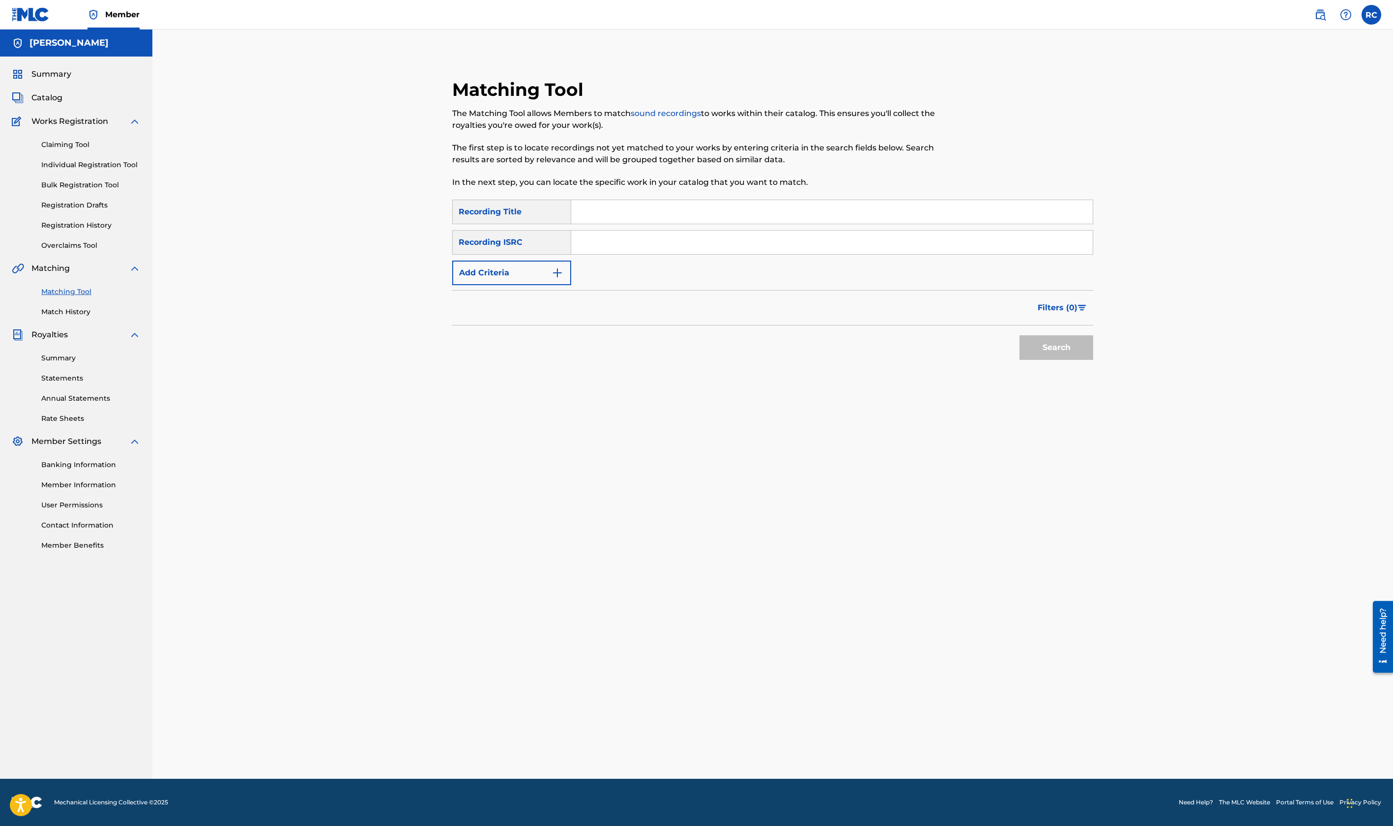
click at [592, 216] on input "Search Form" at bounding box center [832, 212] width 522 height 24
type input "bj so cole"
click at [1020, 335] on button "Search" at bounding box center [1057, 347] width 74 height 25
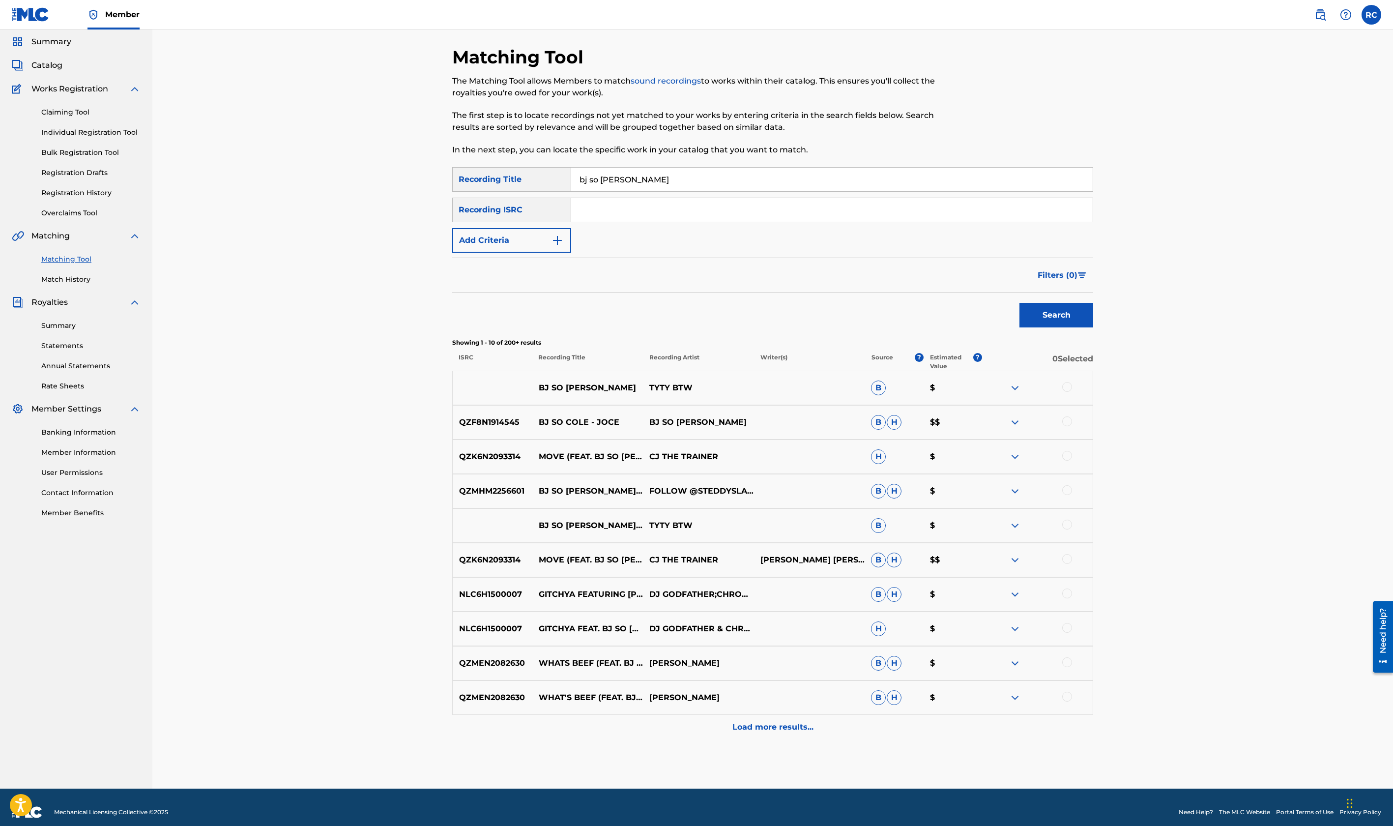
scroll to position [42, 0]
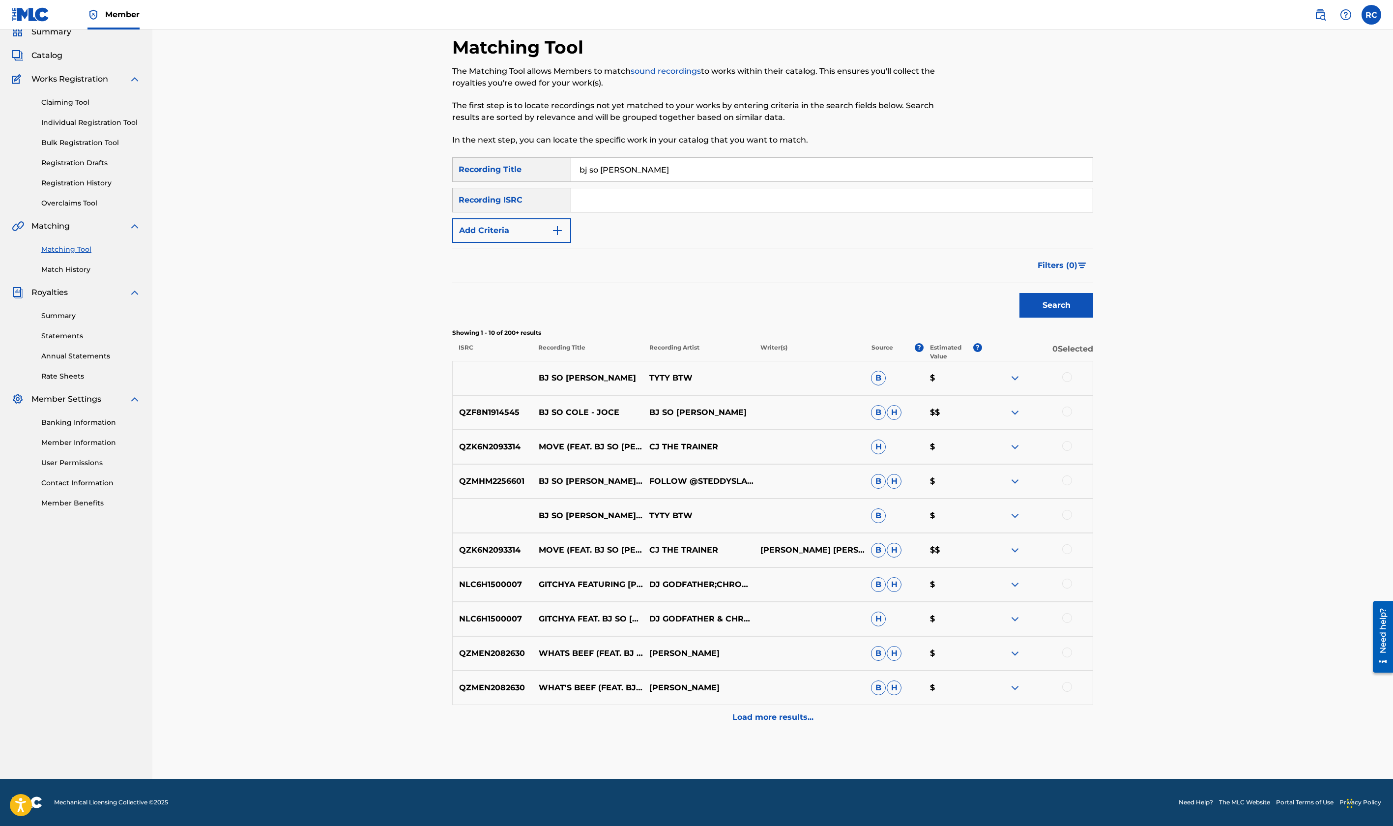
click at [764, 709] on div "Load more results..." at bounding box center [772, 717] width 641 height 25
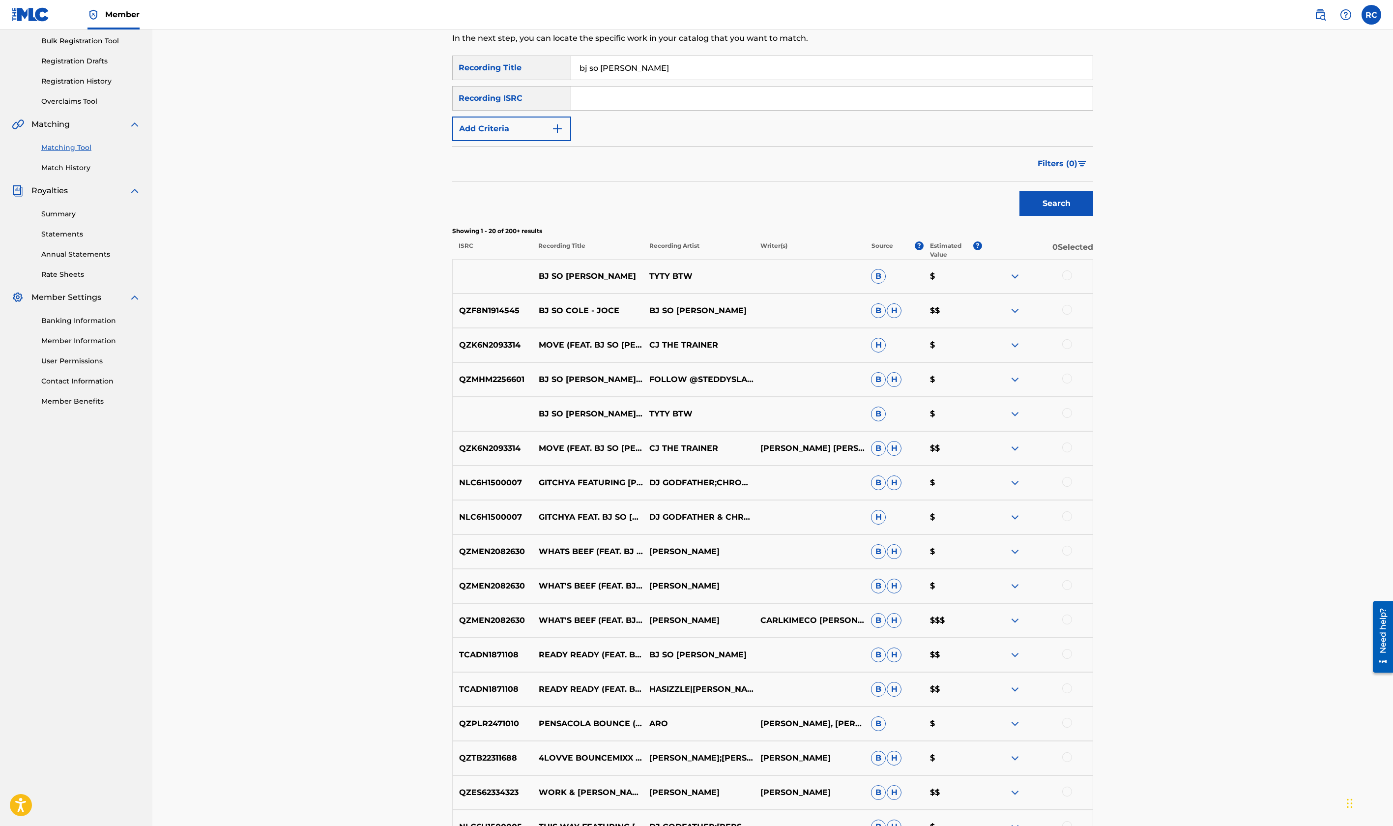
scroll to position [344, 0]
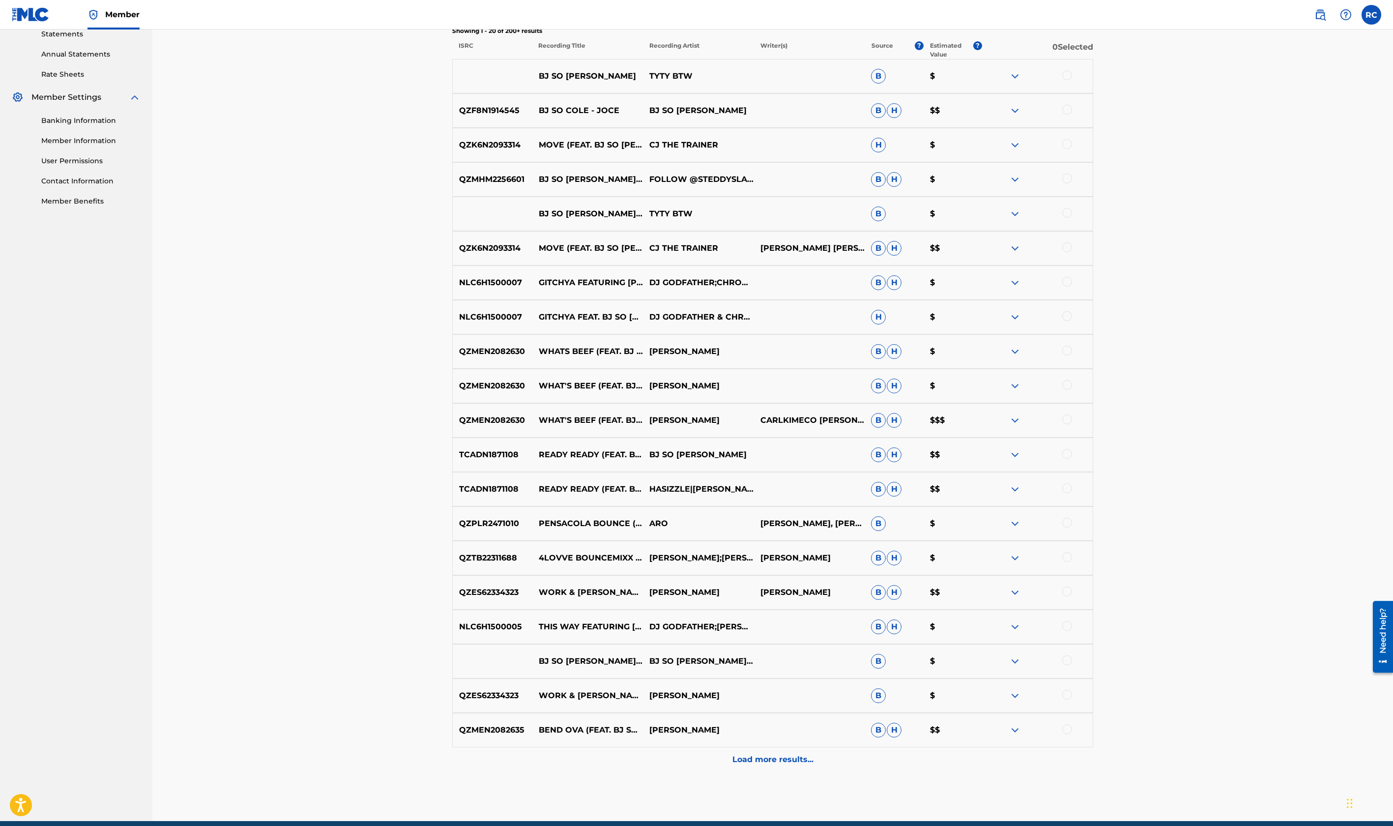
click at [768, 766] on div "Load more results..." at bounding box center [772, 759] width 641 height 25
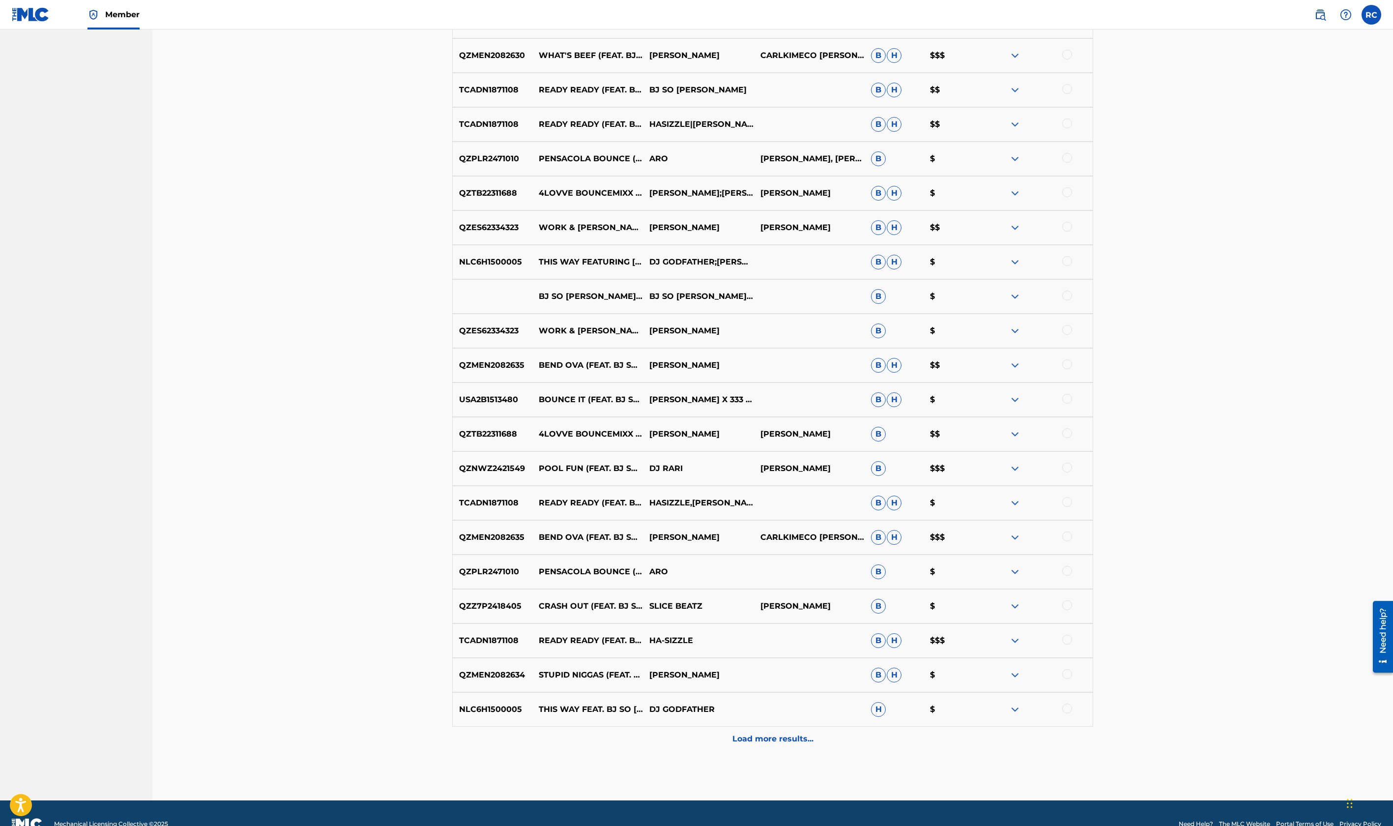
scroll to position [731, 0]
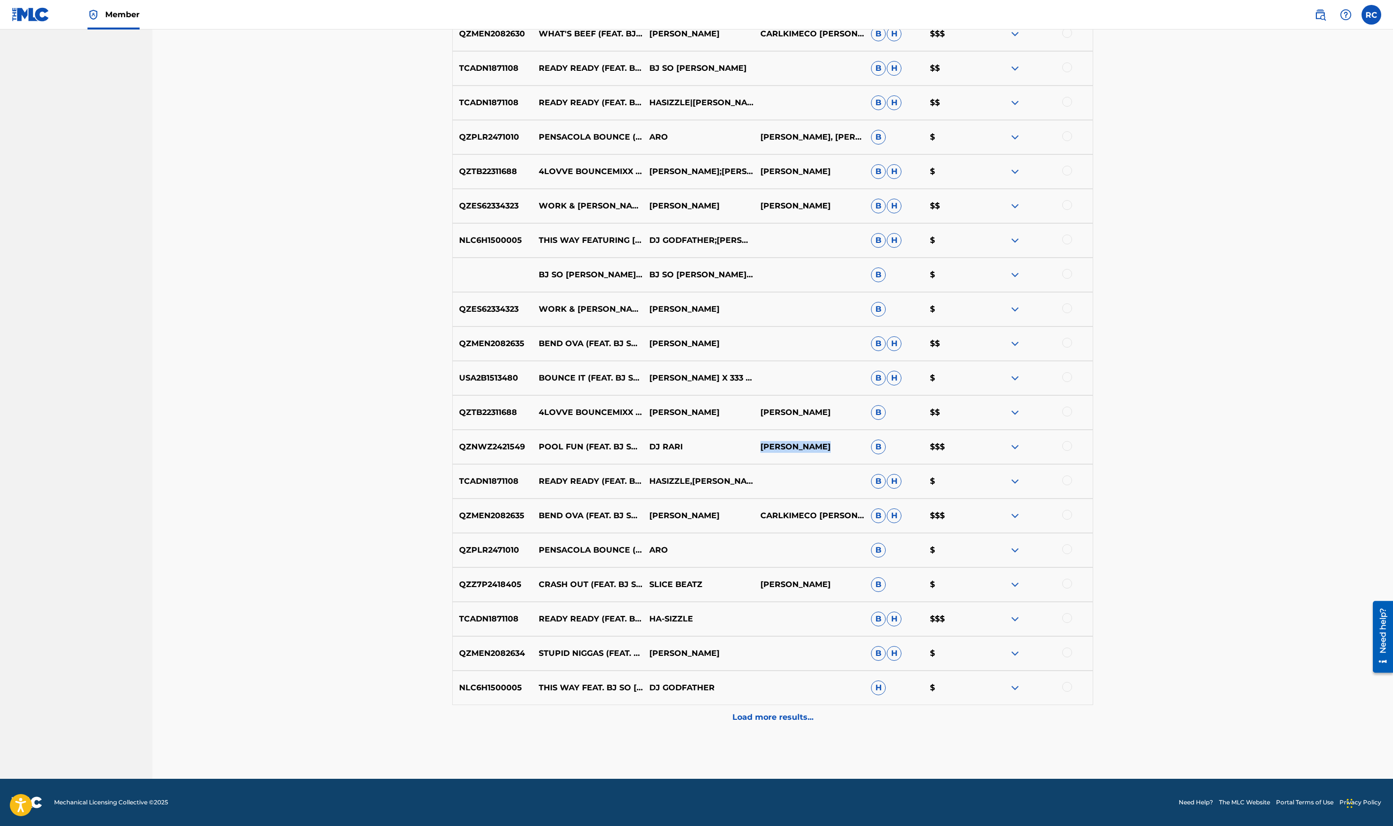
drag, startPoint x: 754, startPoint y: 452, endPoint x: 837, endPoint y: 453, distance: 83.1
click at [837, 453] on div "QZNWZ2421549 POOL FUN (FEAT. BJ SO COLE) DJ RARI RONNY JACKSON B $$$" at bounding box center [772, 447] width 641 height 34
copy p "RONNY JACKSON"
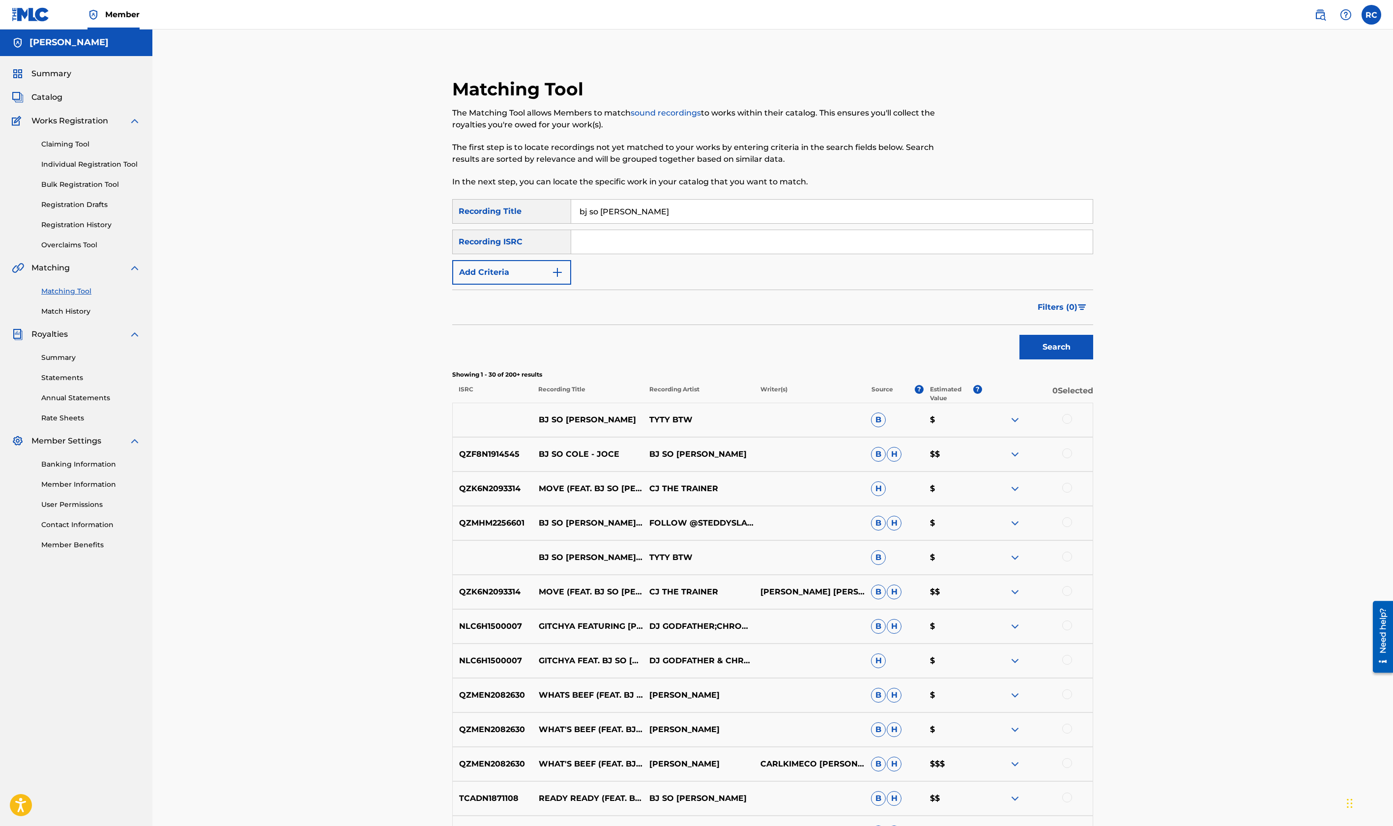
scroll to position [0, 0]
click at [69, 147] on link "Claiming Tool" at bounding box center [90, 145] width 99 height 10
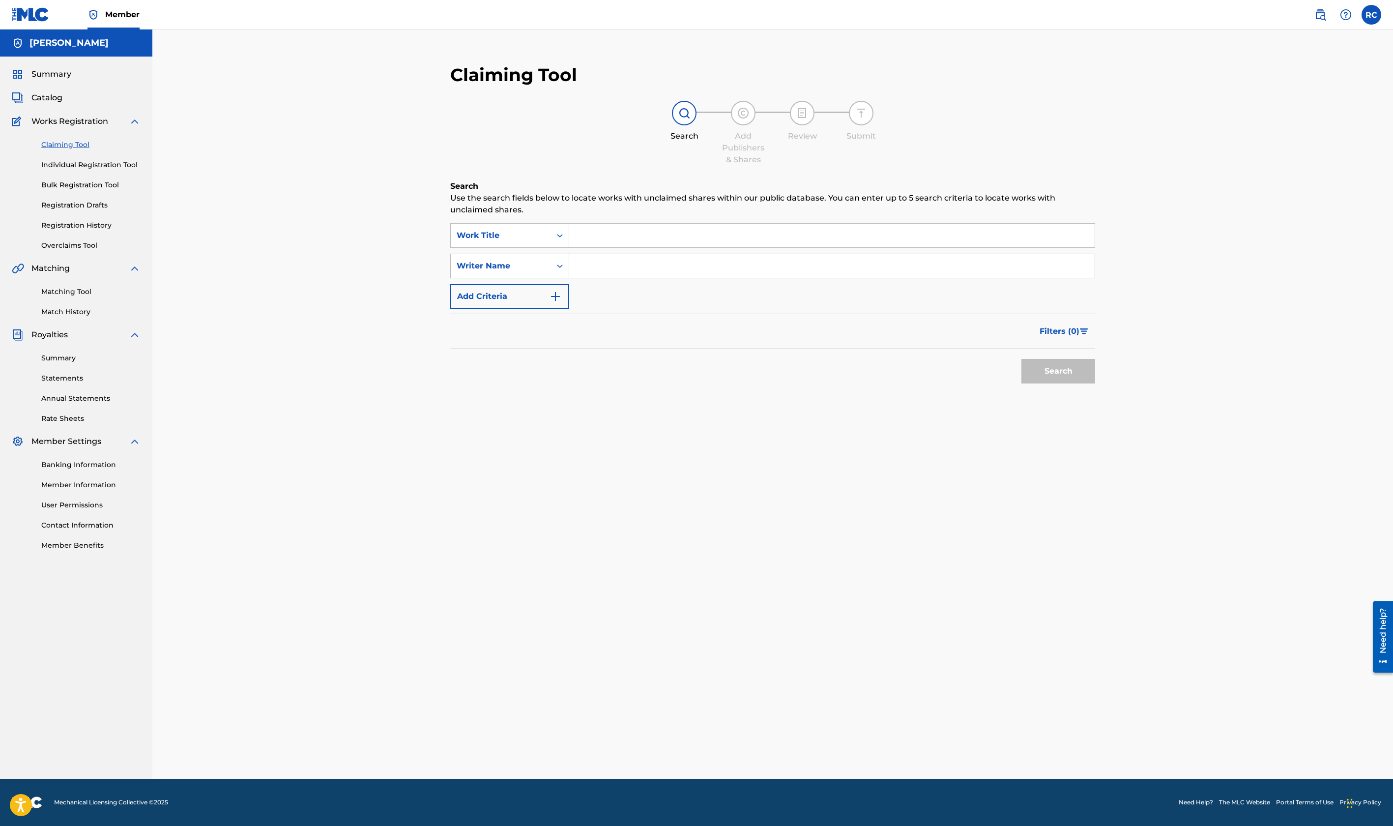
click at [688, 237] on input "Search Form" at bounding box center [832, 236] width 526 height 24
type input "dj rari"
click at [1022, 359] on button "Search" at bounding box center [1059, 371] width 74 height 25
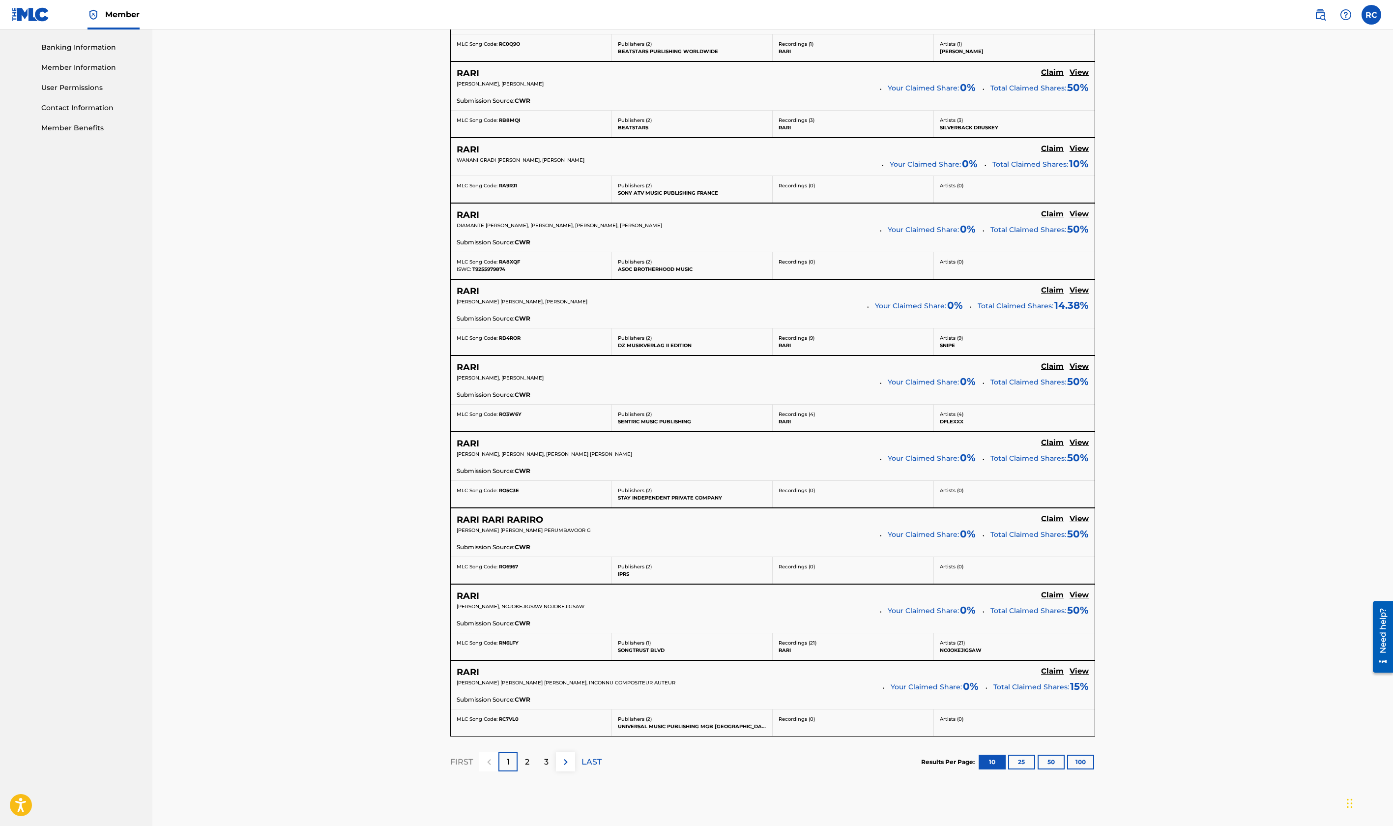
scroll to position [485, 0]
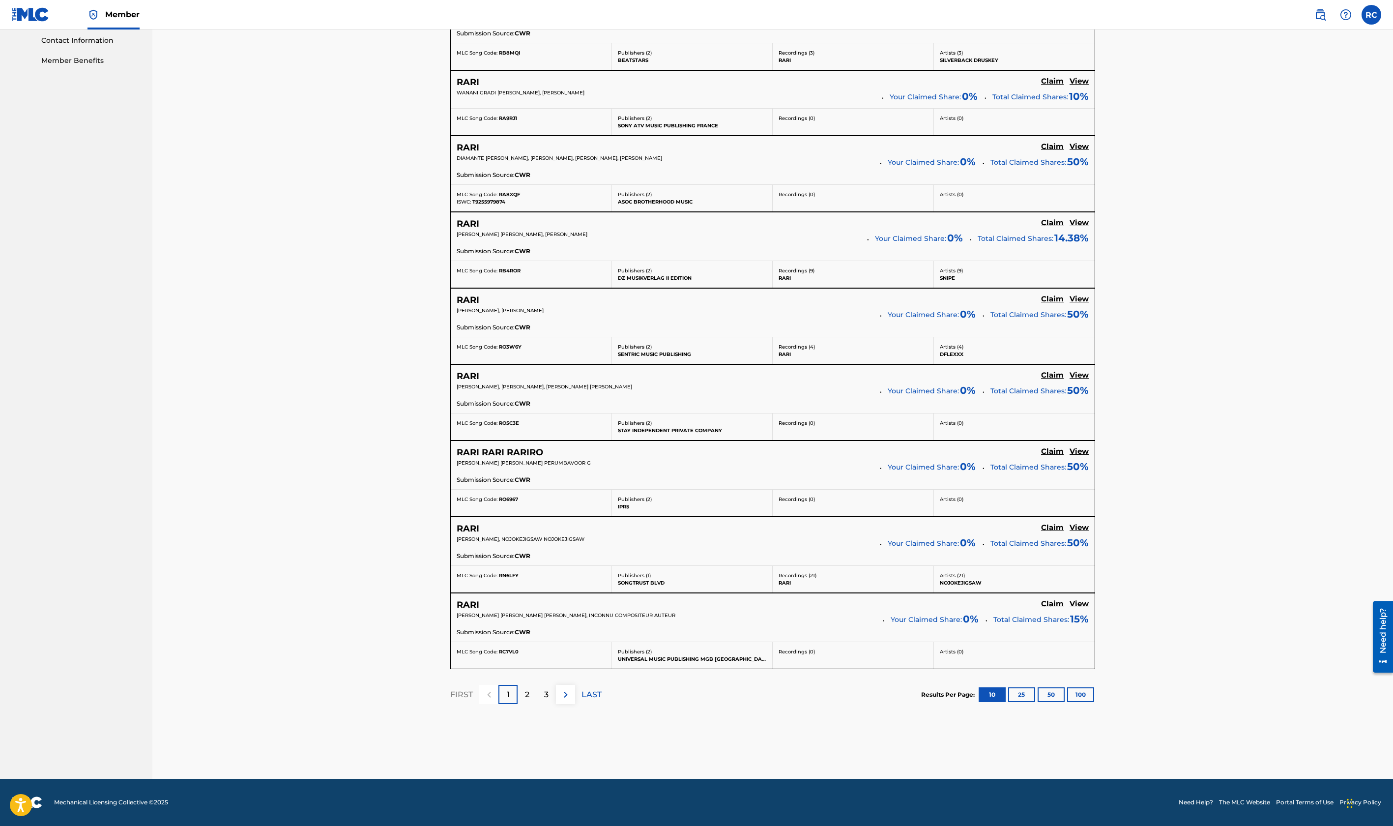
click at [530, 693] on div "2" at bounding box center [527, 694] width 19 height 19
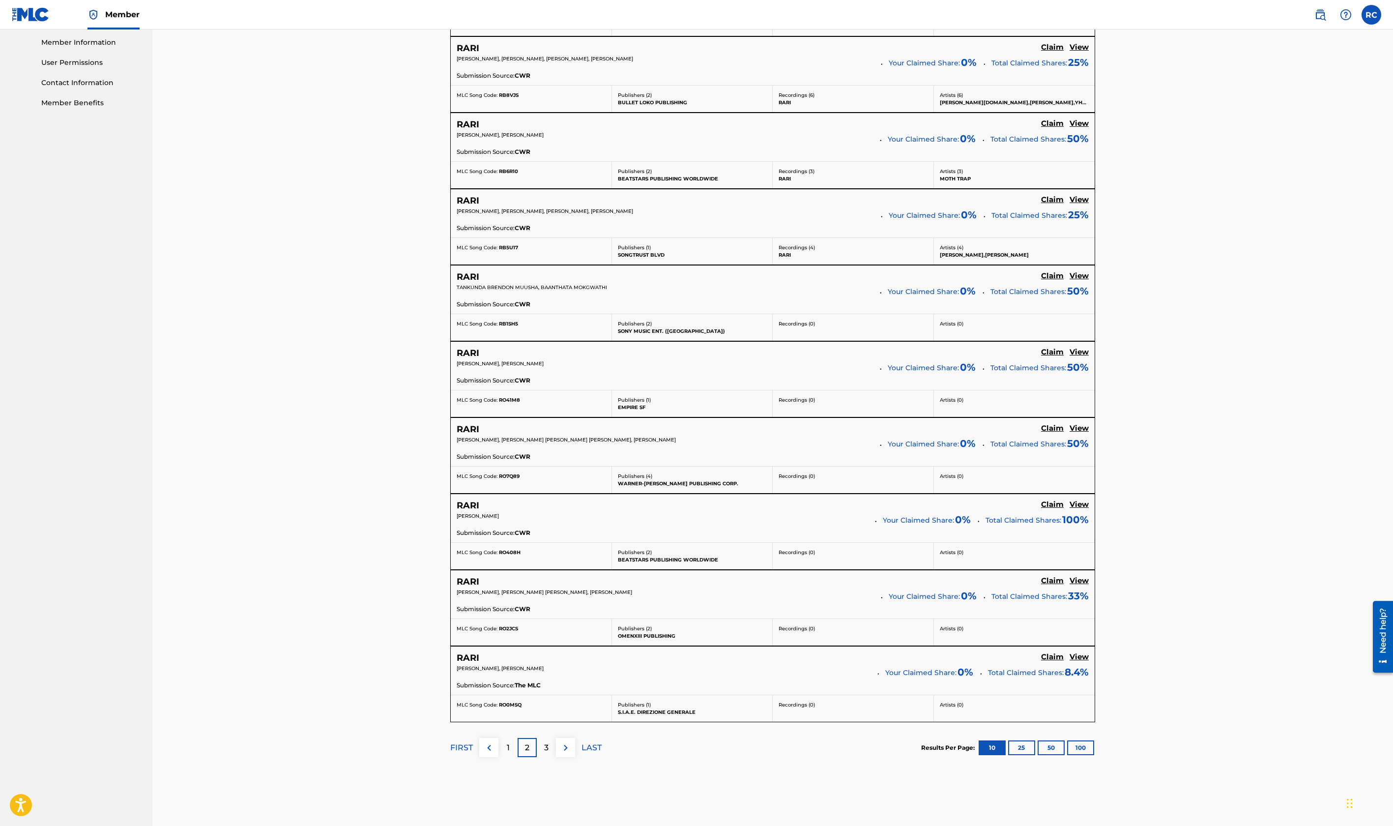
scroll to position [496, 0]
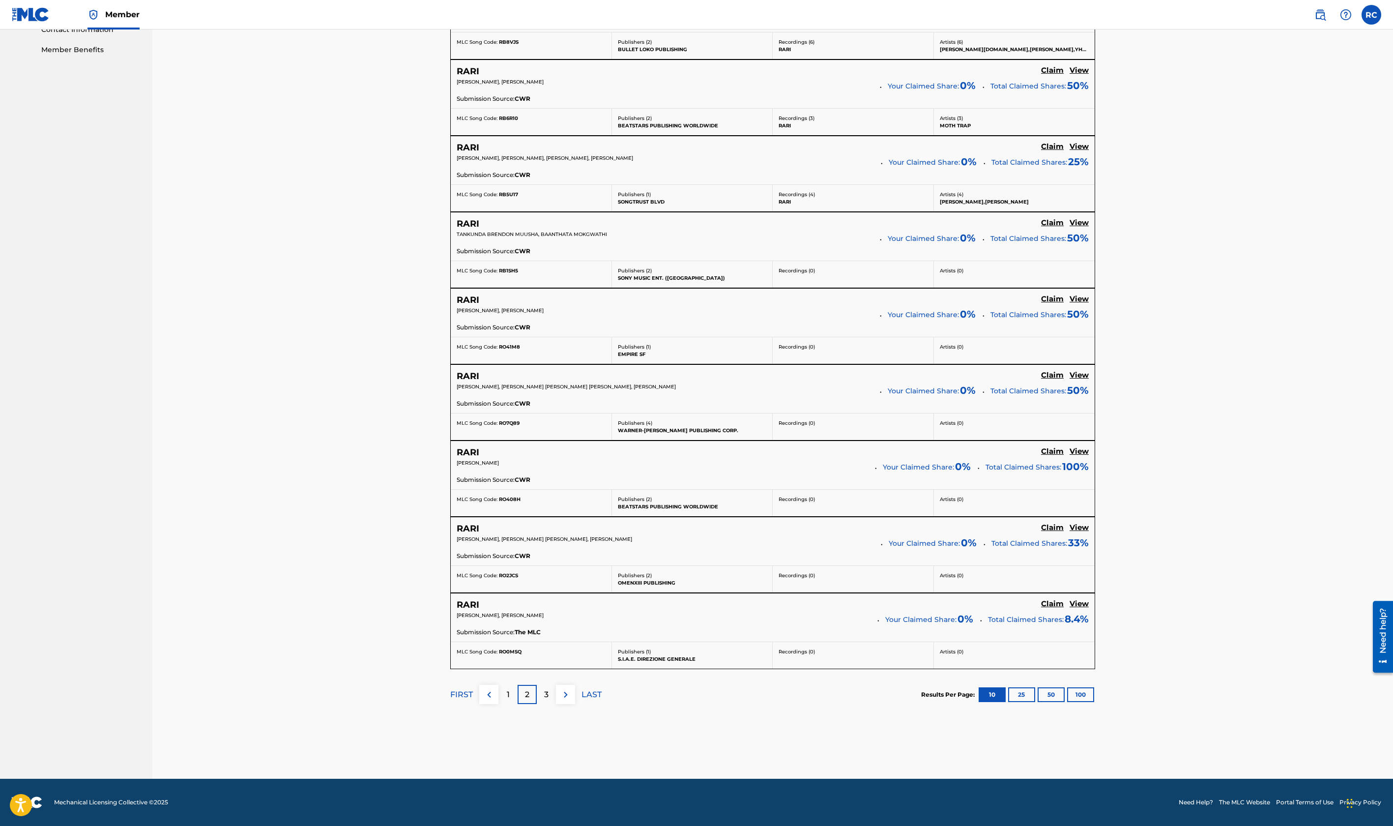
click at [504, 696] on div "1" at bounding box center [507, 694] width 19 height 19
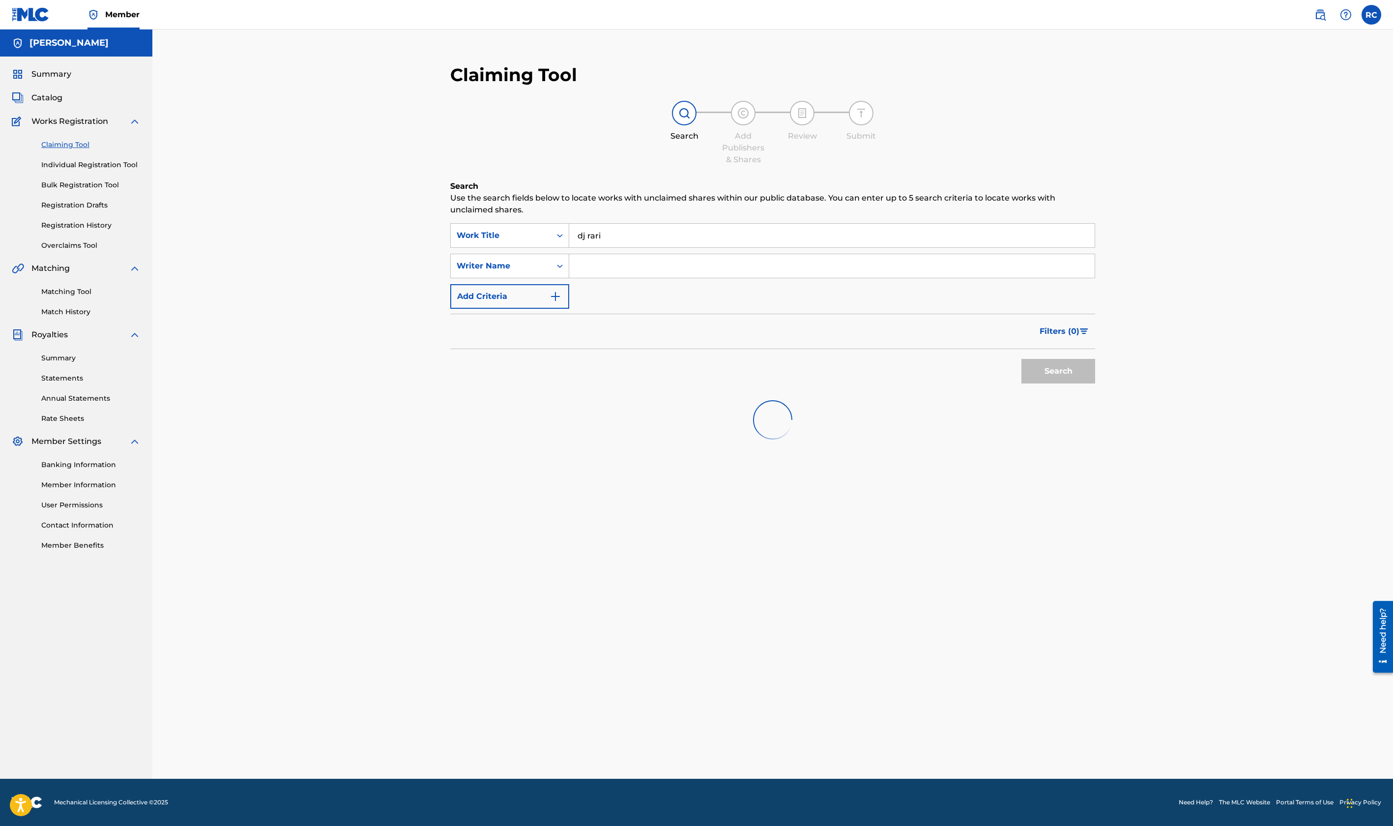
scroll to position [0, 0]
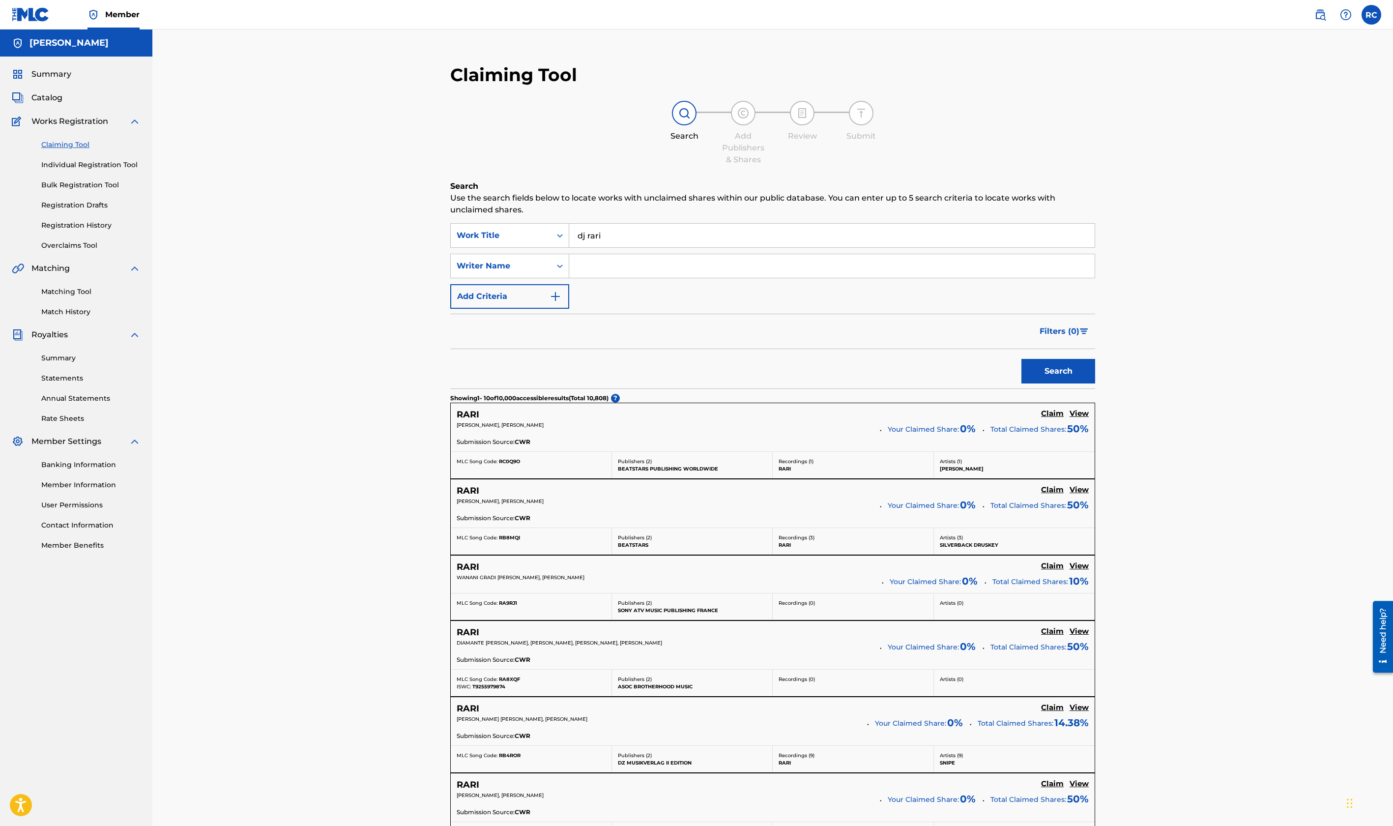
click at [624, 266] on input "Search Form" at bounding box center [832, 266] width 526 height 24
paste input "RONNY JACKSON"
click at [539, 237] on div "Work Title" at bounding box center [501, 236] width 88 height 12
drag, startPoint x: 624, startPoint y: 235, endPoint x: 531, endPoint y: 233, distance: 92.5
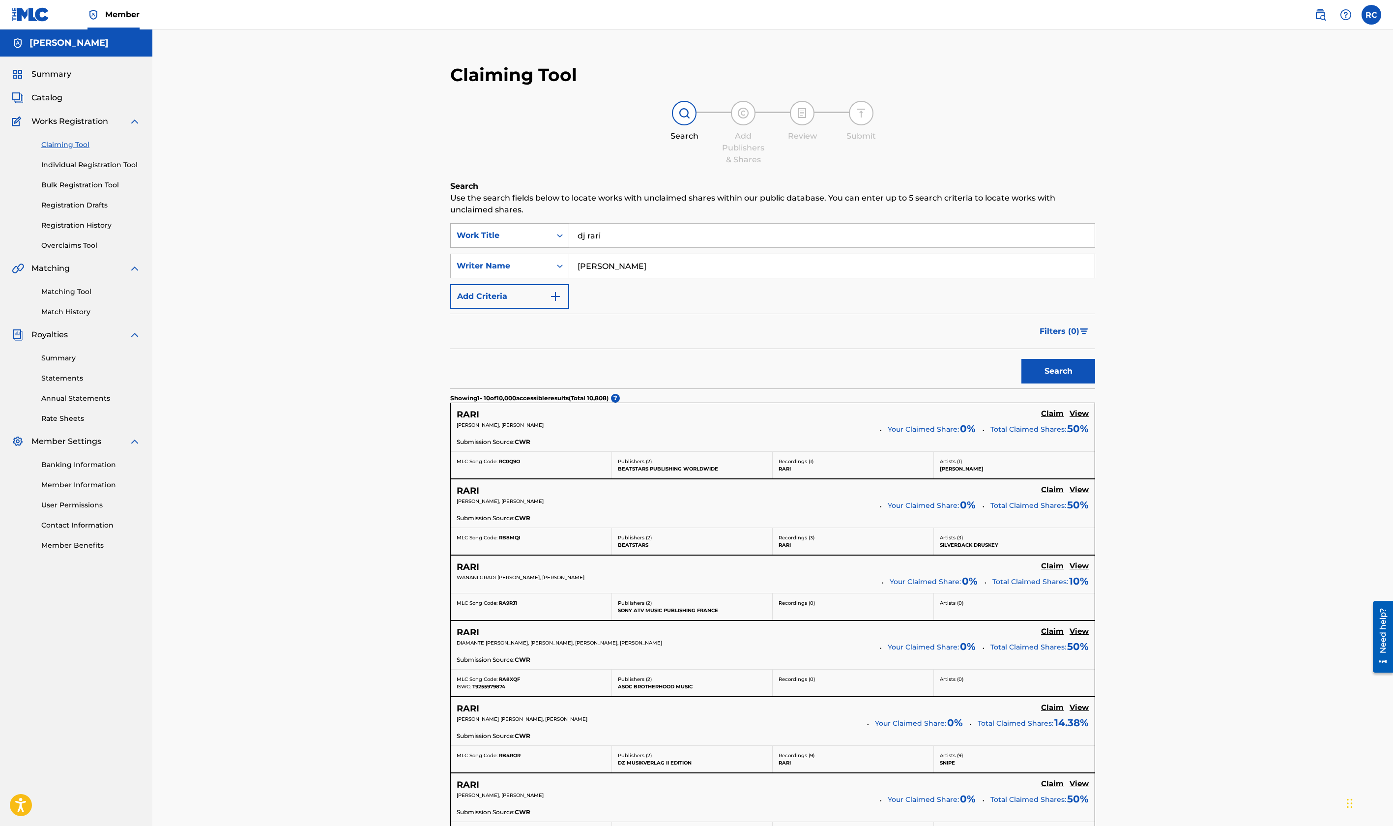
click at [531, 233] on div "SearchWithCriteria8134ef33-ded3-4903-9174-5be793409916 Work Title dj rari" at bounding box center [772, 235] width 645 height 25
click at [1054, 368] on button "Search" at bounding box center [1059, 371] width 74 height 25
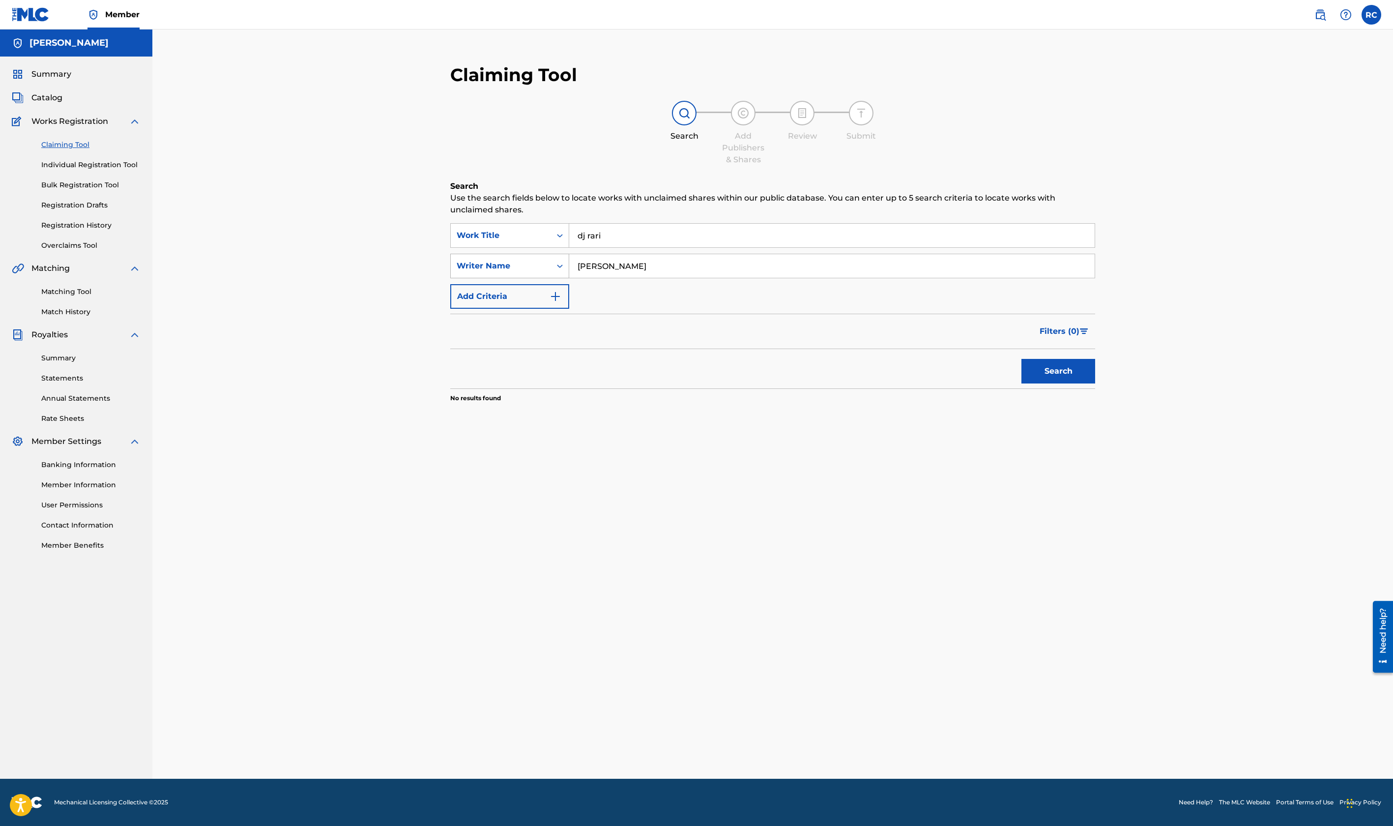
drag, startPoint x: 648, startPoint y: 264, endPoint x: 545, endPoint y: 260, distance: 102.8
click at [545, 260] on div "SearchWithCriteria66b56f01-b105-4ce4-9def-fa9e0296e575 Writer Name RONNY JACKSON" at bounding box center [772, 266] width 645 height 25
type input "dj rari"
click at [1022, 359] on button "Search" at bounding box center [1059, 371] width 74 height 25
drag, startPoint x: 611, startPoint y: 262, endPoint x: 562, endPoint y: 257, distance: 48.4
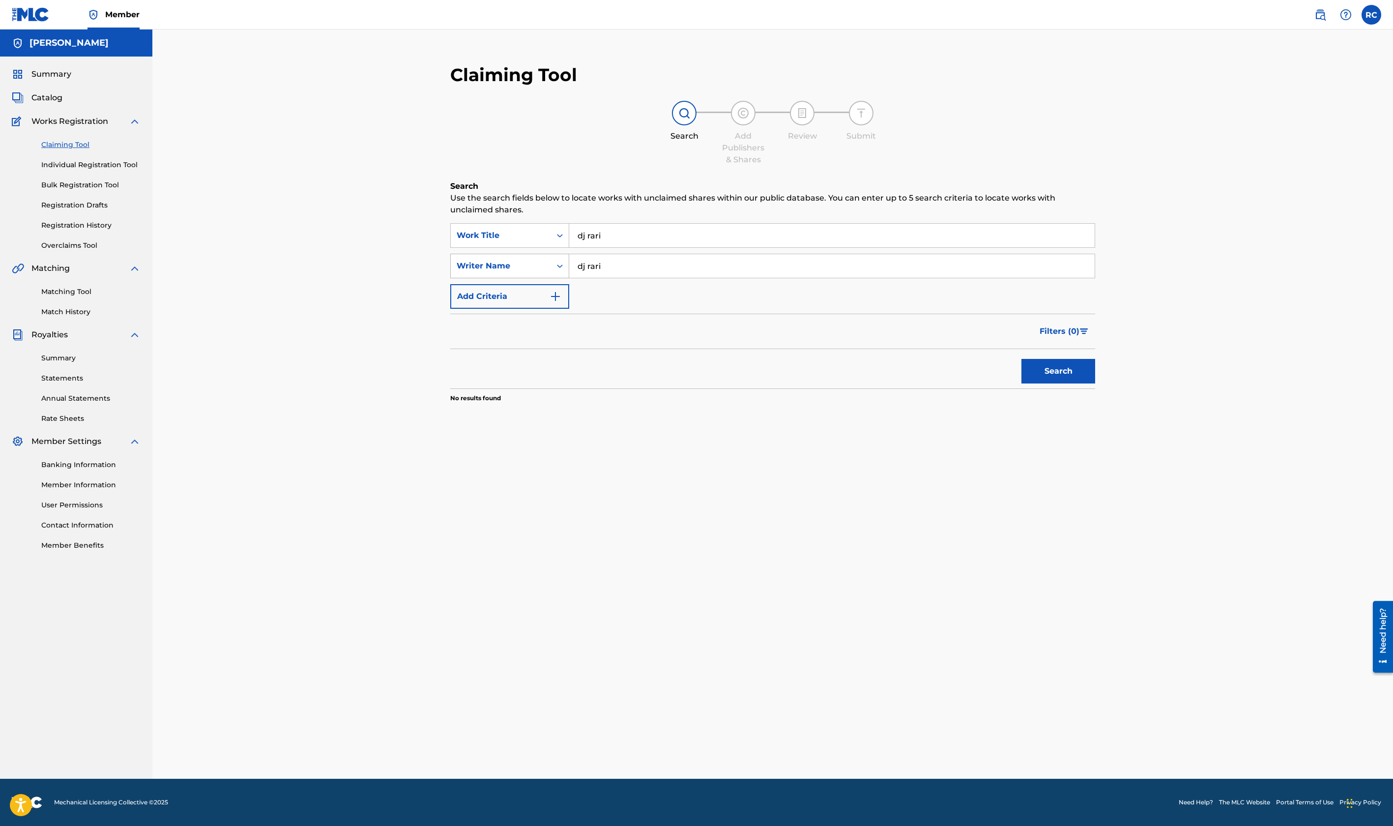
click at [563, 257] on div "SearchWithCriteria66b56f01-b105-4ce4-9def-fa9e0296e575 Writer Name dj rari" at bounding box center [772, 266] width 645 height 25
click at [1043, 375] on button "Search" at bounding box center [1059, 371] width 74 height 25
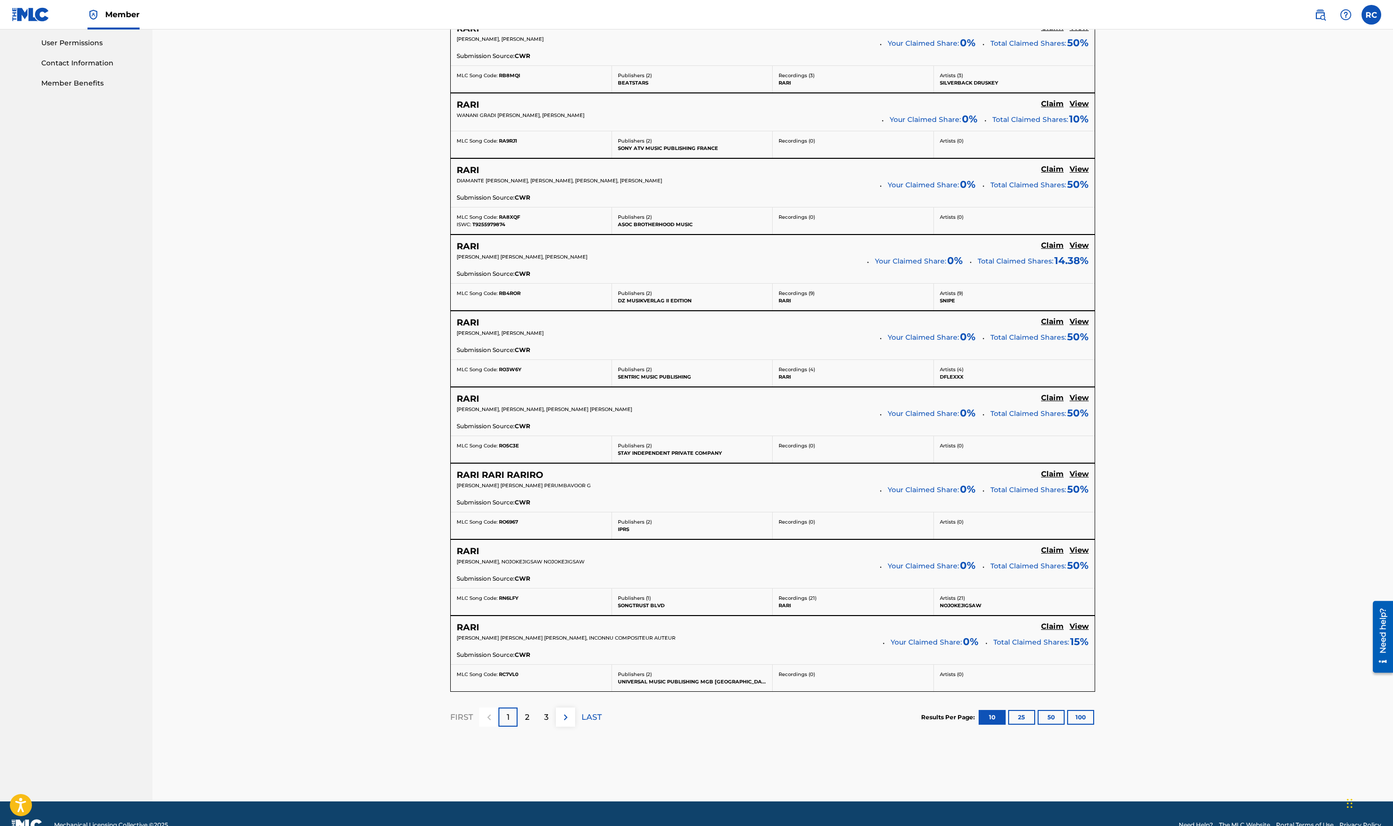
scroll to position [485, 0]
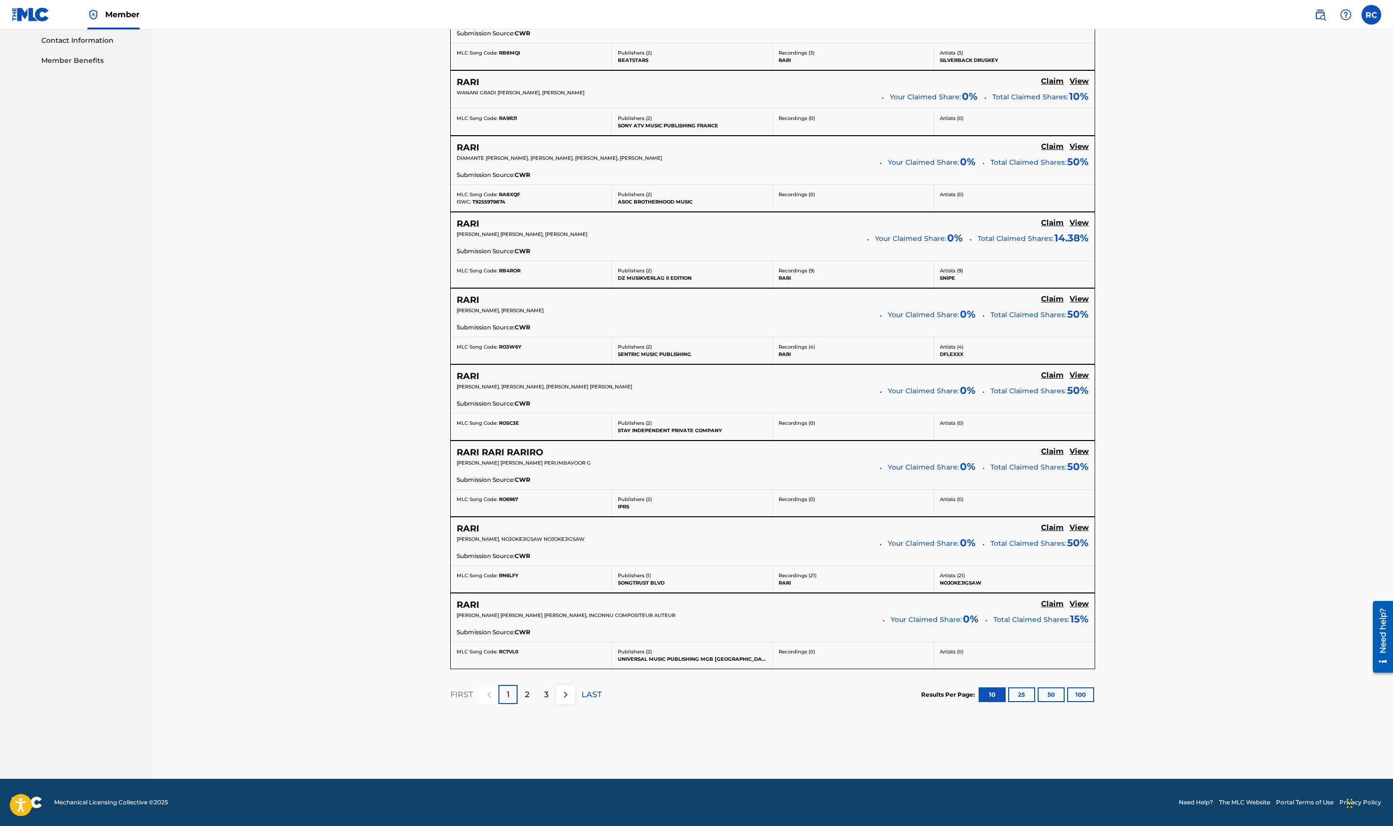
click at [543, 700] on div "3" at bounding box center [546, 694] width 19 height 19
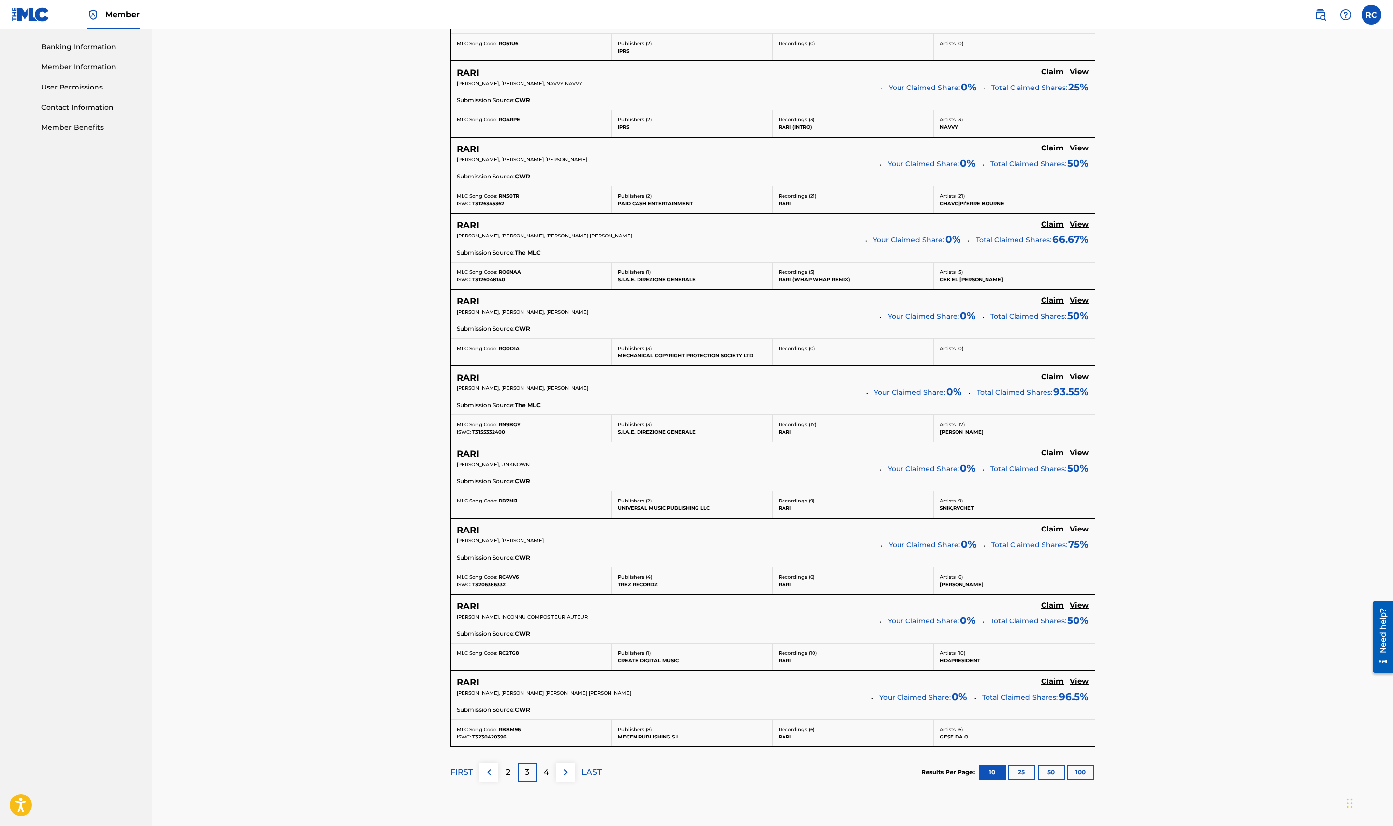
scroll to position [442, 0]
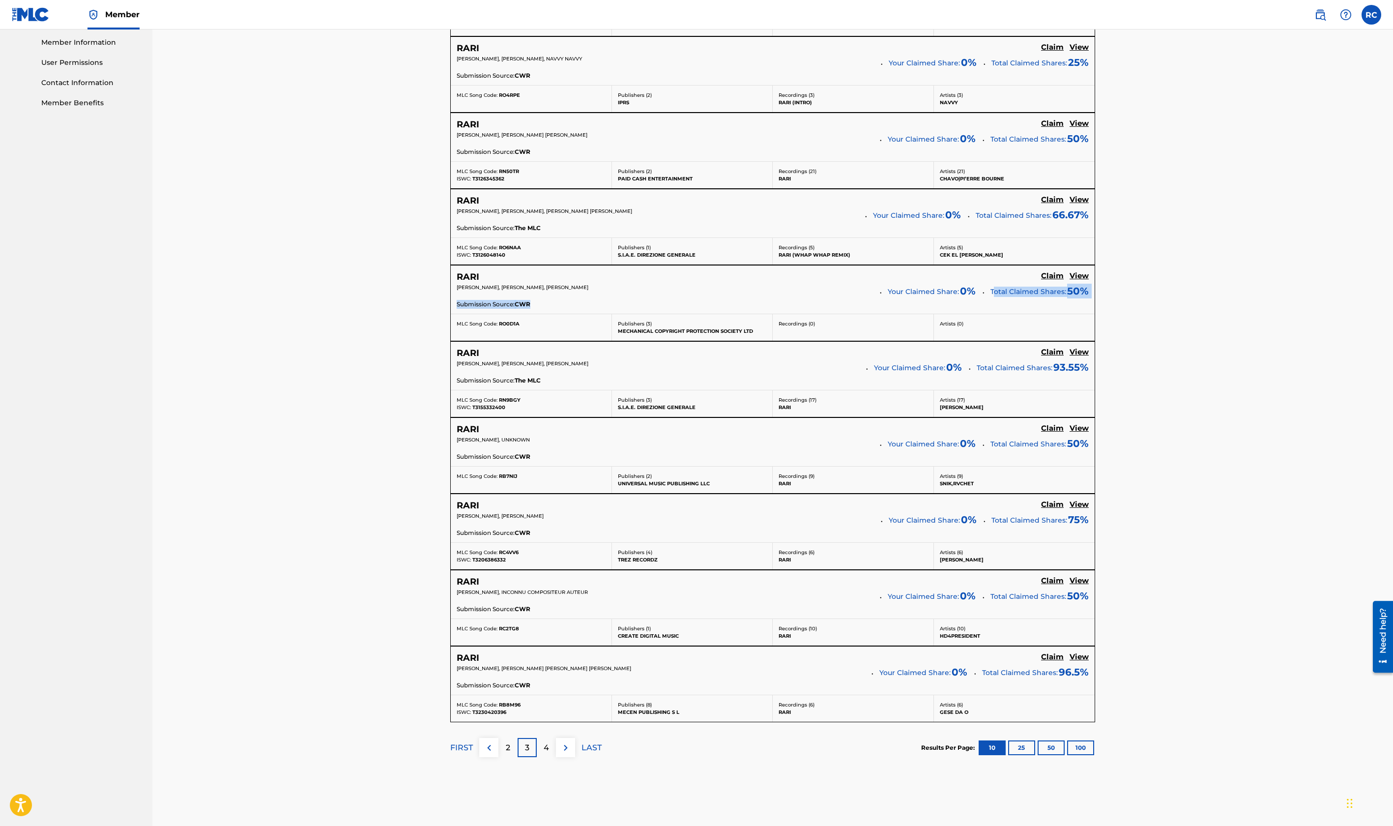
drag, startPoint x: 997, startPoint y: 289, endPoint x: 1110, endPoint y: 305, distance: 113.7
click at [1110, 305] on div "Claiming Tool Search Add Publishers & Shares Review Submit Search Use the searc…" at bounding box center [773, 222] width 688 height 1220
drag, startPoint x: 1110, startPoint y: 305, endPoint x: 998, endPoint y: 319, distance: 112.4
click at [998, 319] on div "Artists ( 0 )" at bounding box center [1014, 327] width 161 height 27
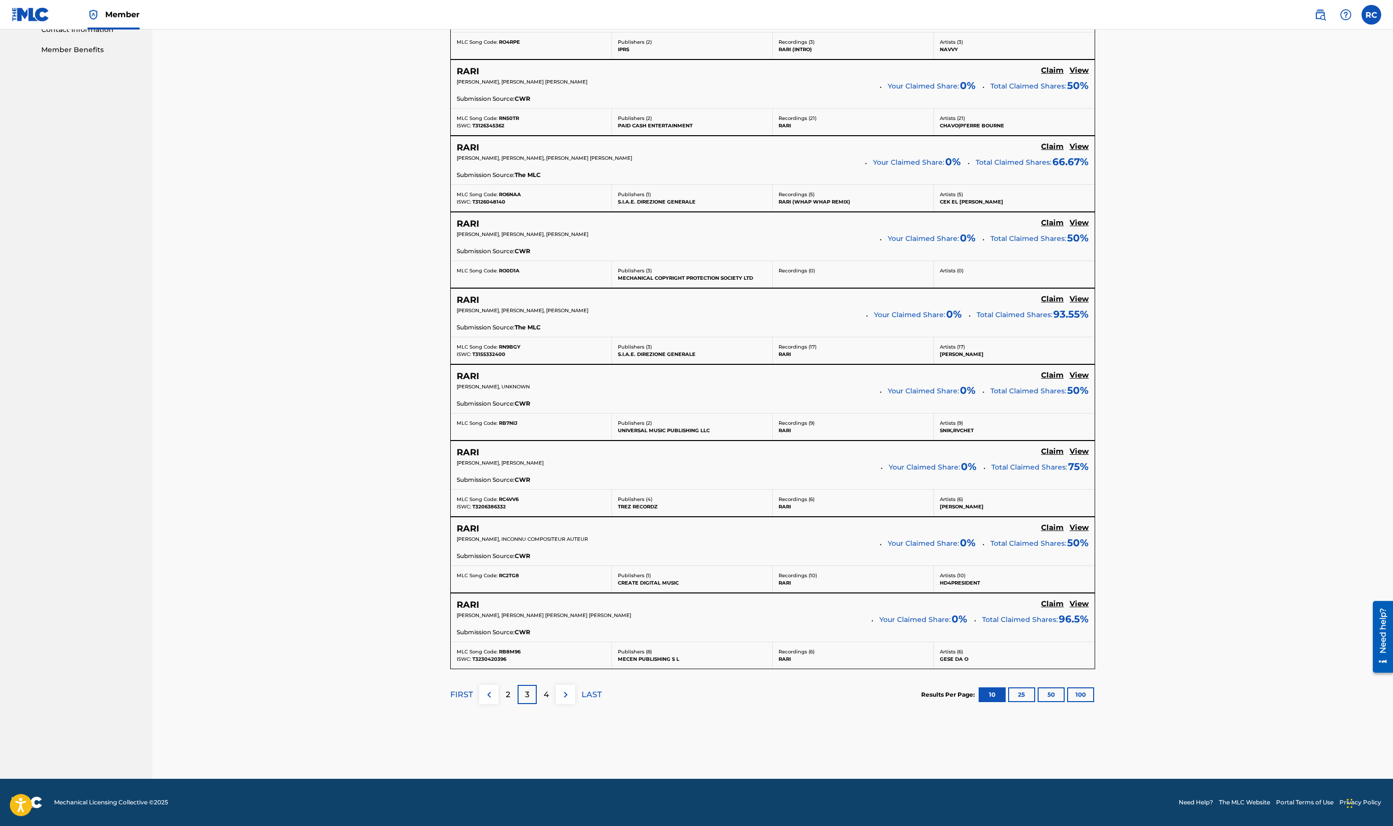
click at [542, 691] on div "4" at bounding box center [546, 694] width 19 height 19
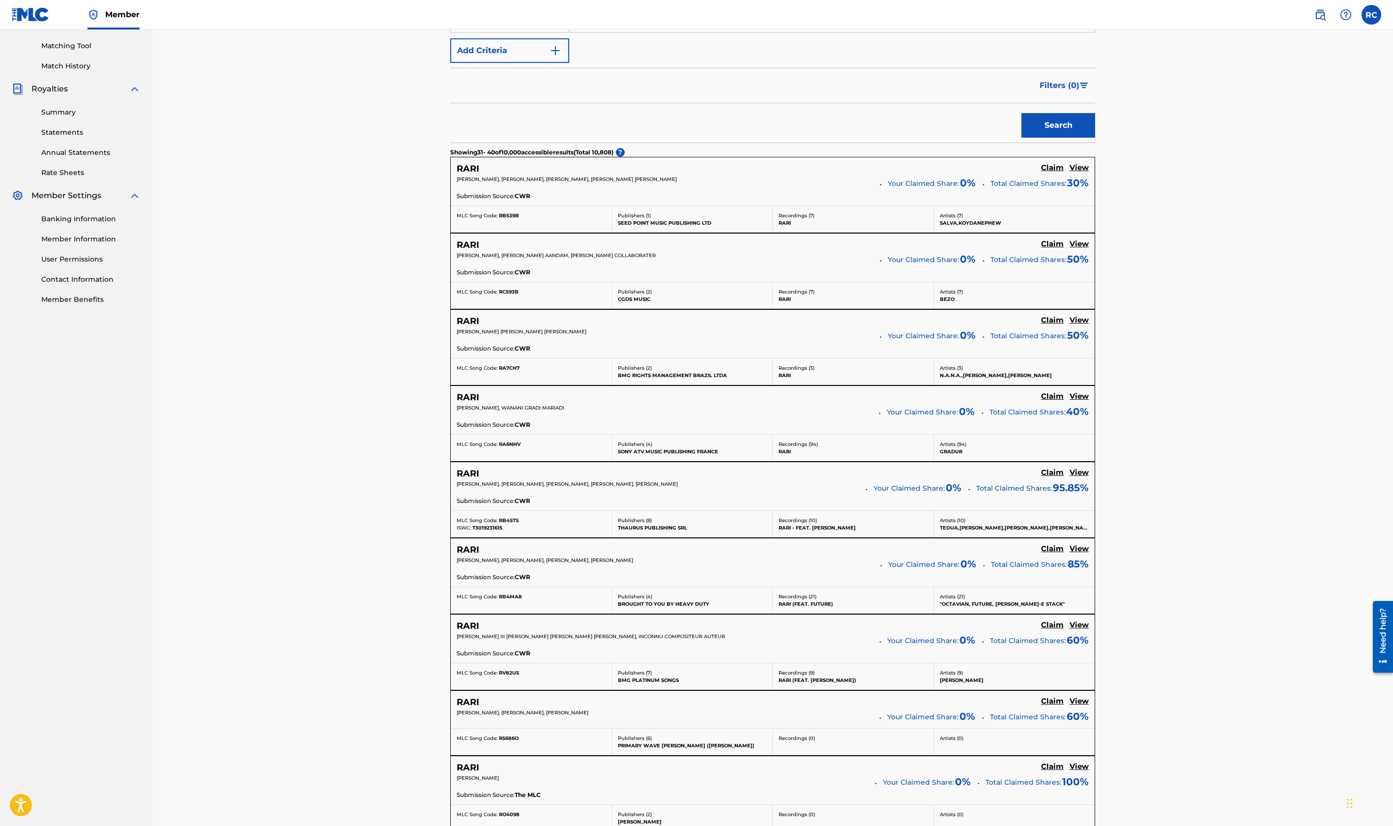
scroll to position [485, 0]
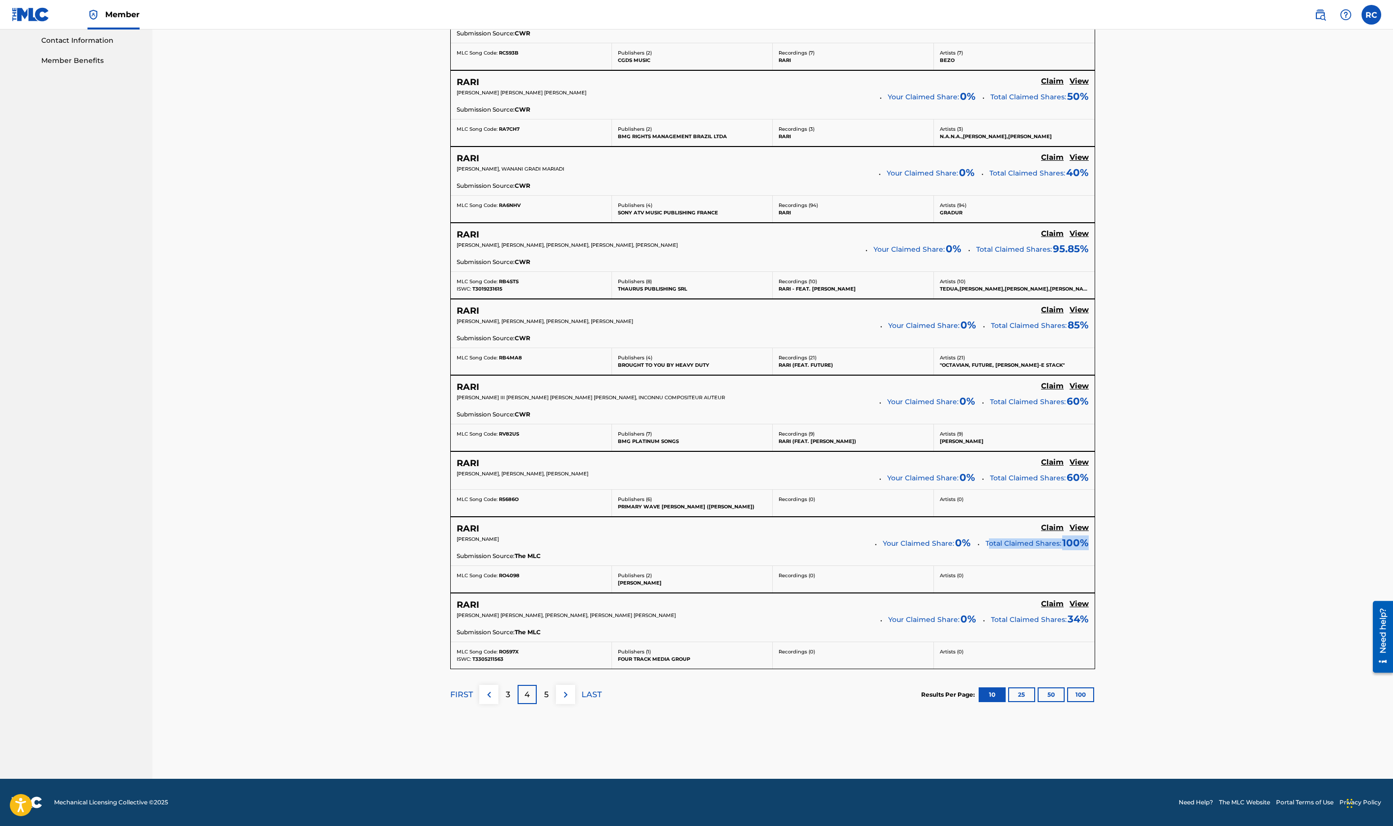
drag, startPoint x: 991, startPoint y: 542, endPoint x: 1100, endPoint y: 546, distance: 109.2
click at [1100, 546] on div "Claiming Tool Search Add Publishers & Shares Review Submit Search Use the searc…" at bounding box center [772, 173] width 665 height 1209
drag, startPoint x: 923, startPoint y: 324, endPoint x: 977, endPoint y: 319, distance: 53.9
click at [977, 319] on div "TOMMY KING, NAYVADIUS DEMUN WILBURN, JAMES STACK, OCTAVIAN OLIVER GODJI Your Cl…" at bounding box center [773, 326] width 632 height 16
drag, startPoint x: 977, startPoint y: 319, endPoint x: 920, endPoint y: 325, distance: 57.3
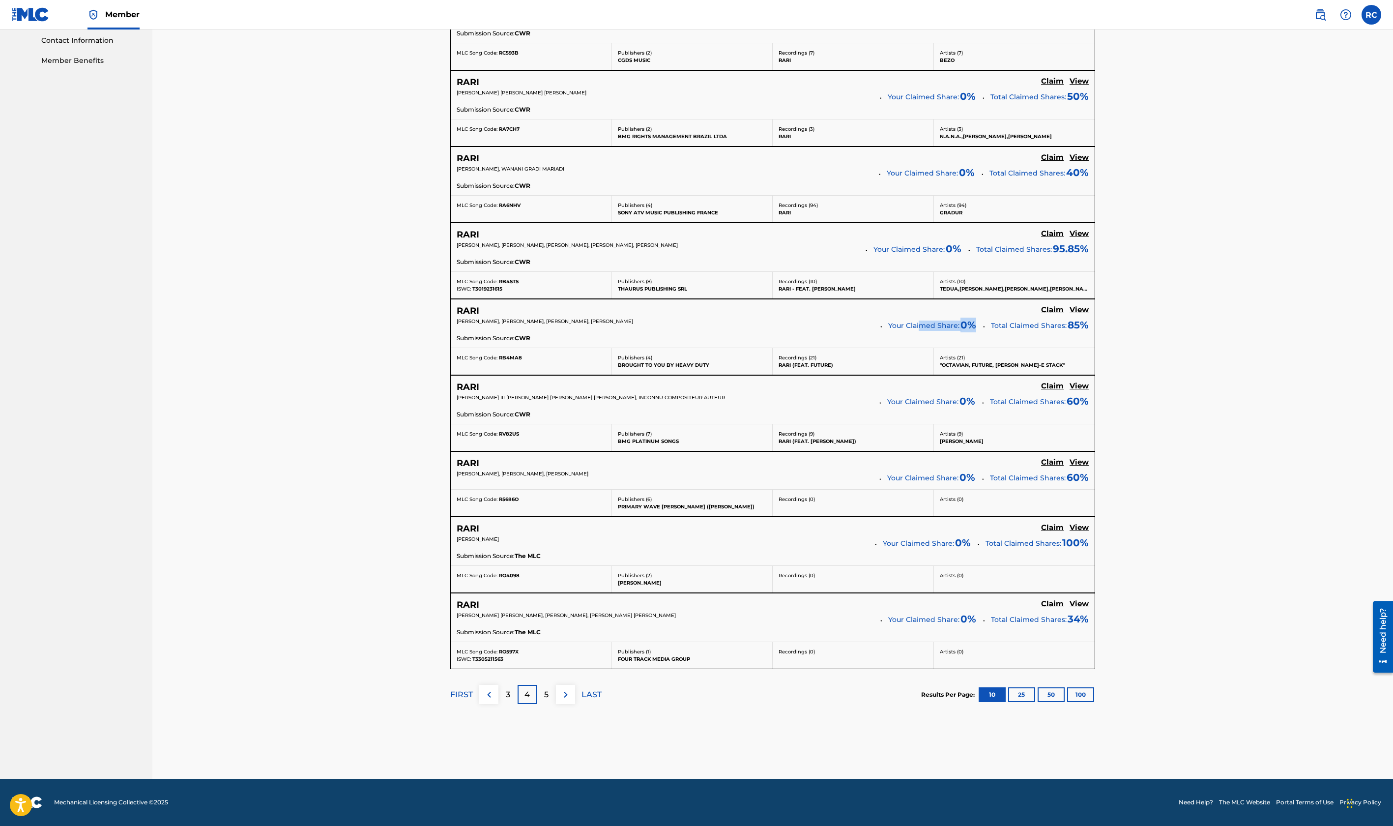
click at [920, 325] on span "Your Claimed Share:" at bounding box center [923, 326] width 71 height 10
click at [991, 322] on p "Total Claimed Shares: 85 %" at bounding box center [1040, 325] width 98 height 14
drag, startPoint x: 1008, startPoint y: 321, endPoint x: 1099, endPoint y: 319, distance: 91.0
click at [1099, 319] on div "Claiming Tool Search Add Publishers & Shares Review Submit Search Use the searc…" at bounding box center [772, 173] width 665 height 1209
drag, startPoint x: 989, startPoint y: 255, endPoint x: 1093, endPoint y: 247, distance: 104.5
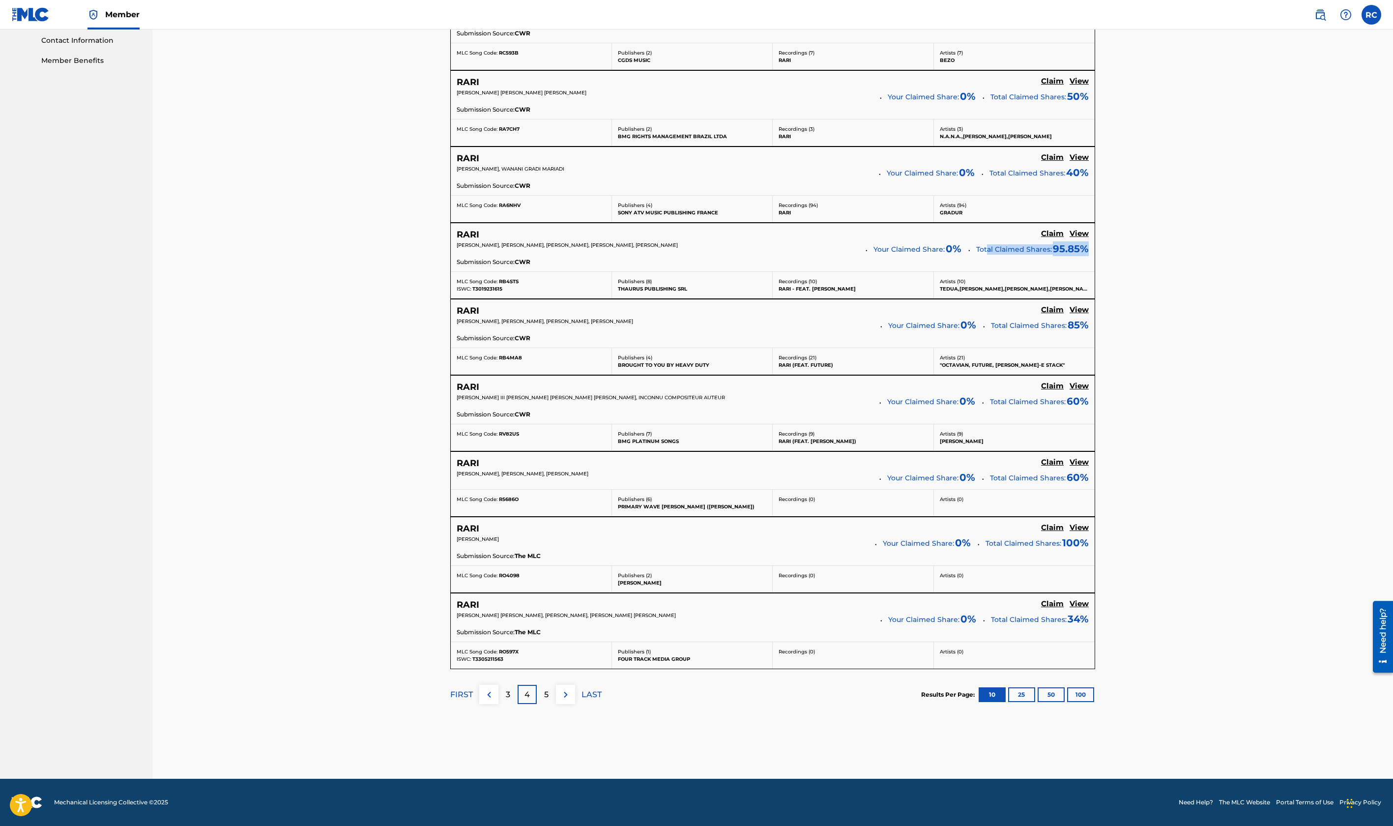
click at [1093, 247] on div "RARI Claim View MARIO MOLINARI, CHRISTIAN MAZZOCCHI, ANDREA ARRIGONI, LUCA GHIA…" at bounding box center [773, 247] width 644 height 48
drag, startPoint x: 1093, startPoint y: 247, endPoint x: 1079, endPoint y: 245, distance: 14.5
click at [1079, 245] on span "95.85 %" at bounding box center [1071, 248] width 36 height 15
click at [546, 692] on p "5" at bounding box center [546, 695] width 4 height 12
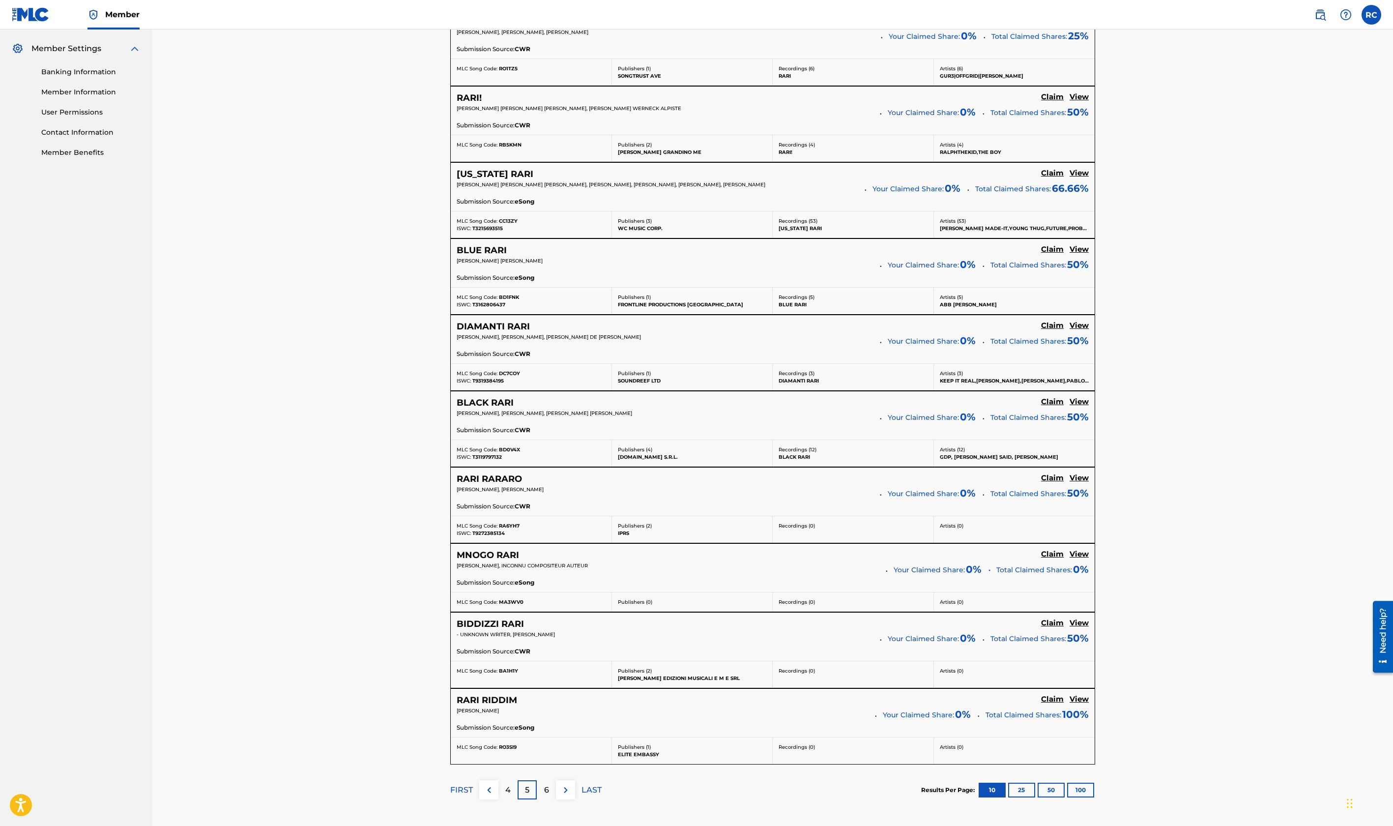
scroll to position [393, 0]
click at [548, 793] on p "6" at bounding box center [546, 790] width 5 height 12
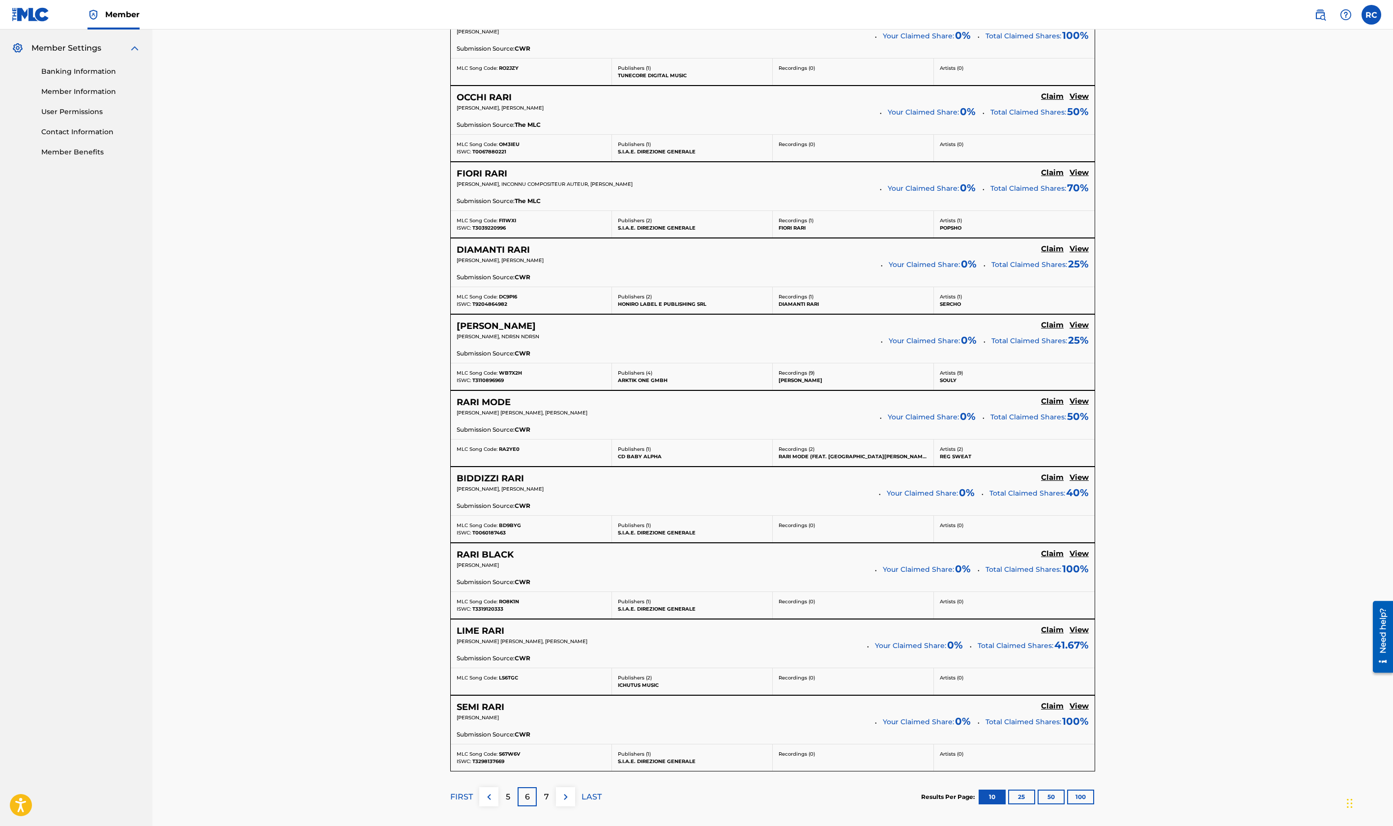
click at [548, 795] on p "7" at bounding box center [546, 797] width 5 height 12
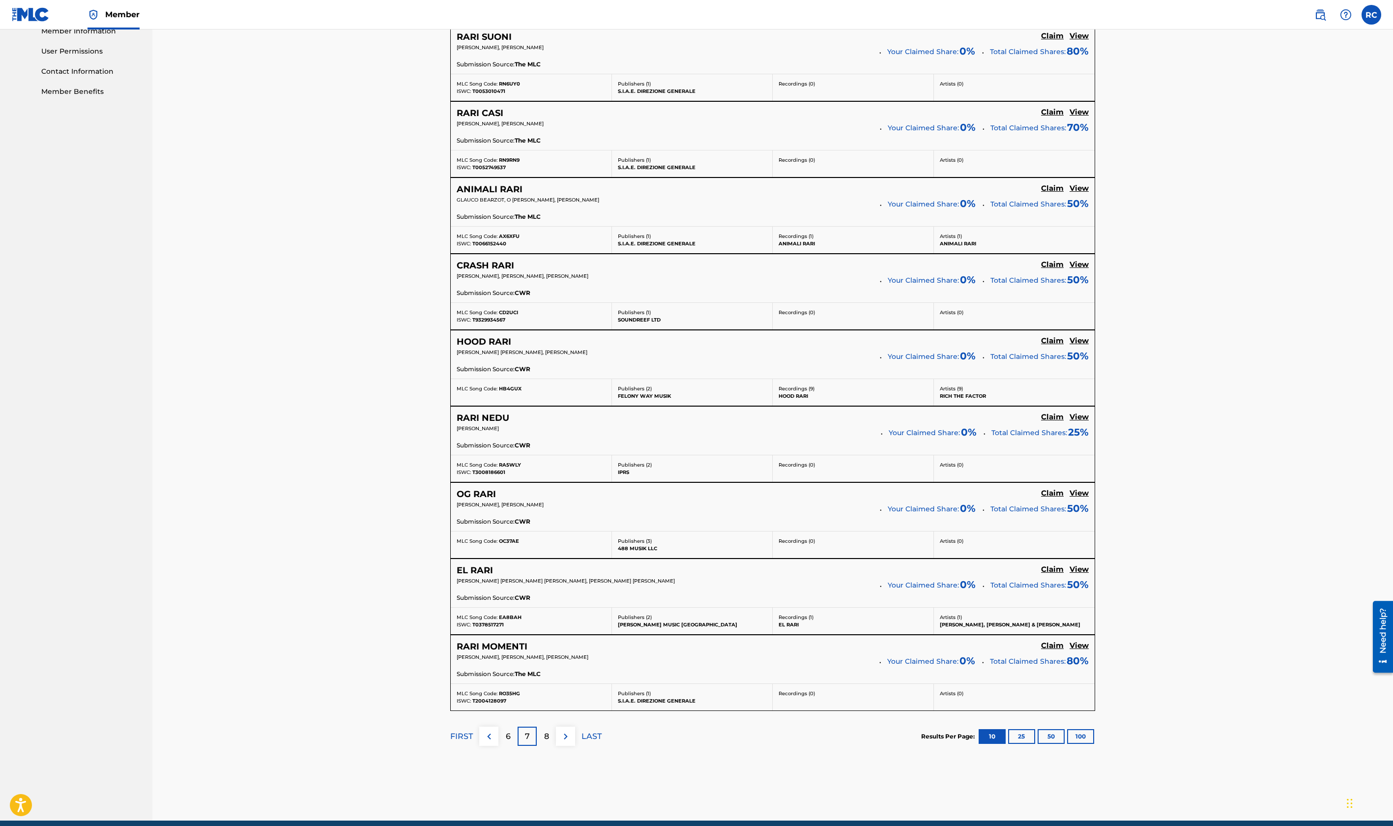
scroll to position [496, 0]
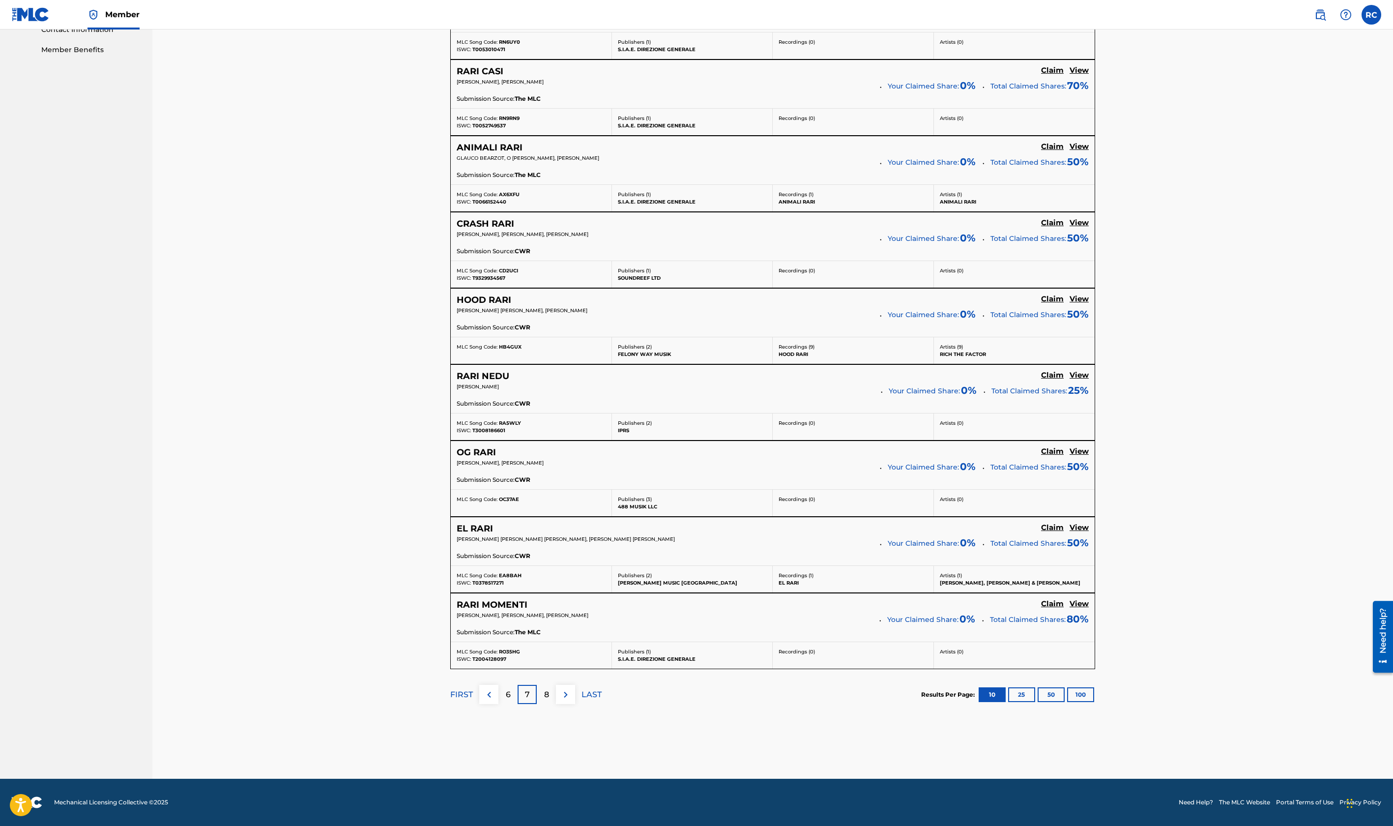
click at [549, 691] on p "8" at bounding box center [546, 695] width 5 height 12
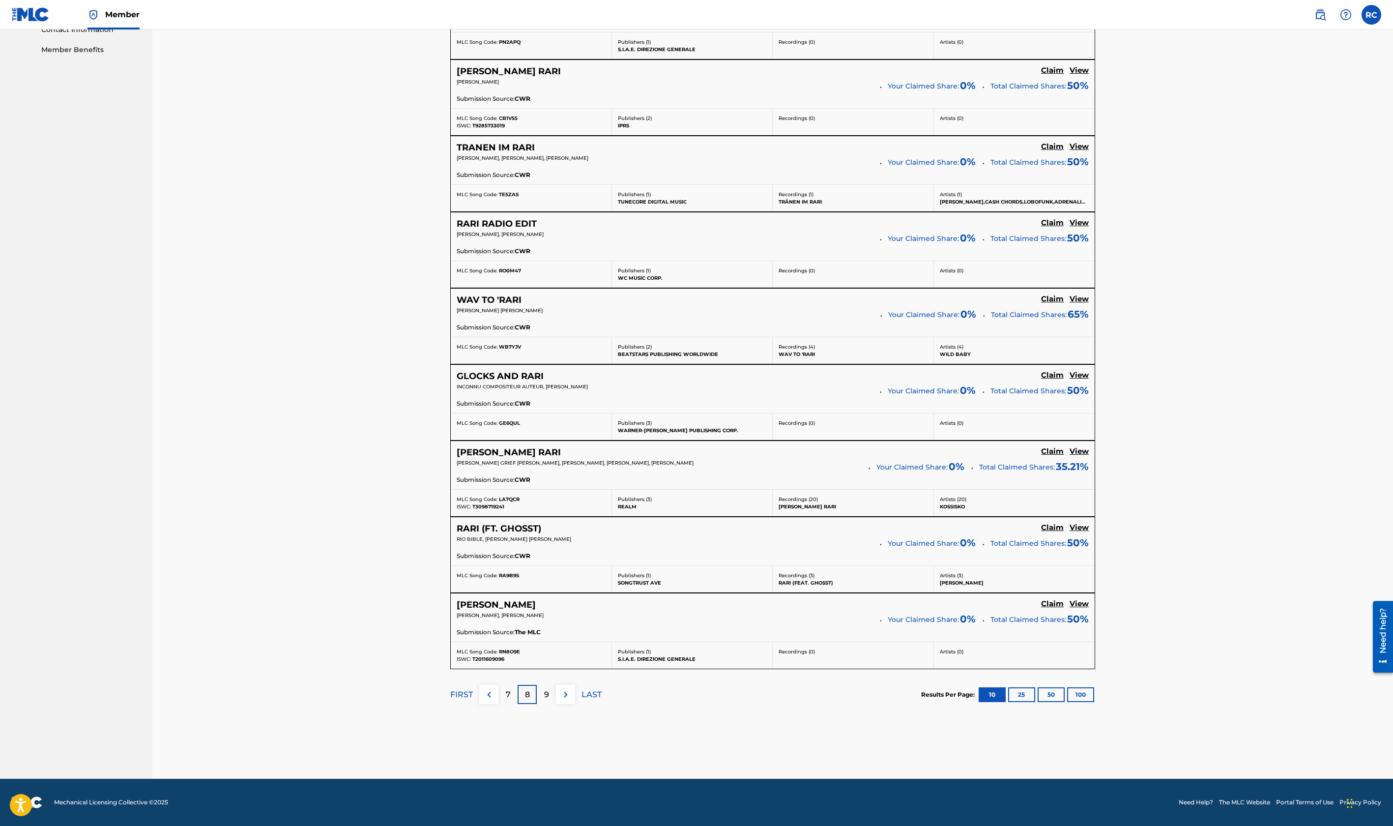
click at [549, 695] on p "9" at bounding box center [546, 695] width 5 height 12
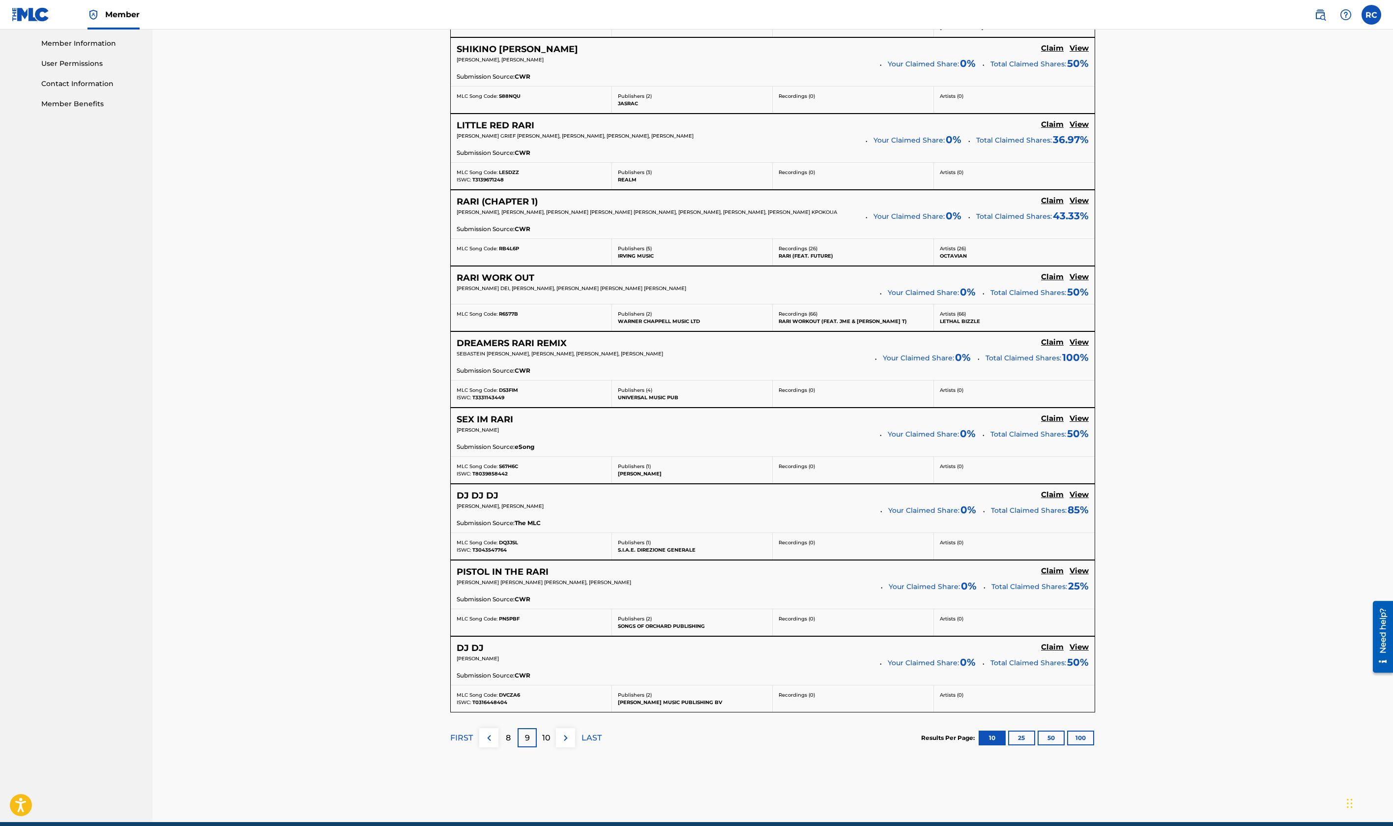
scroll to position [442, 0]
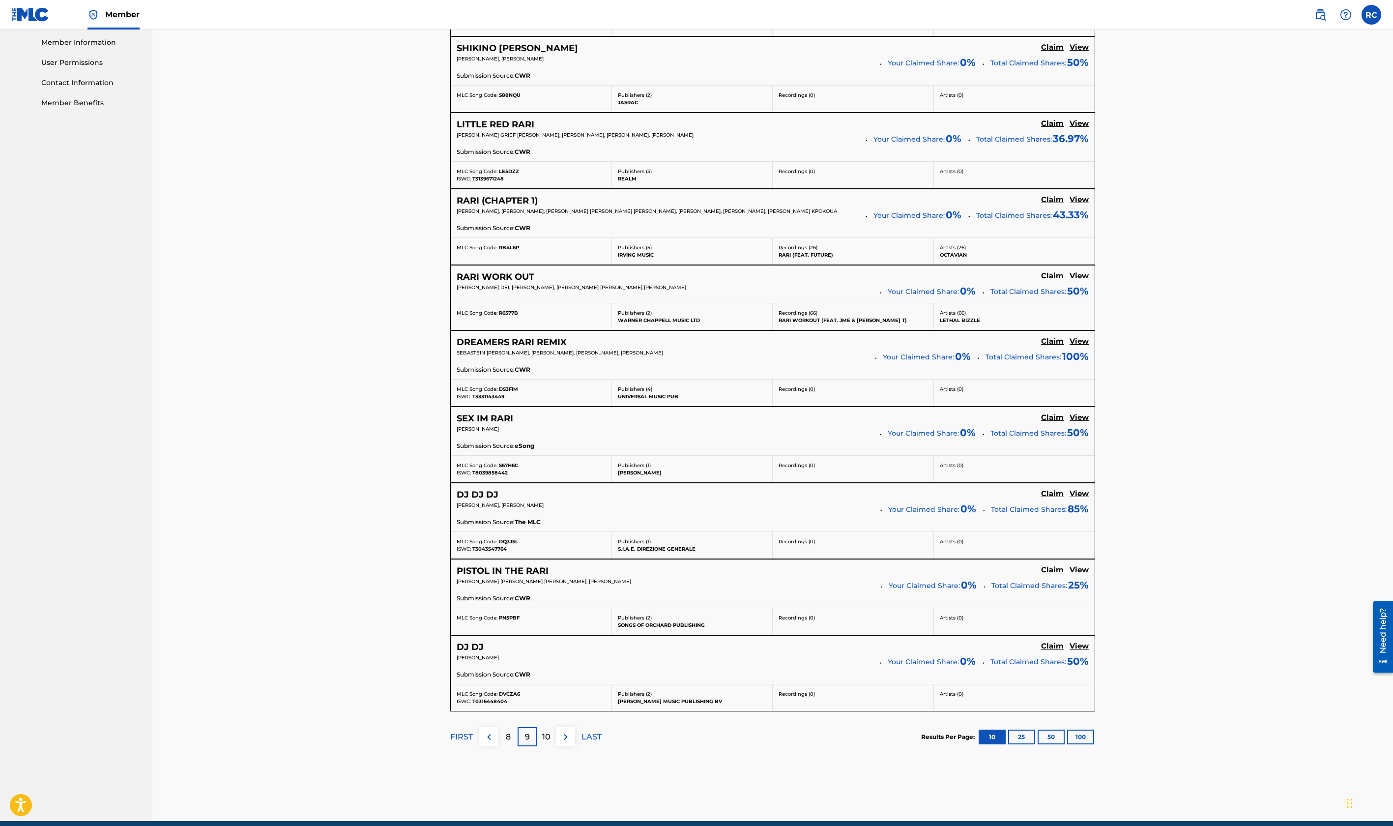
click at [545, 737] on p "10" at bounding box center [546, 737] width 8 height 12
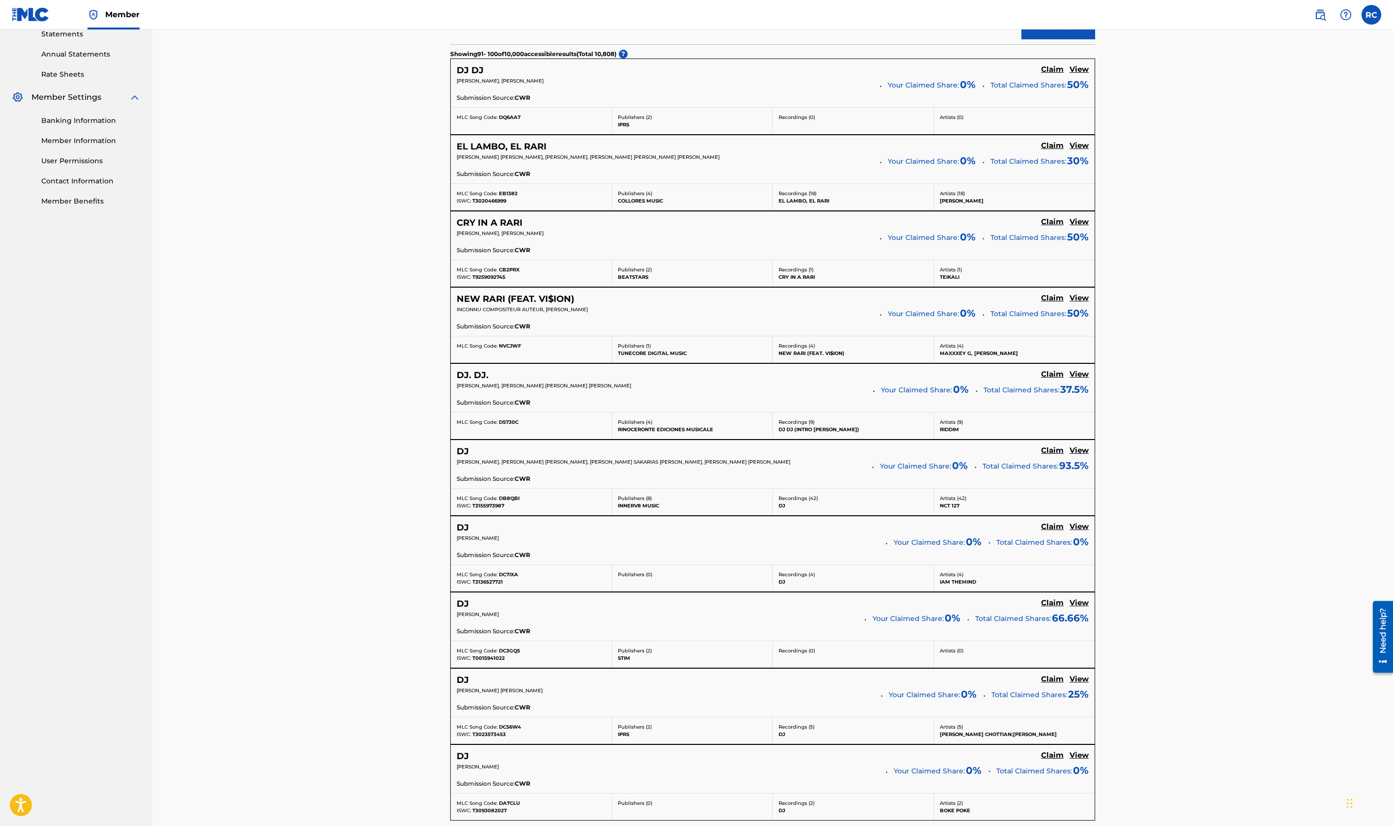
scroll to position [496, 0]
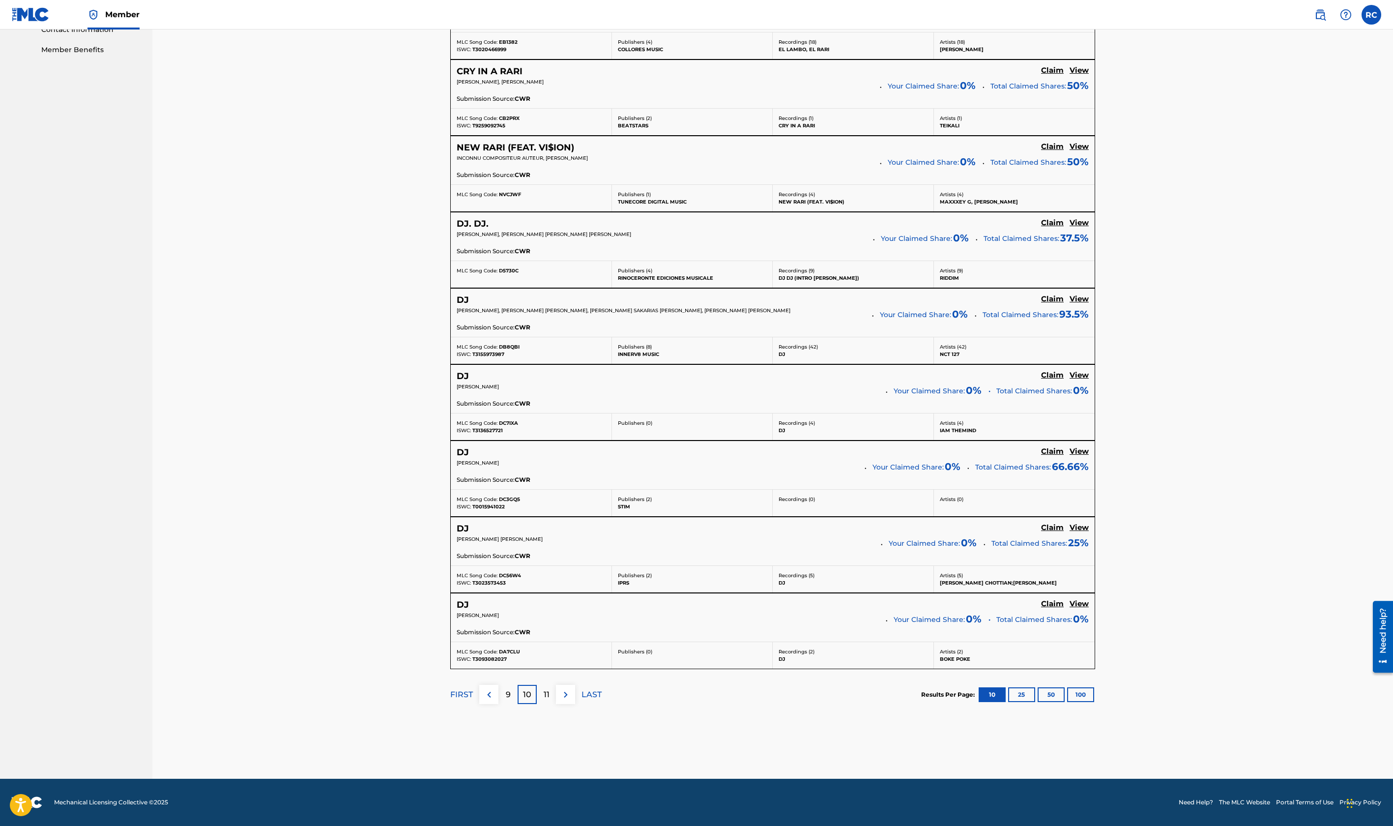
click at [551, 692] on div "11" at bounding box center [546, 694] width 19 height 19
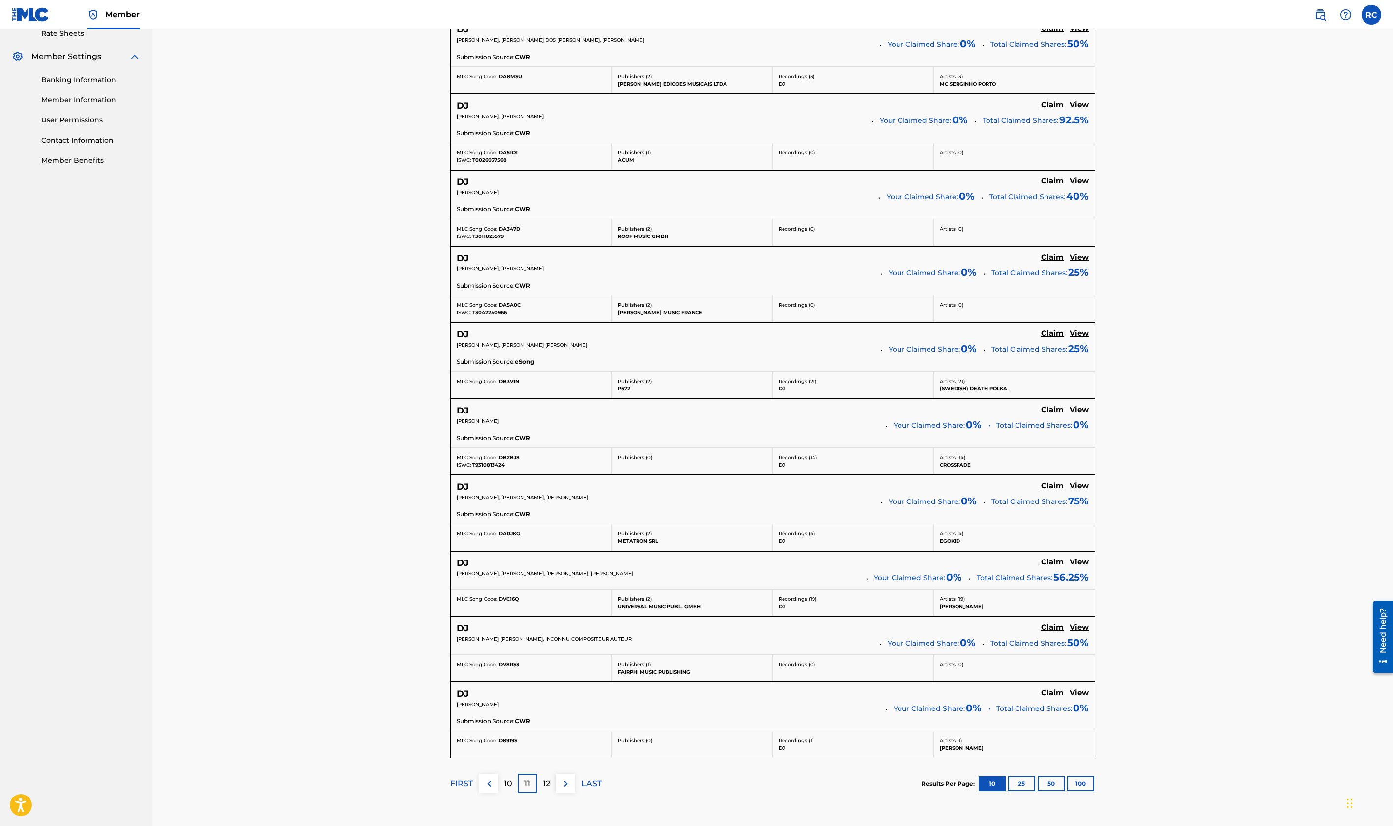
scroll to position [474, 0]
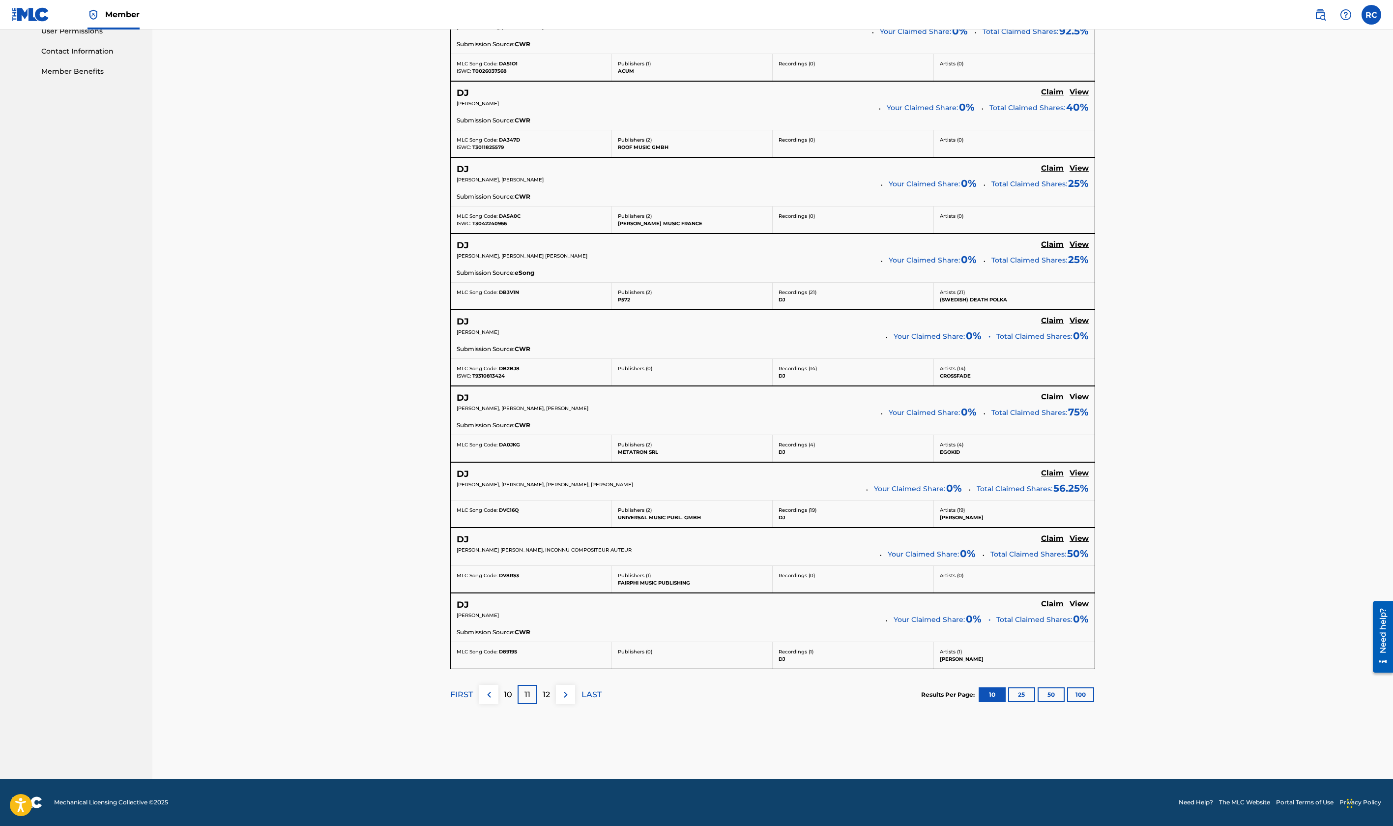
click at [548, 703] on div "FIRST 10 11 12 LAST" at bounding box center [525, 694] width 151 height 51
click at [548, 699] on p "12" at bounding box center [546, 695] width 7 height 12
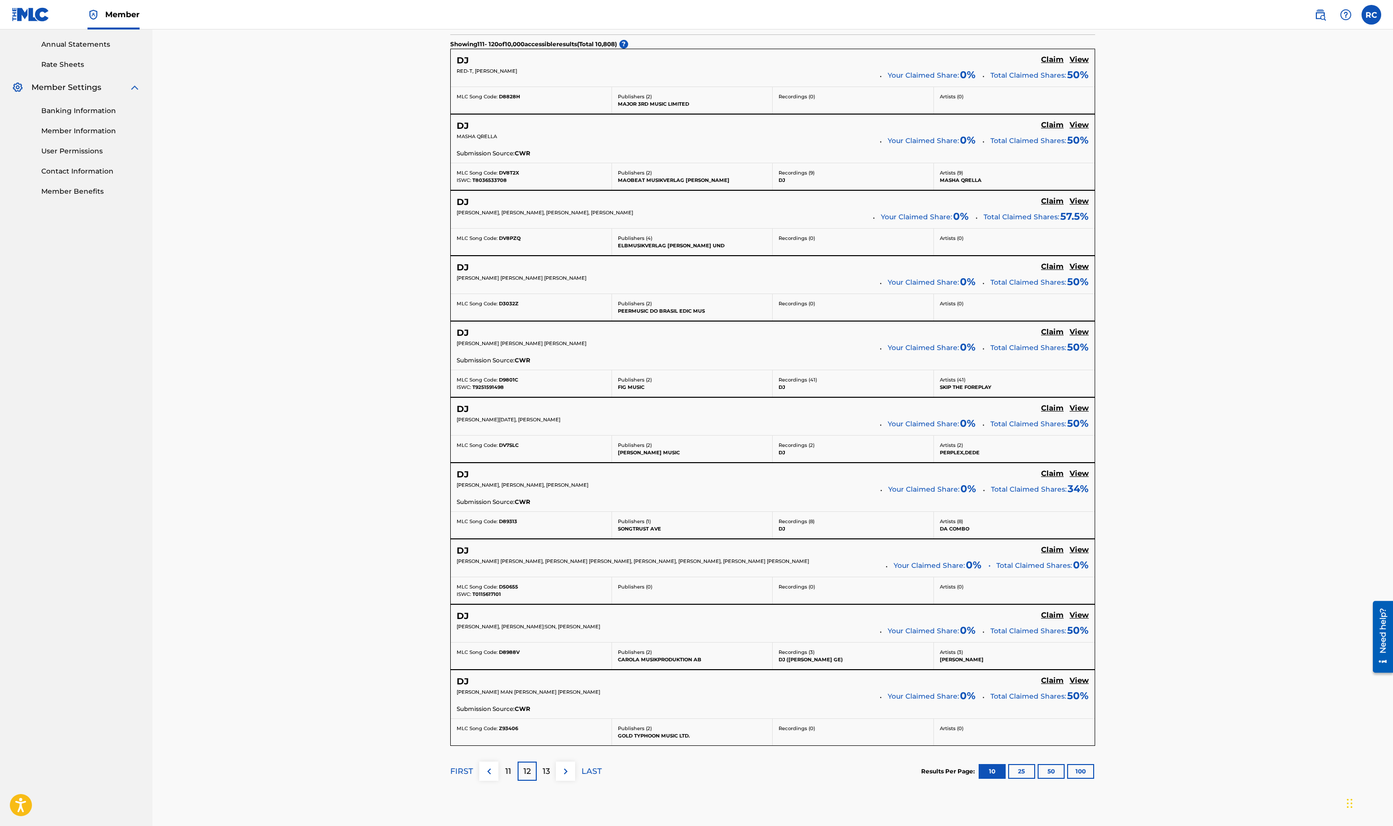
scroll to position [431, 0]
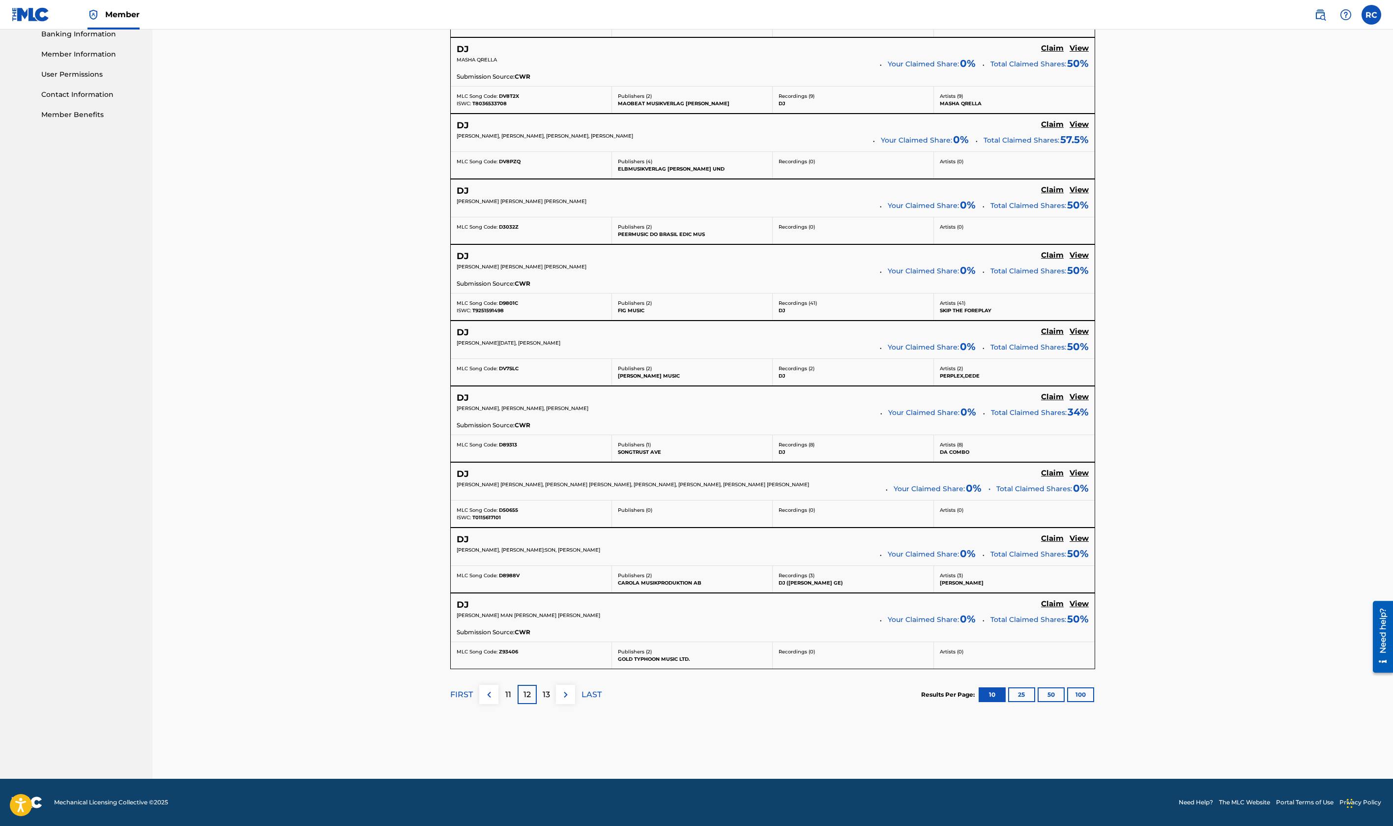
click at [548, 699] on p "13" at bounding box center [546, 695] width 7 height 12
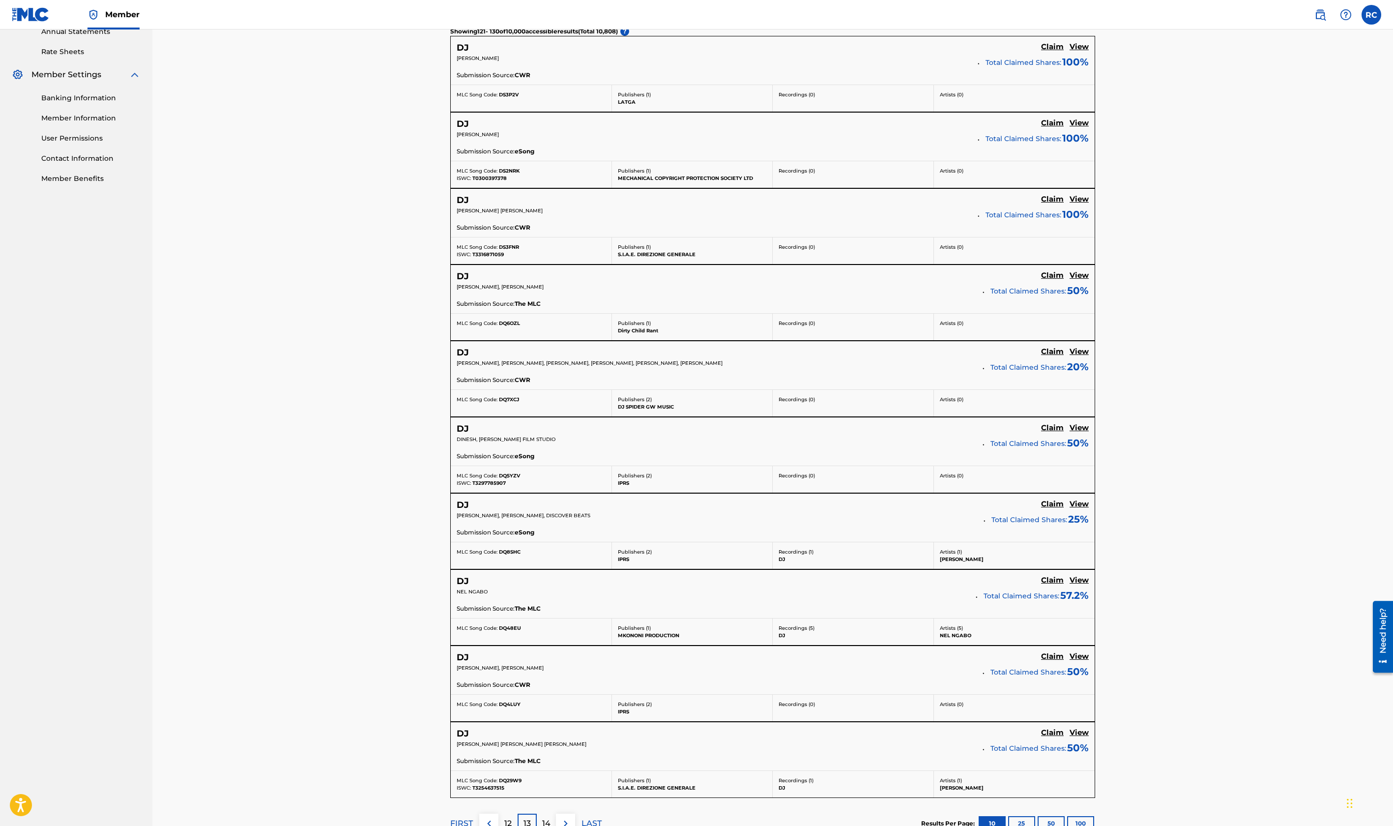
scroll to position [496, 0]
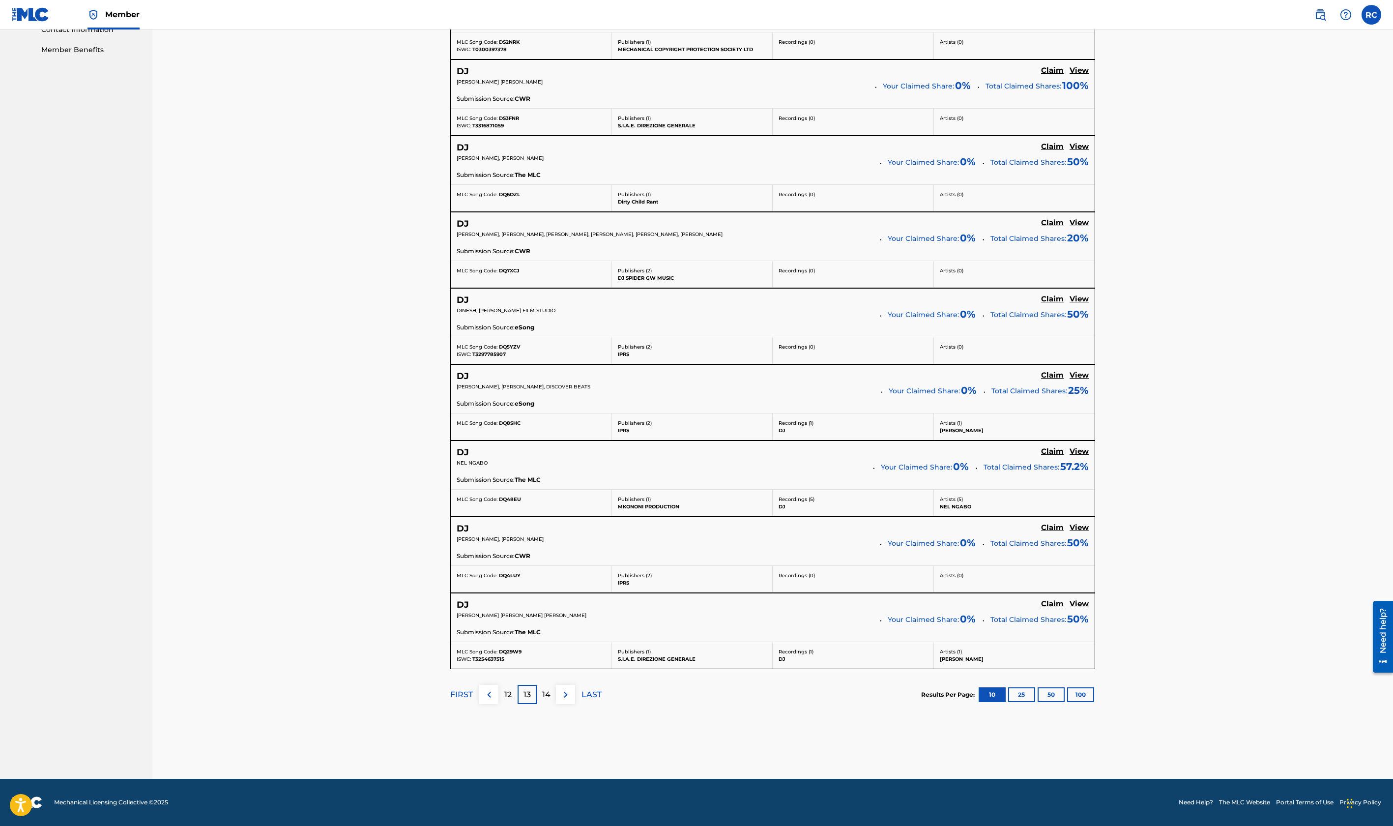
click at [590, 692] on p "LAST" at bounding box center [592, 695] width 20 height 12
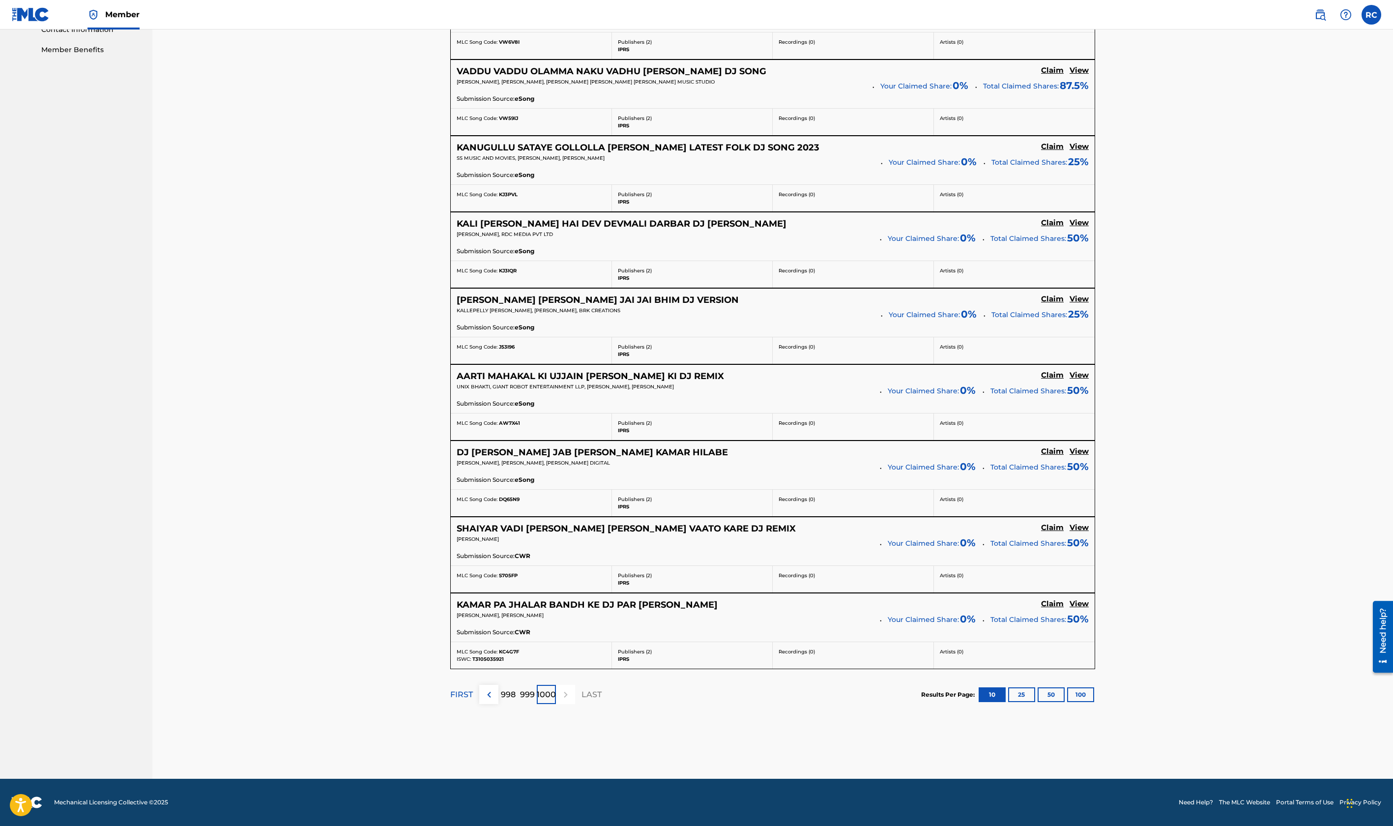
click at [530, 699] on p "999" at bounding box center [527, 695] width 15 height 12
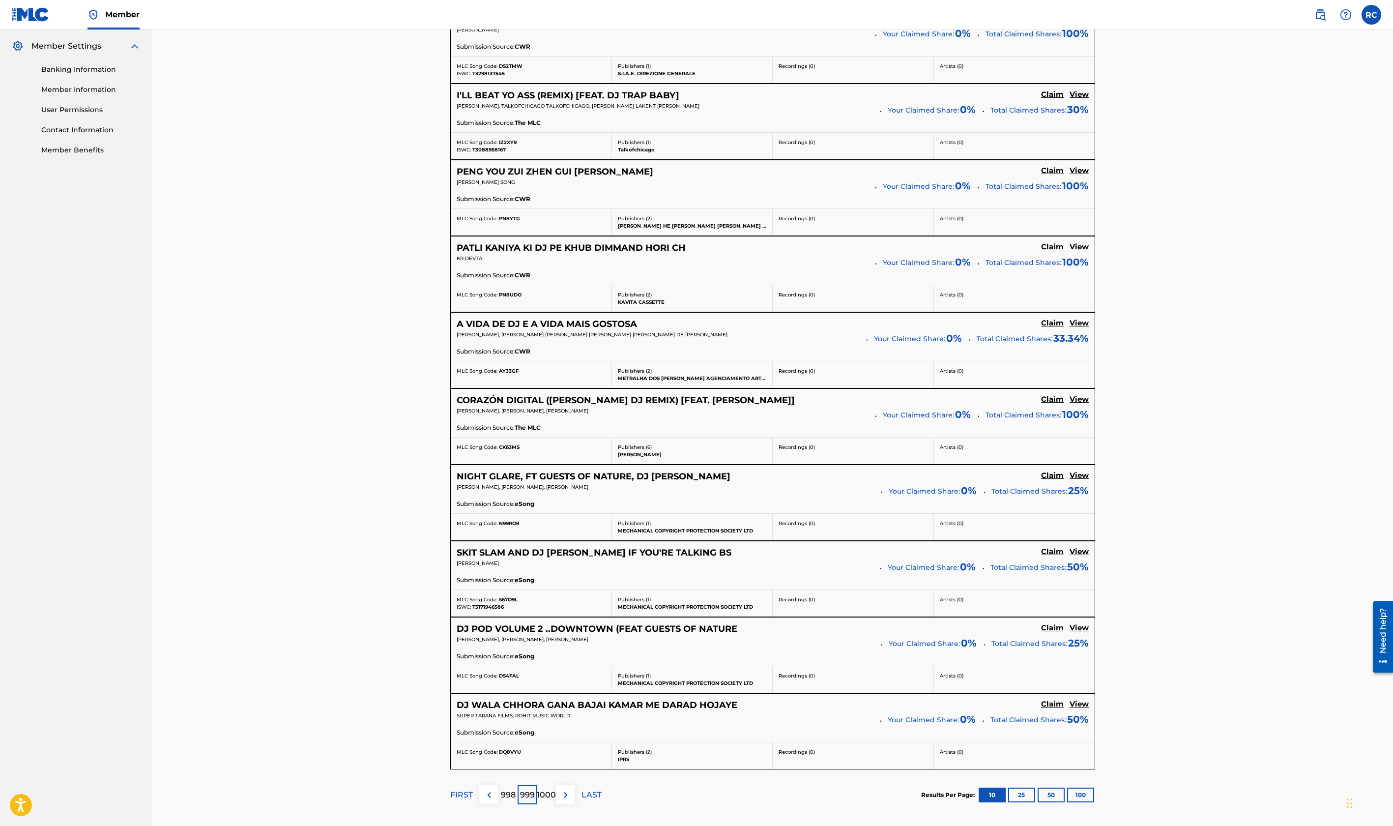
scroll to position [442, 0]
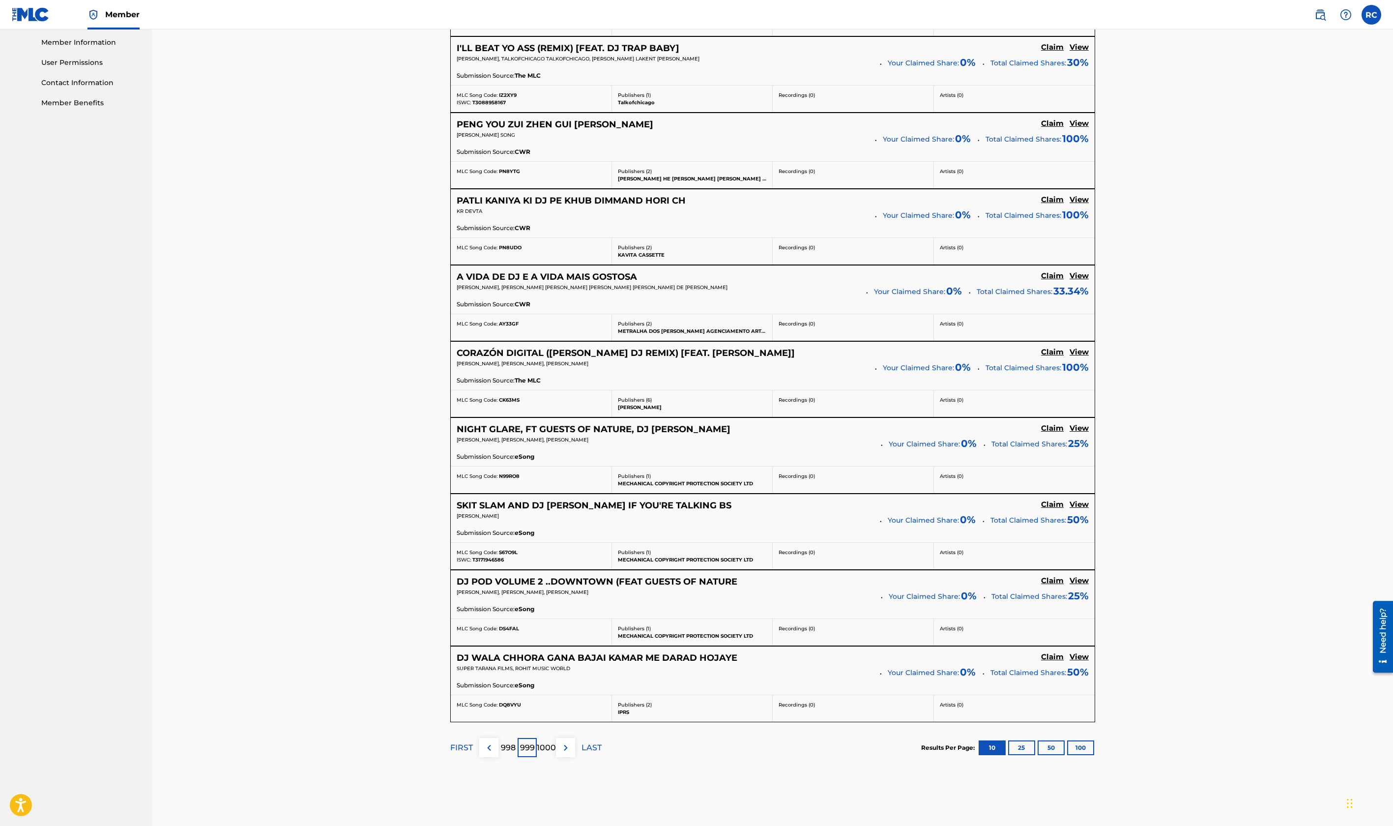
click at [509, 747] on p "998" at bounding box center [508, 748] width 15 height 12
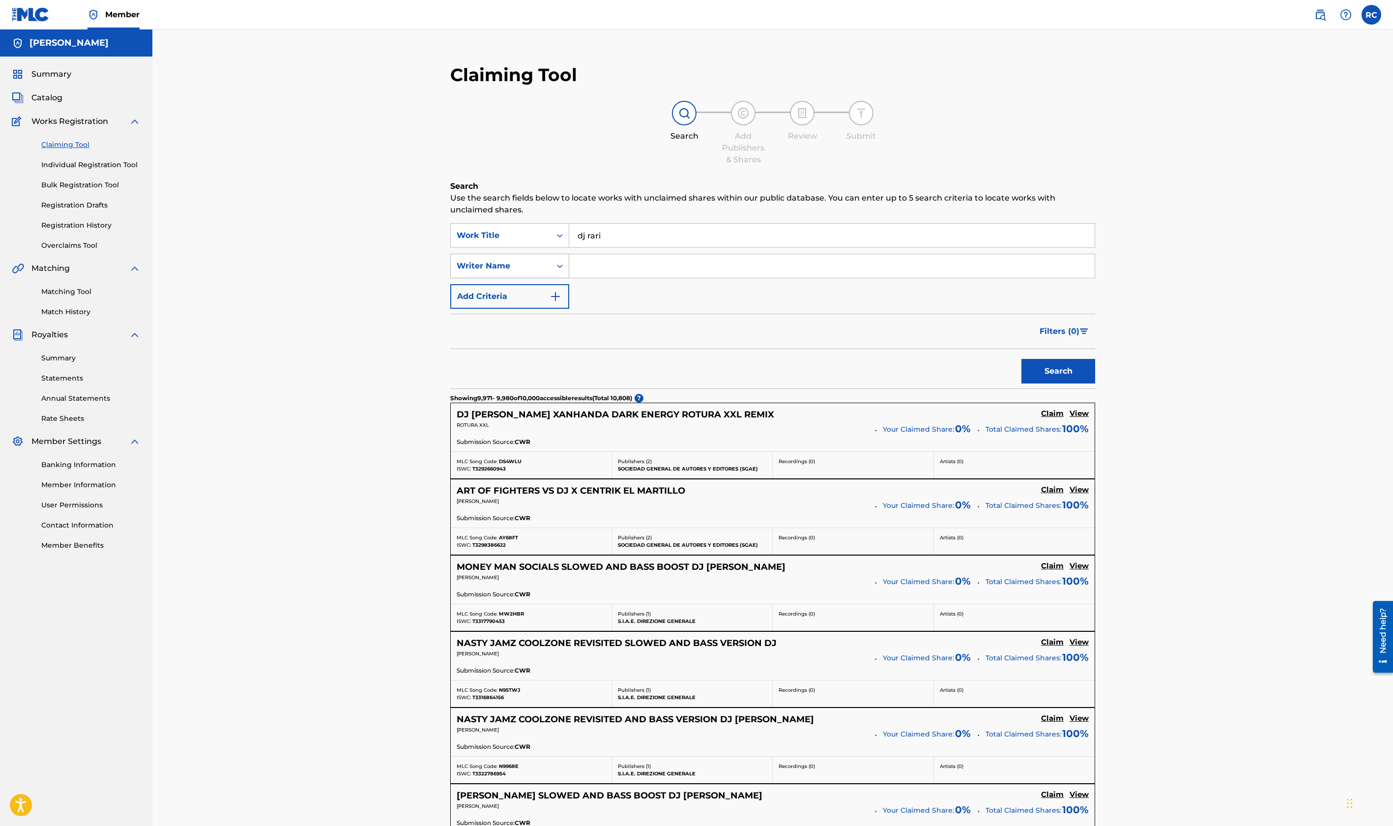
click at [553, 265] on div "Search Form" at bounding box center [560, 266] width 18 height 18
click at [349, 389] on div "Claiming Tool Search Add Publishers & Shares Review Submit Search Use the searc…" at bounding box center [772, 651] width 1241 height 1245
click at [81, 293] on link "Matching Tool" at bounding box center [90, 292] width 99 height 10
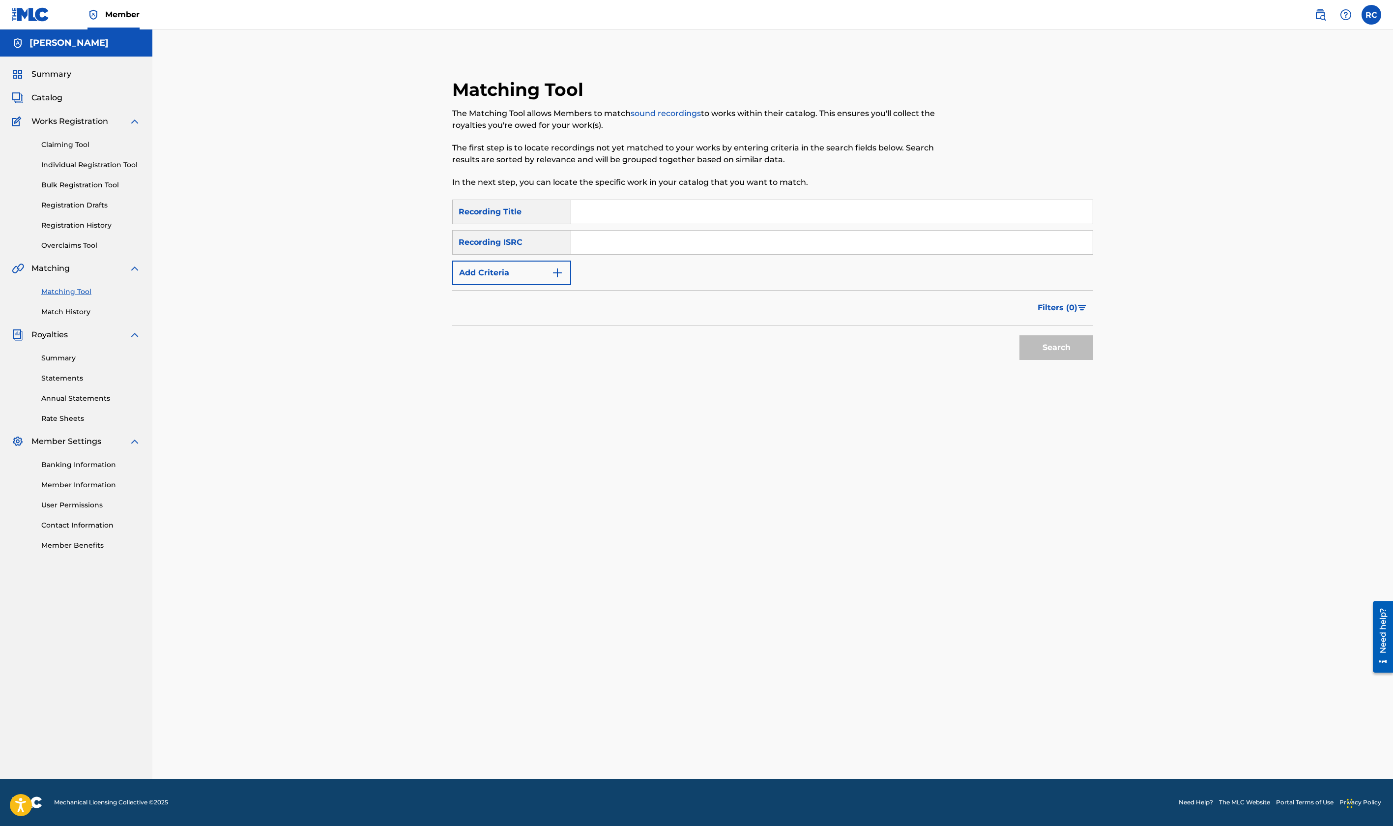
click at [593, 213] on input "Search Form" at bounding box center [832, 212] width 522 height 24
type input "bj so cole"
click at [1020, 335] on button "Search" at bounding box center [1057, 347] width 74 height 25
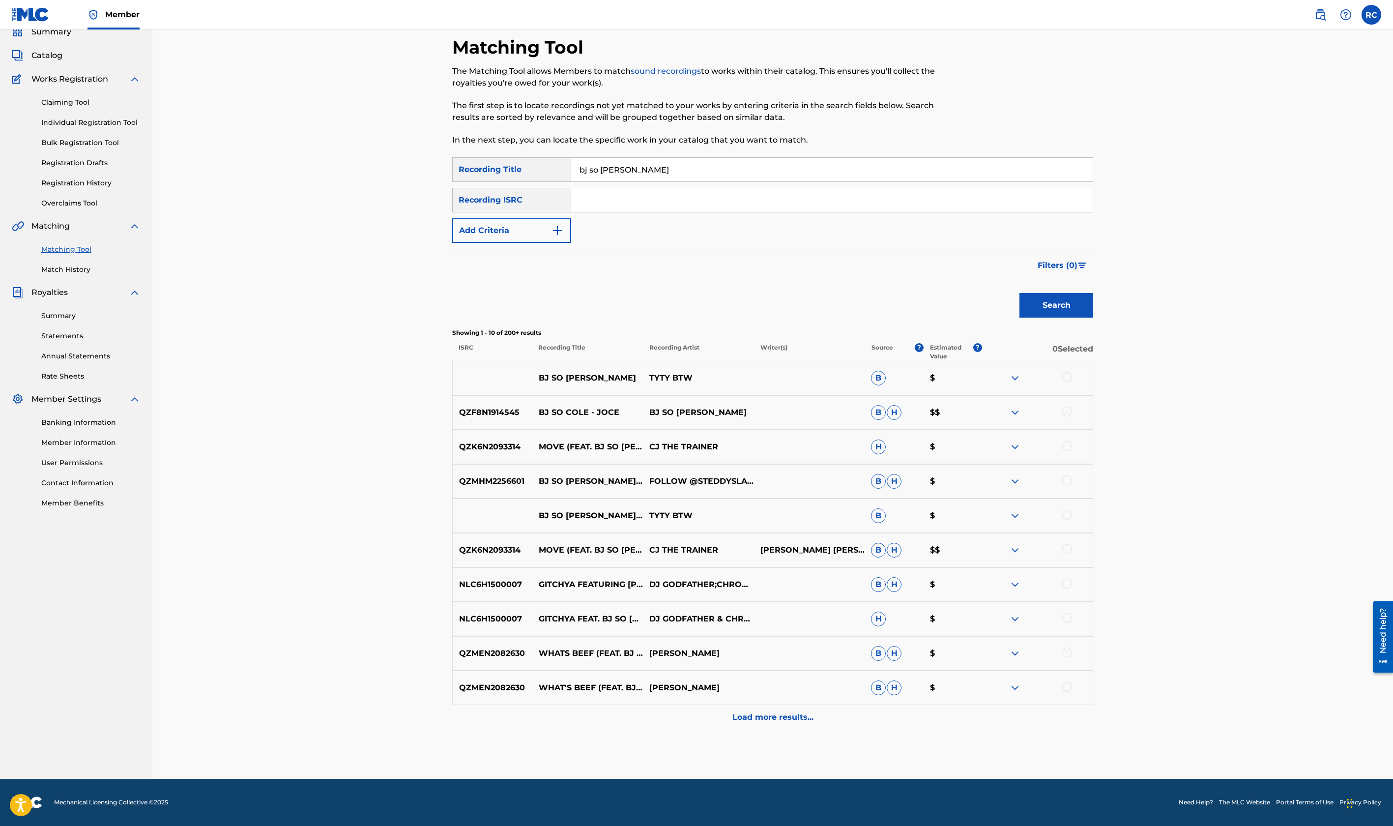
click at [755, 718] on p "Load more results..." at bounding box center [773, 717] width 81 height 12
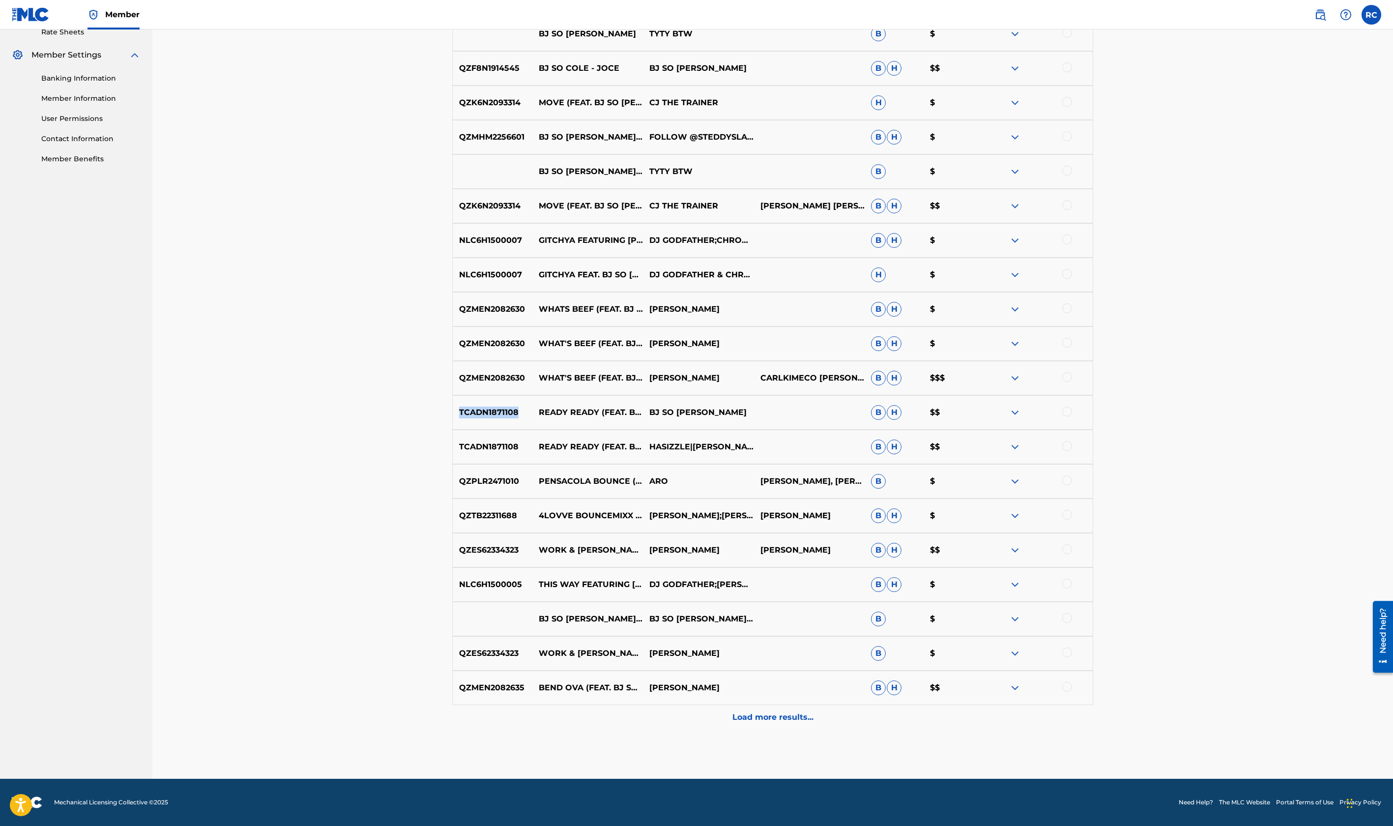
drag, startPoint x: 522, startPoint y: 410, endPoint x: 450, endPoint y: 411, distance: 71.3
click at [450, 411] on div "Matching Tool The Matching Tool allows Members to match sound recordings to wor…" at bounding box center [772, 235] width 665 height 1086
copy p "TCADN1871108"
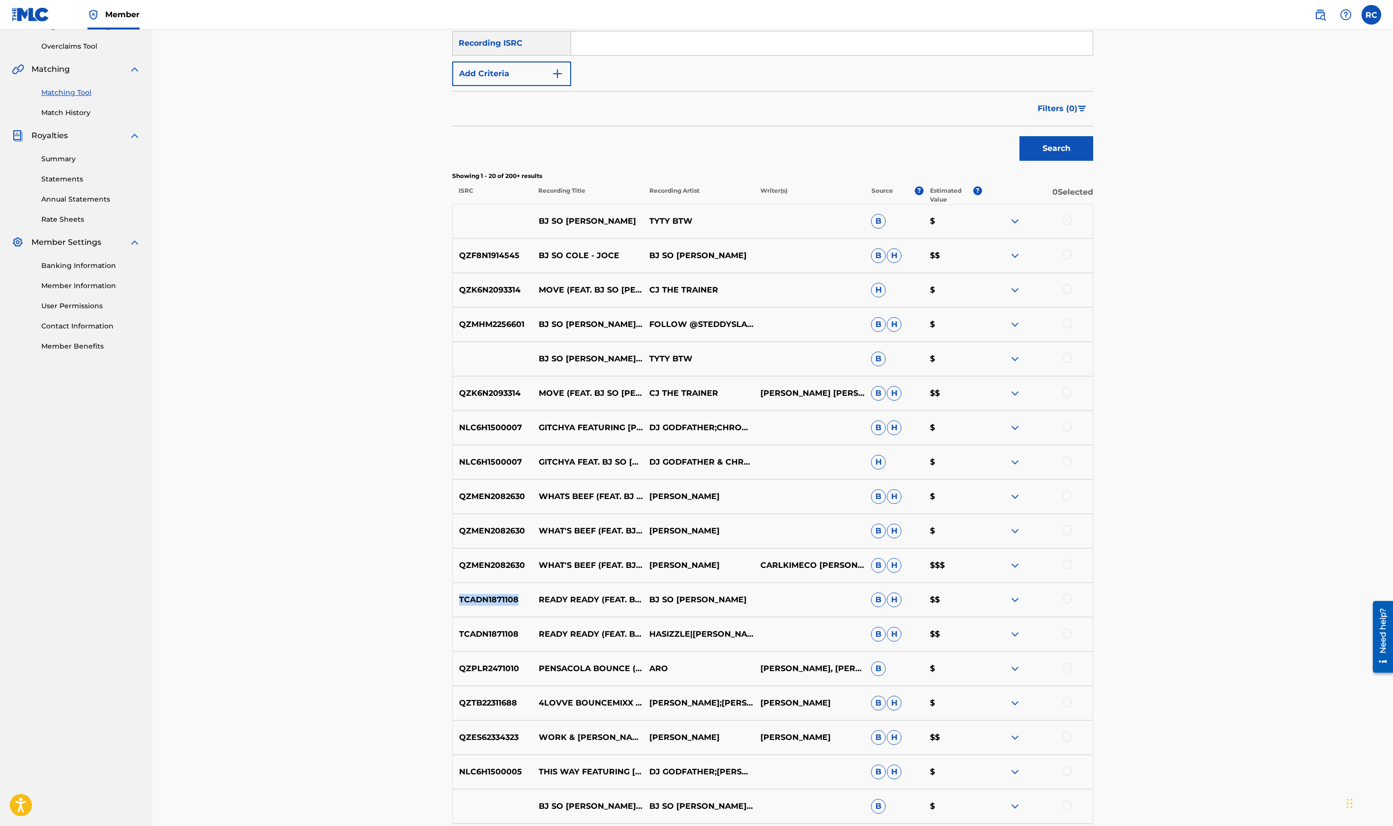
scroll to position [190, 0]
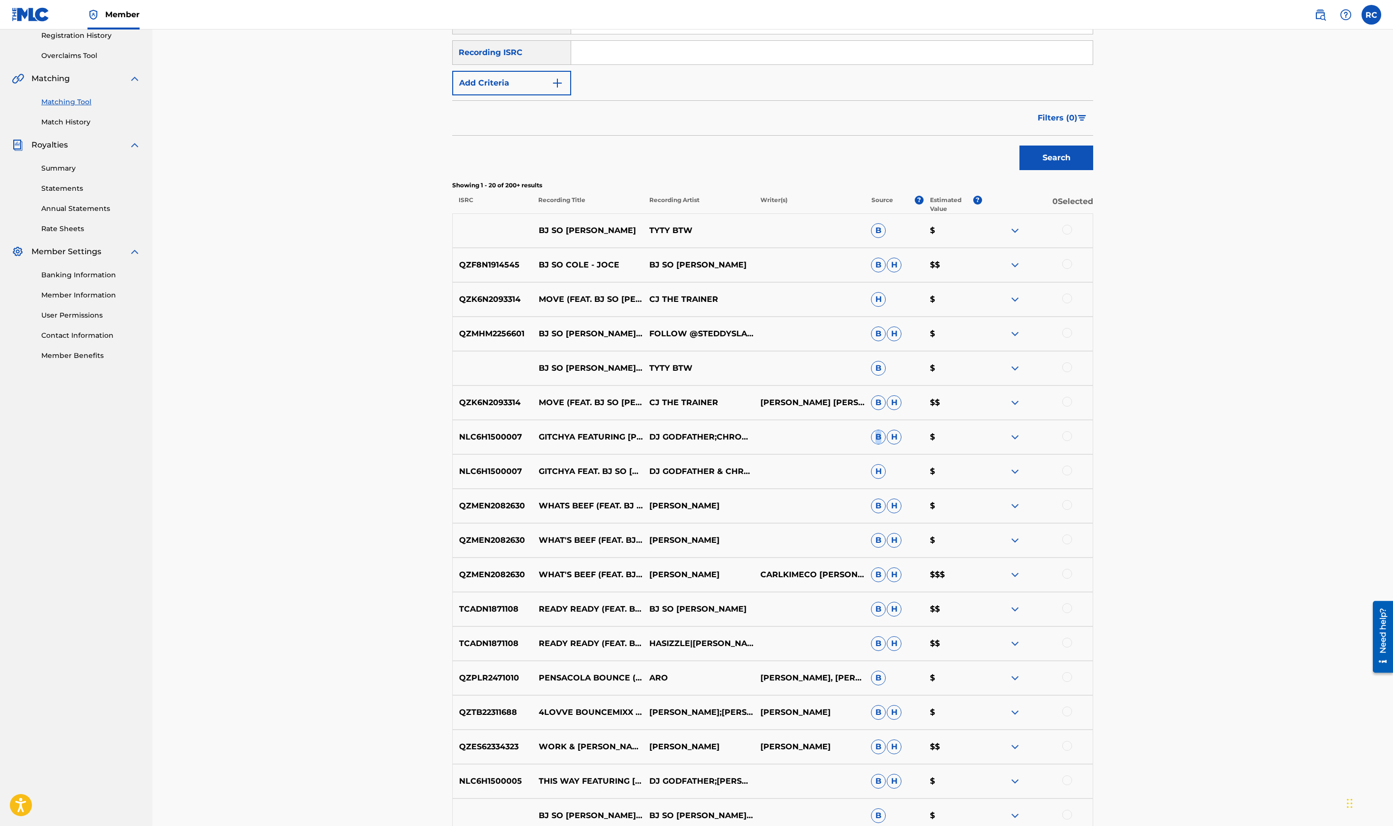
drag, startPoint x: 877, startPoint y: 437, endPoint x: 882, endPoint y: 442, distance: 7.6
click at [882, 442] on span "B" at bounding box center [878, 437] width 15 height 15
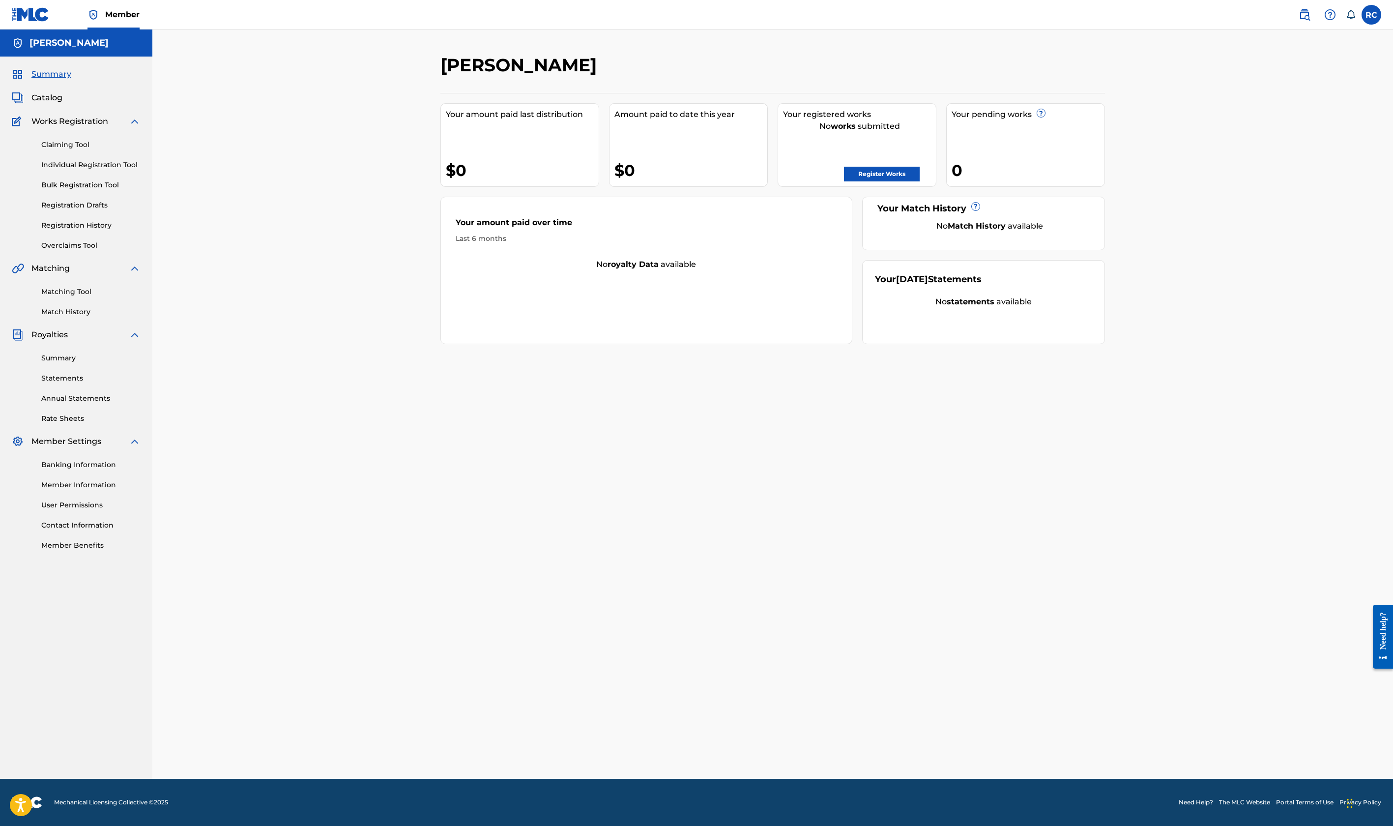
click at [66, 151] on div "Claiming Tool Individual Registration Tool Bulk Registration Tool Registration …" at bounding box center [76, 188] width 129 height 123
click at [67, 145] on link "Claiming Tool" at bounding box center [90, 145] width 99 height 10
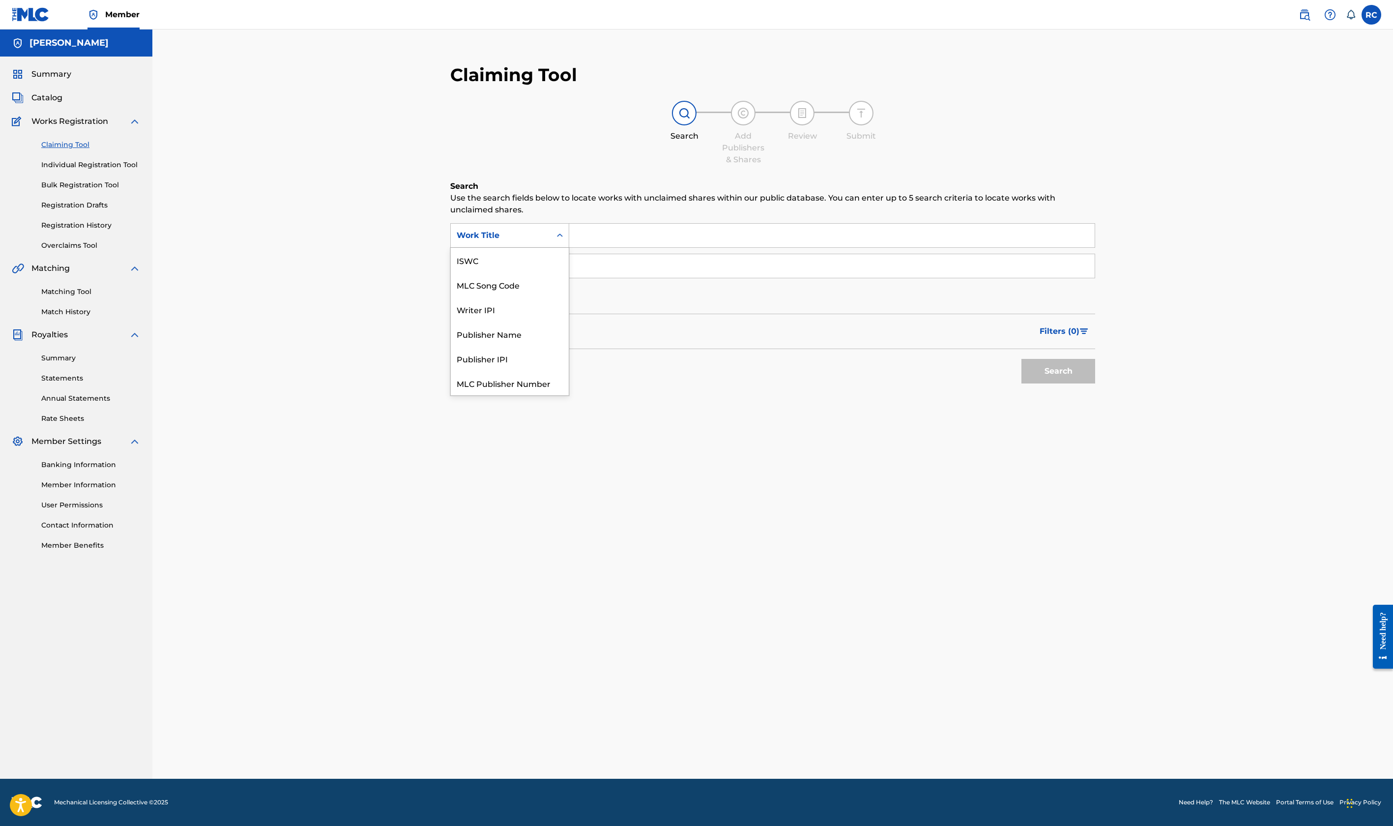
click at [559, 228] on div "Search Form" at bounding box center [560, 236] width 18 height 18
click at [492, 265] on div "ISWC" at bounding box center [510, 260] width 118 height 25
click at [622, 231] on input "Search Form" at bounding box center [832, 236] width 526 height 24
paste input "TCADN1871108"
type input "TCADN1871108"
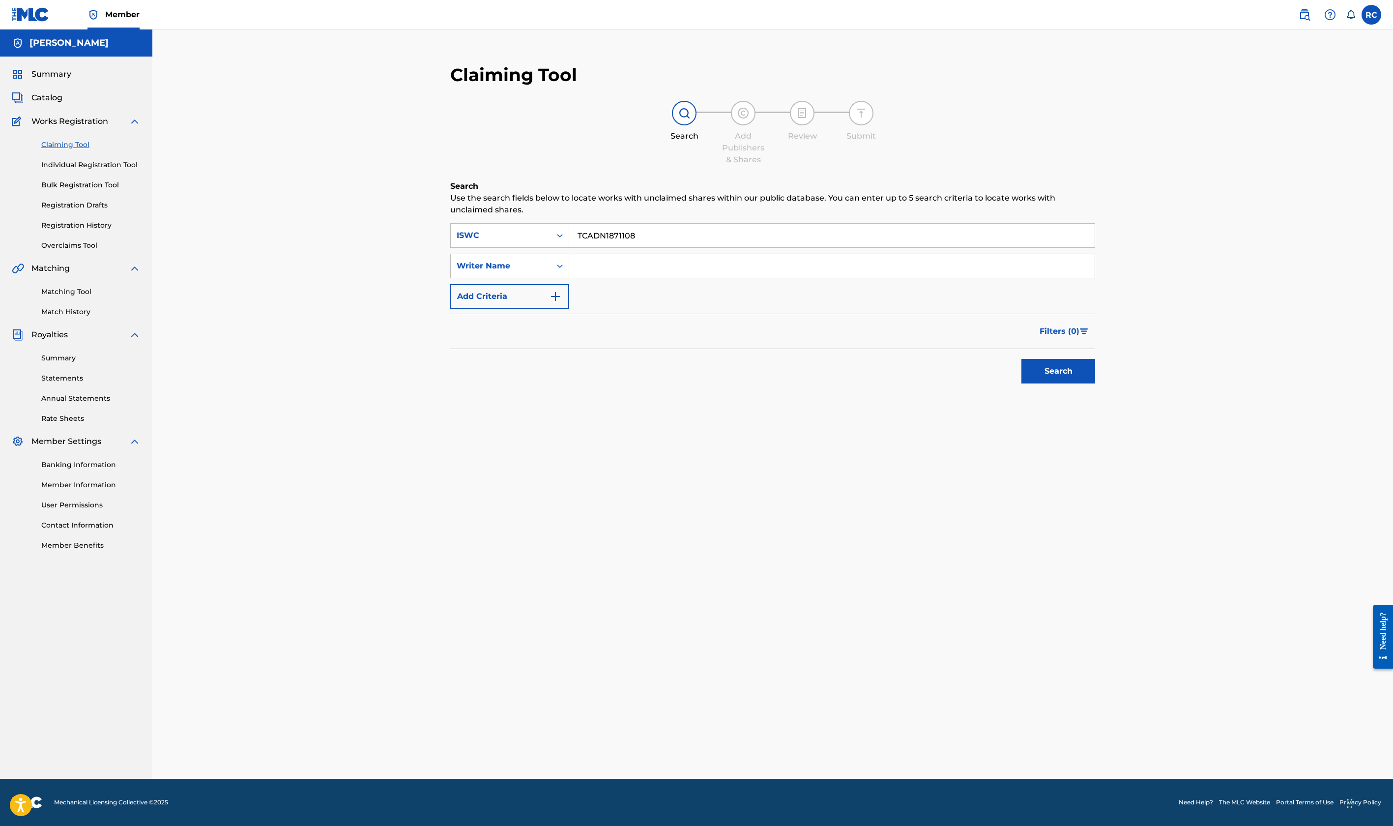
click at [1039, 375] on button "Search" at bounding box center [1059, 371] width 74 height 25
click at [546, 231] on div "ISWC" at bounding box center [501, 235] width 100 height 19
click at [549, 238] on div "ISWC" at bounding box center [501, 235] width 100 height 19
click at [501, 287] on div "MLC Song Code" at bounding box center [510, 284] width 118 height 25
click at [638, 225] on input "Search Form" at bounding box center [832, 236] width 526 height 24
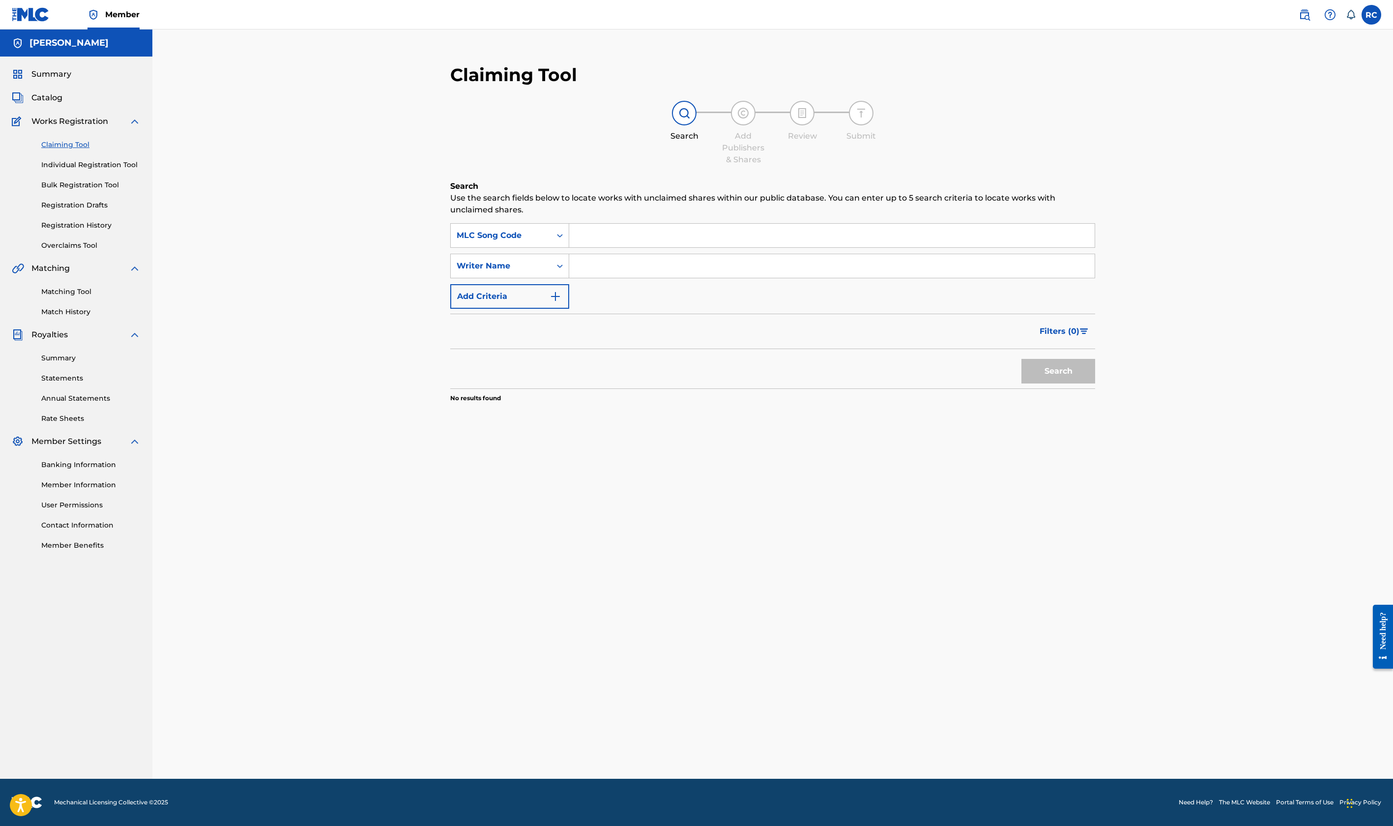
paste input "TCADN1871108"
type input "TCADN1871108"
click at [1057, 364] on button "Search" at bounding box center [1059, 371] width 74 height 25
